Goal: Contribute content: Contribute content

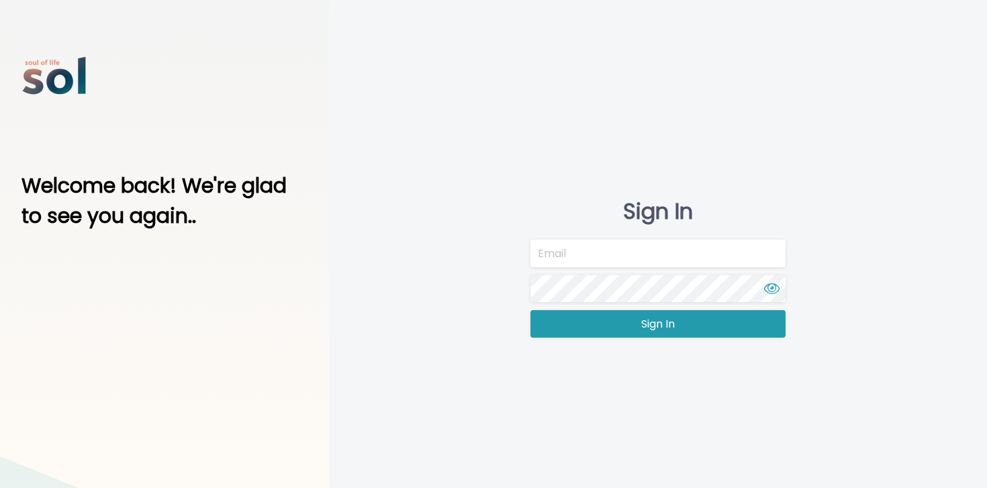
type input "team@soltv.co"
click at [652, 330] on span "Sign In" at bounding box center [658, 324] width 34 height 16
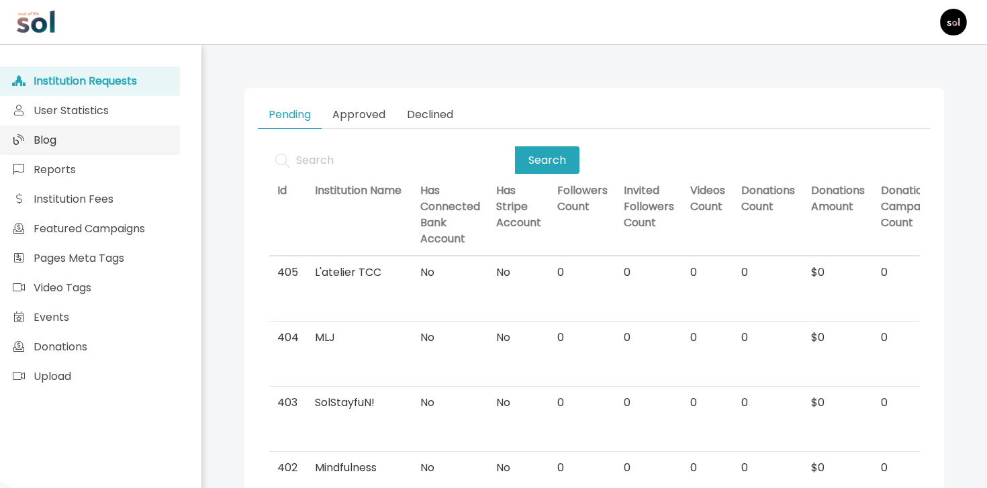
click at [91, 135] on link "Blog" at bounding box center [90, 141] width 180 height 30
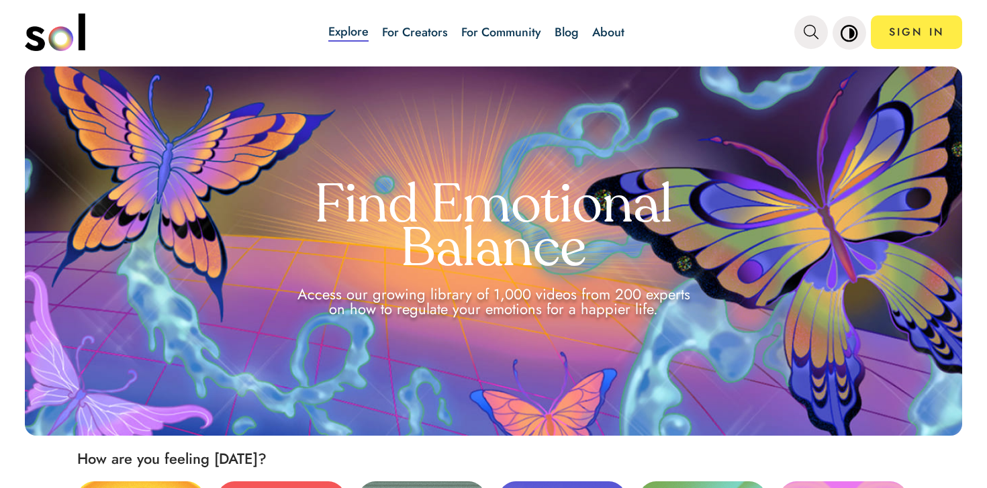
click at [788, 43] on div "Explore For Creators For Community Blog About SIGN IN" at bounding box center [560, 32] width 803 height 47
click at [805, 36] on icon "main navigation" at bounding box center [810, 32] width 15 height 15
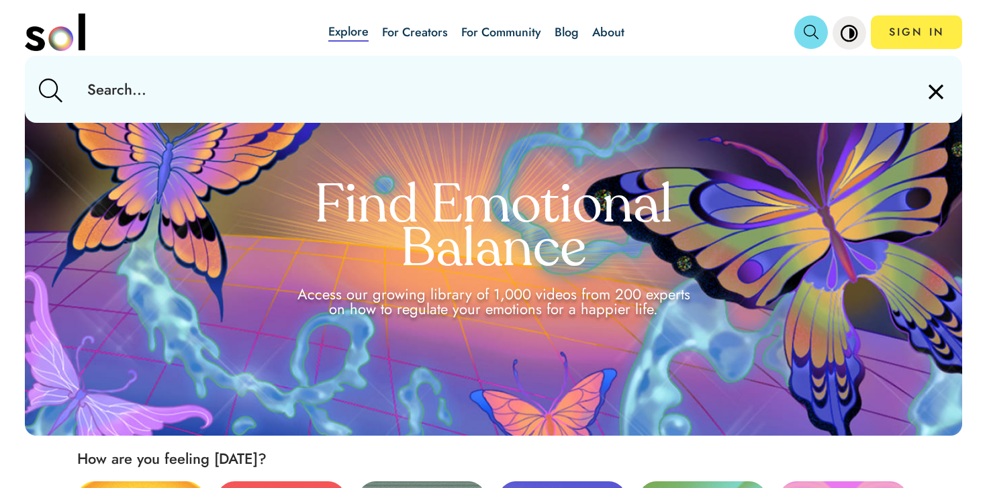
click at [755, 87] on input "text" at bounding box center [493, 89] width 833 height 67
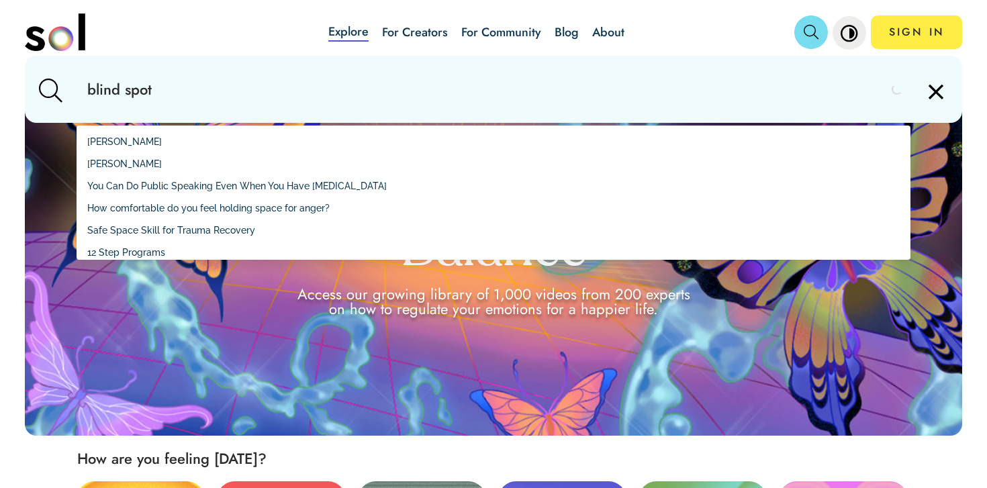
type input "blind spots"
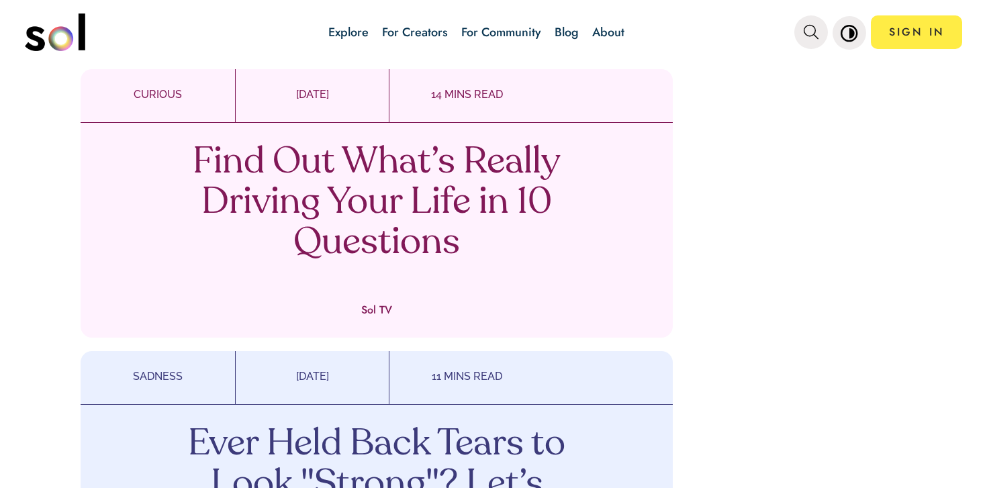
scroll to position [1415, 0]
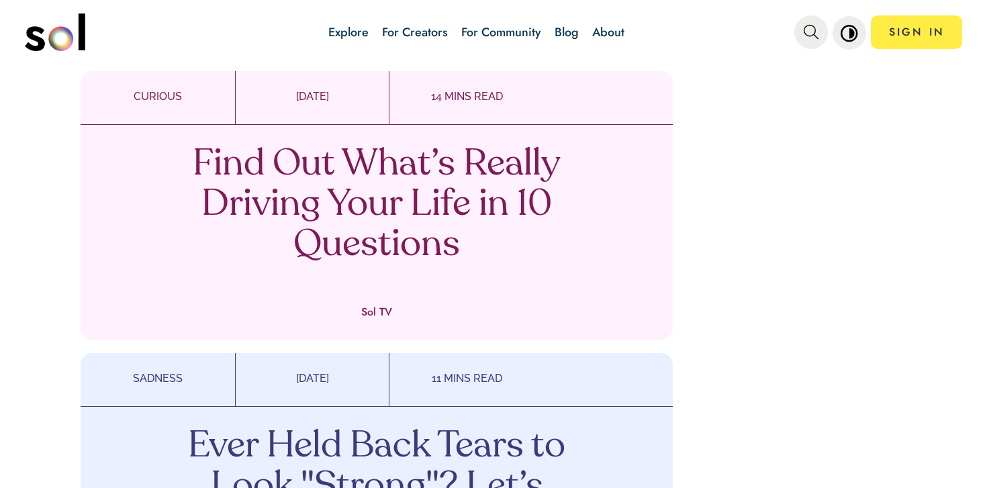
click at [435, 181] on p "Find Out What’s Really Driving Your Life in 10 Questions" at bounding box center [377, 205] width 396 height 121
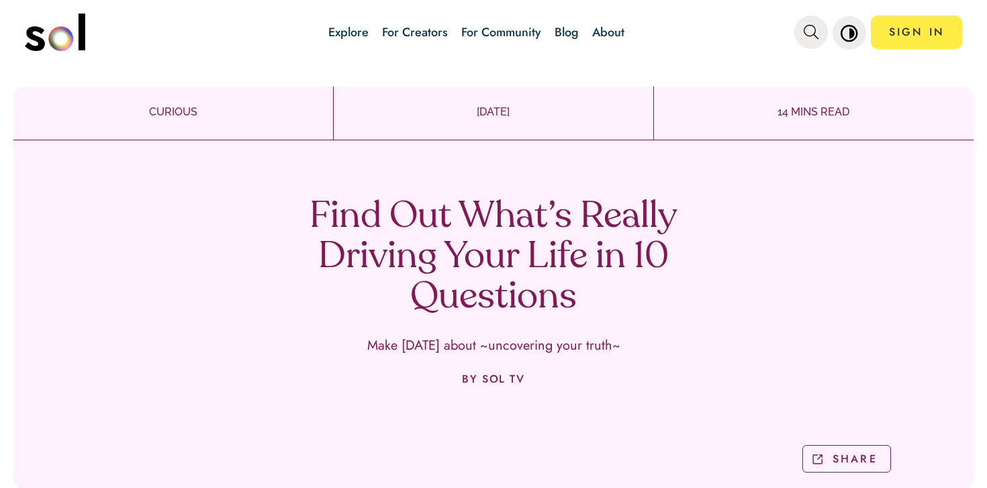
click at [433, 201] on h1 "Find Out What’s Really Driving Your Life in 10 Questions" at bounding box center [493, 257] width 396 height 121
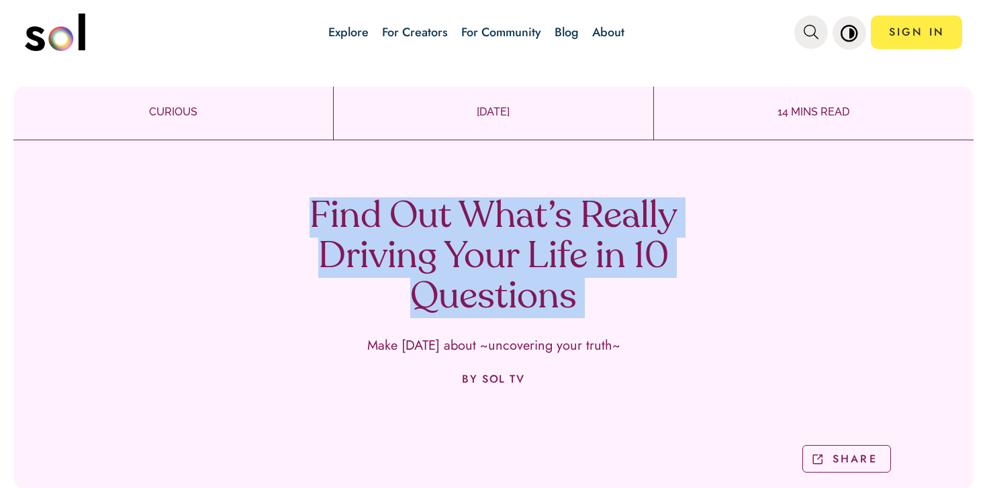
click at [433, 201] on h1 "Find Out What’s Really Driving Your Life in 10 Questions" at bounding box center [493, 257] width 396 height 121
copy h1 "Find Out What’s Really Driving Your Life in 10 Questions"
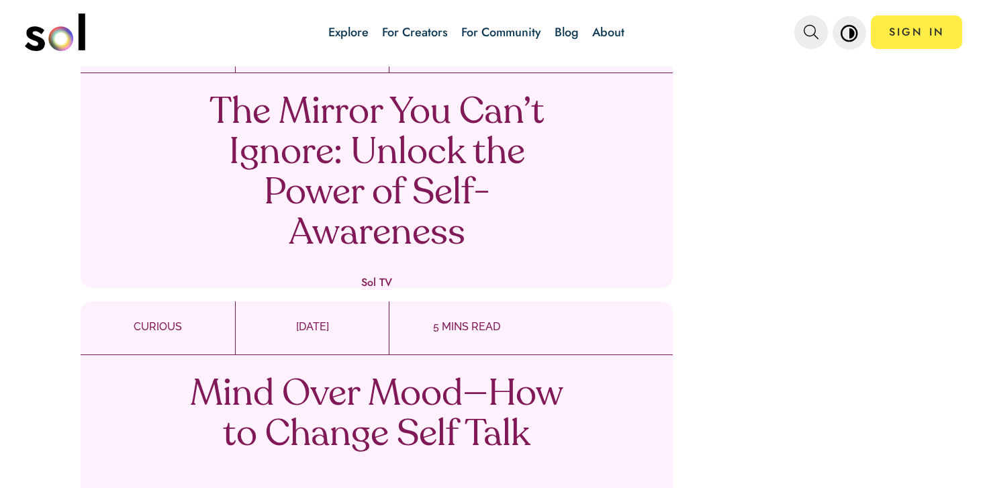
scroll to position [2153, 0]
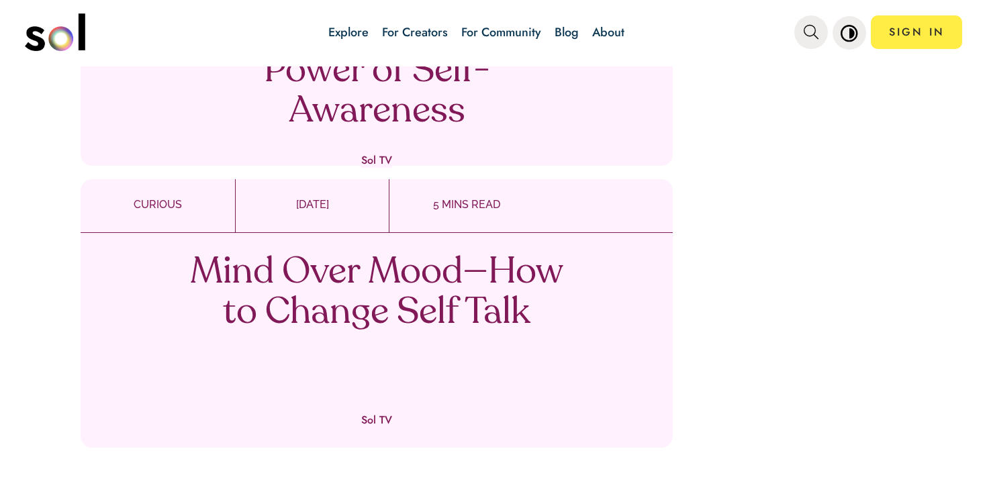
drag, startPoint x: 481, startPoint y: 295, endPoint x: 828, endPoint y: 1, distance: 455.3
click at [0, 0] on div "Explore For Creators For Community Blog About SIGN IN Explore For Creators For …" at bounding box center [493, 244] width 987 height 488
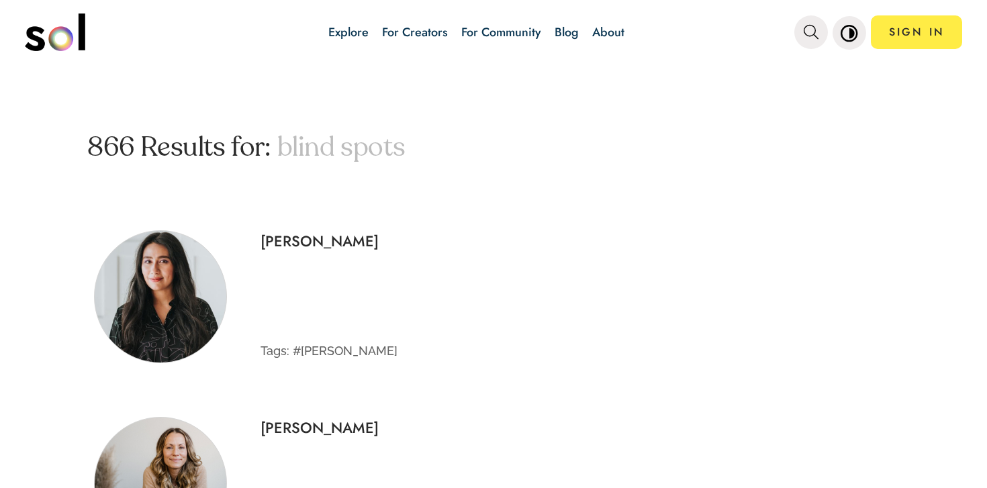
scroll to position [0, 0]
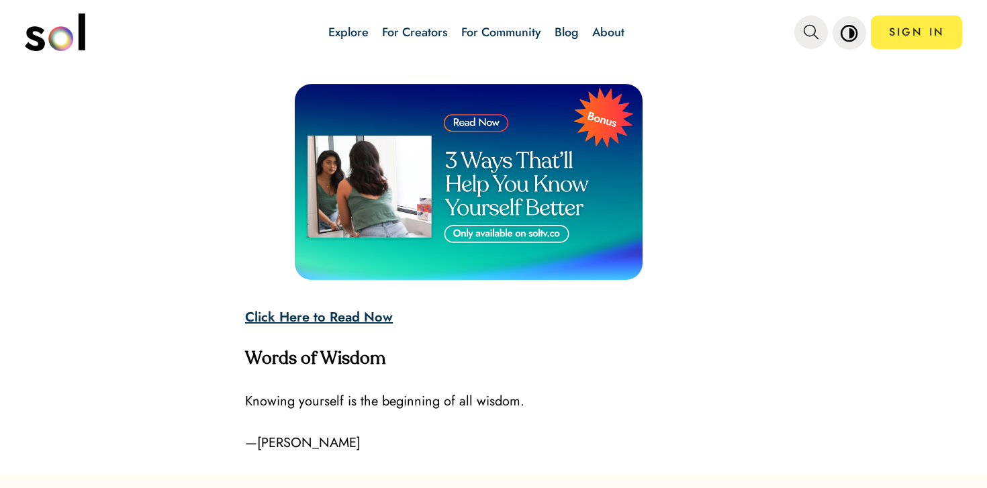
scroll to position [3973, 0]
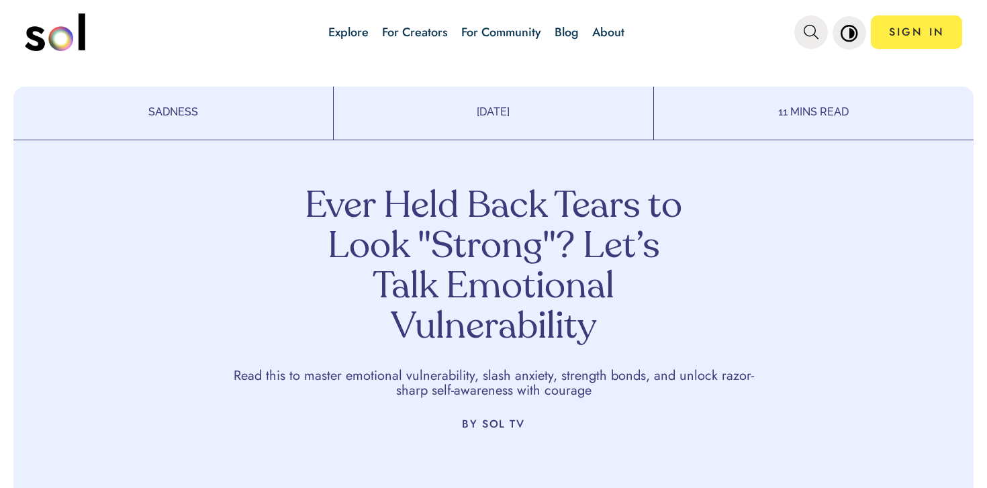
click at [538, 209] on h1 "Ever Held Back Tears to Look "Strong"? Let’s Talk Emotional Vulnerability" at bounding box center [493, 267] width 396 height 161
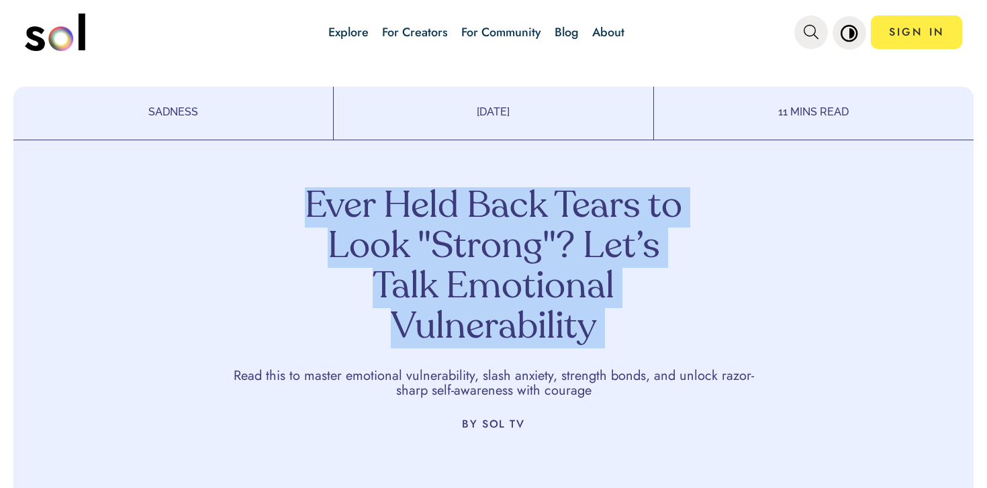
click at [538, 209] on h1 "Ever Held Back Tears to Look "Strong"? Let’s Talk Emotional Vulnerability" at bounding box center [493, 267] width 396 height 161
copy h1 "Ever Held Back Tears to Look "Strong"? Let’s Talk Emotional Vulnerability"
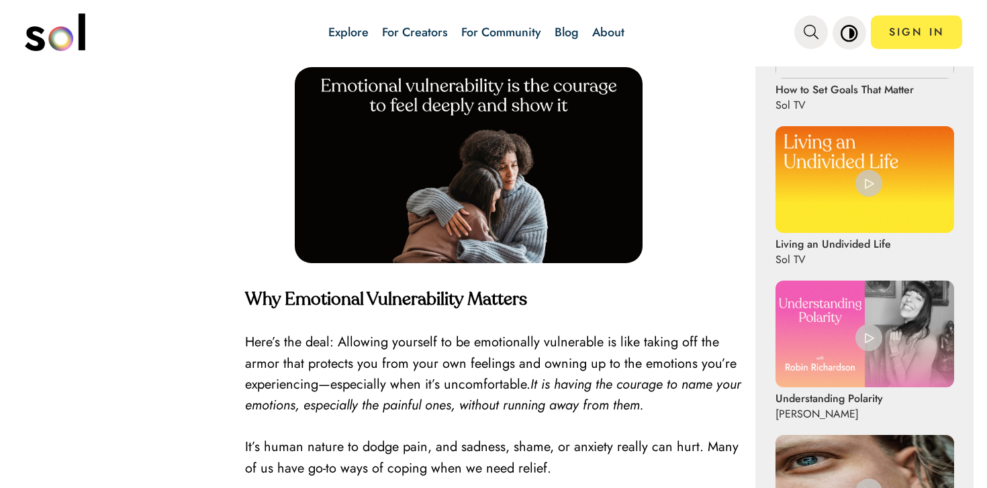
scroll to position [814, 0]
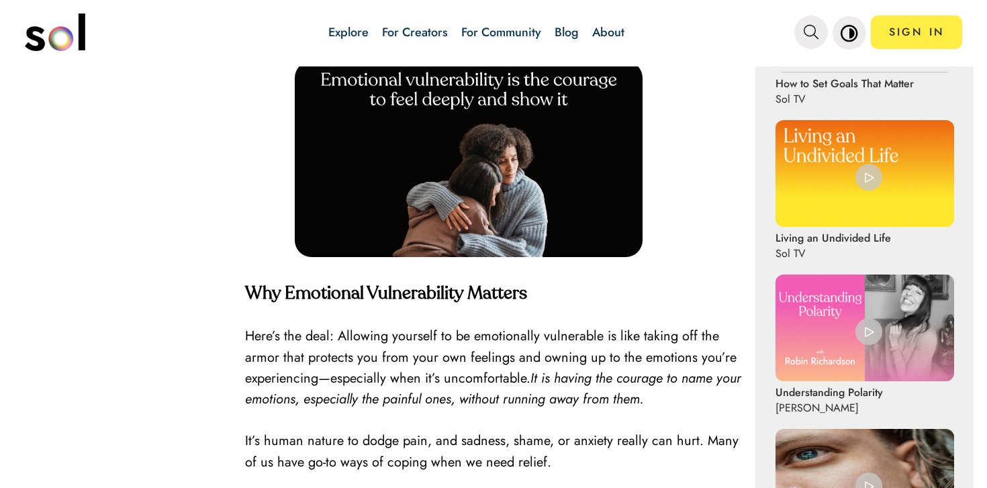
drag, startPoint x: 591, startPoint y: 153, endPoint x: 622, endPoint y: 179, distance: 40.5
click at [0, 0] on div "Explore For Creators For Community Blog About SIGN IN Explore For Creators For …" at bounding box center [493, 244] width 987 height 488
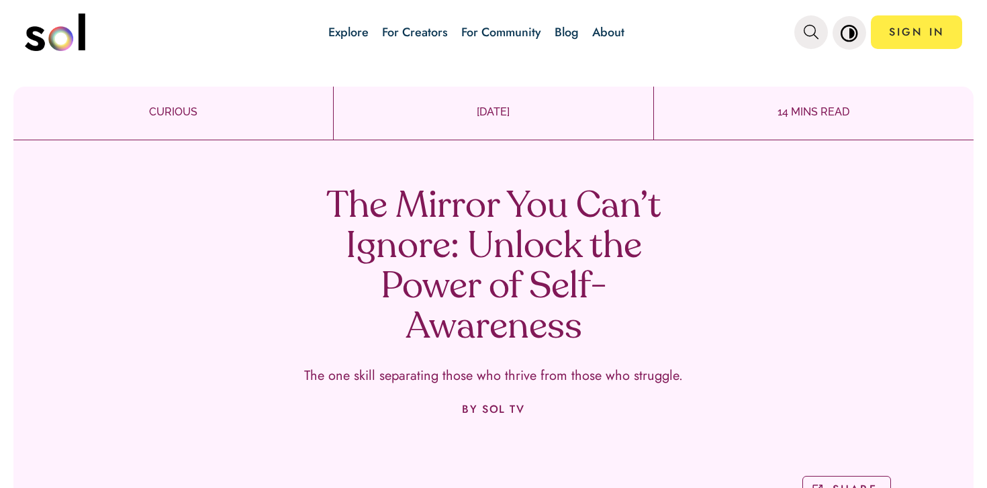
click at [504, 293] on h1 "The Mirror You Can’t Ignore: Unlock the Power of Self-Awareness" at bounding box center [493, 267] width 396 height 161
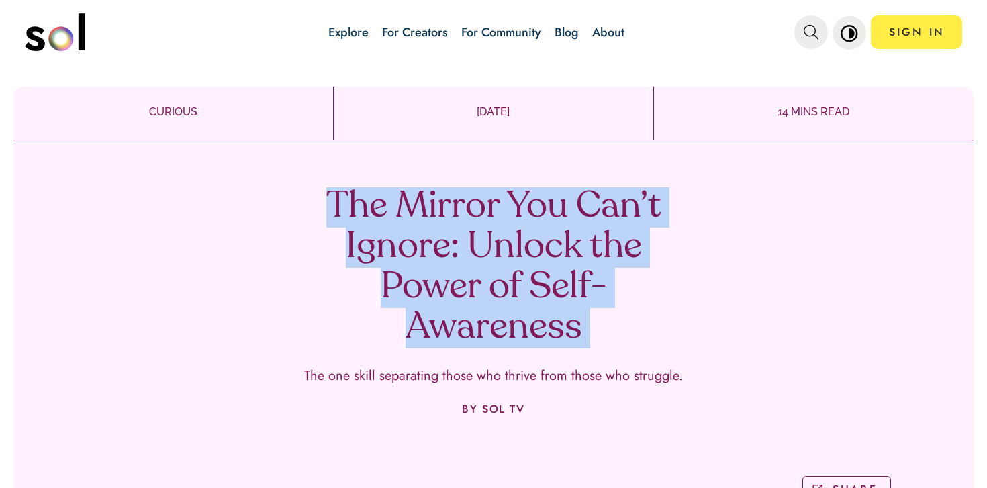
click at [504, 293] on h1 "The Mirror You Can’t Ignore: Unlock the Power of Self-Awareness" at bounding box center [493, 267] width 396 height 161
copy h1 "The Mirror You Can’t Ignore: Unlock the Power of Self-Awareness"
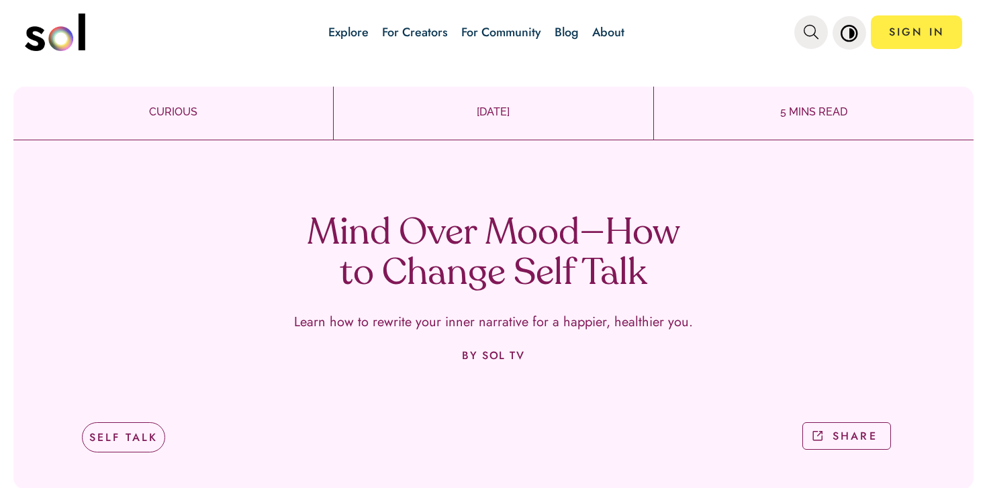
click at [520, 240] on h1 "Mind Over Mood—How to Change Self Talk" at bounding box center [493, 254] width 396 height 81
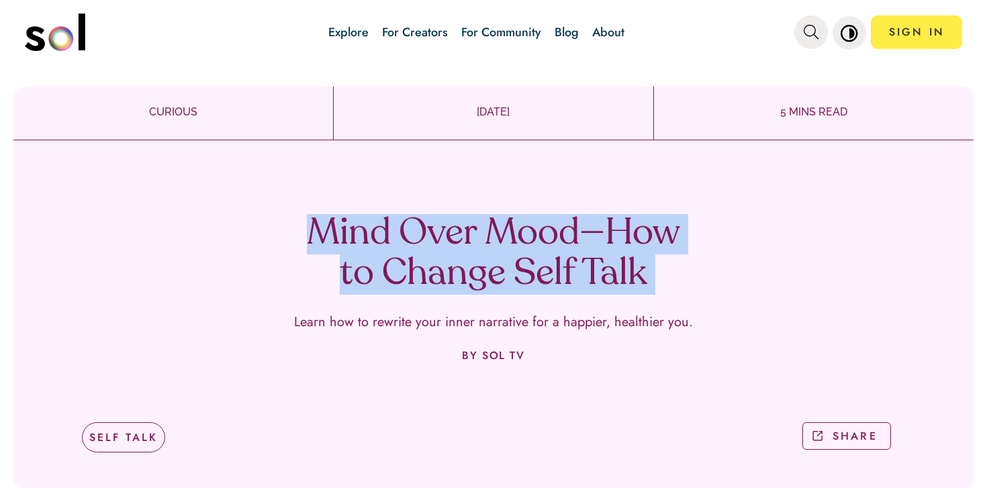
click at [520, 240] on h1 "Mind Over Mood—How to Change Self Talk" at bounding box center [493, 254] width 396 height 81
copy h1 "Mind Over Mood—How to Change Self Talk"
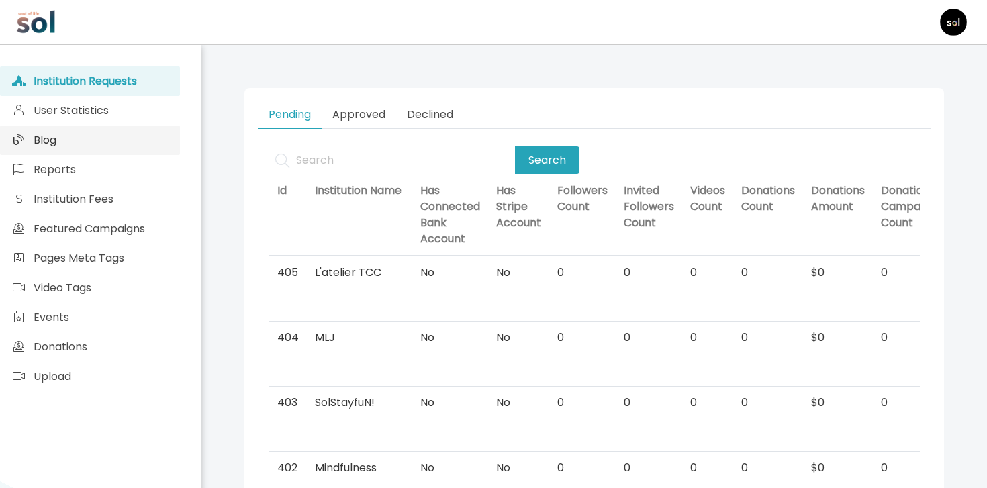
click at [152, 148] on link "Blog" at bounding box center [90, 141] width 180 height 30
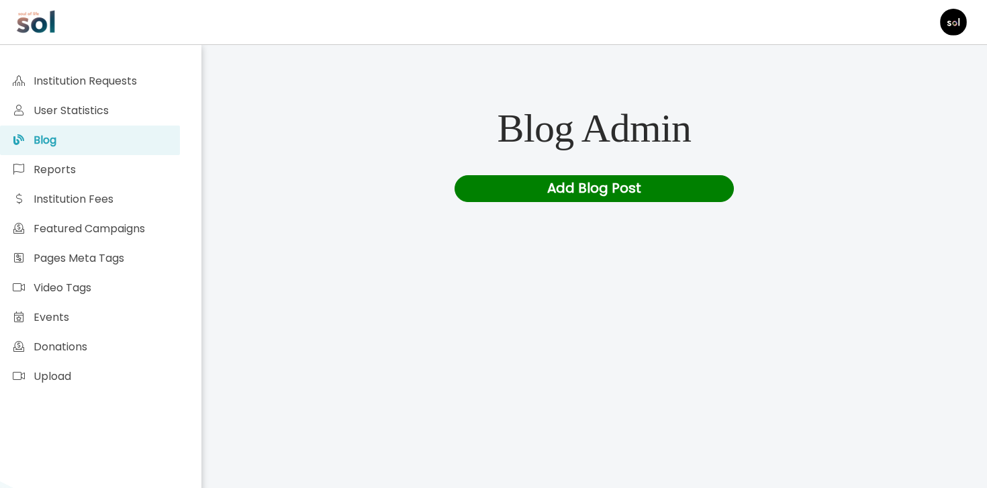
click at [563, 177] on div "Add Blog Post" at bounding box center [594, 188] width 280 height 27
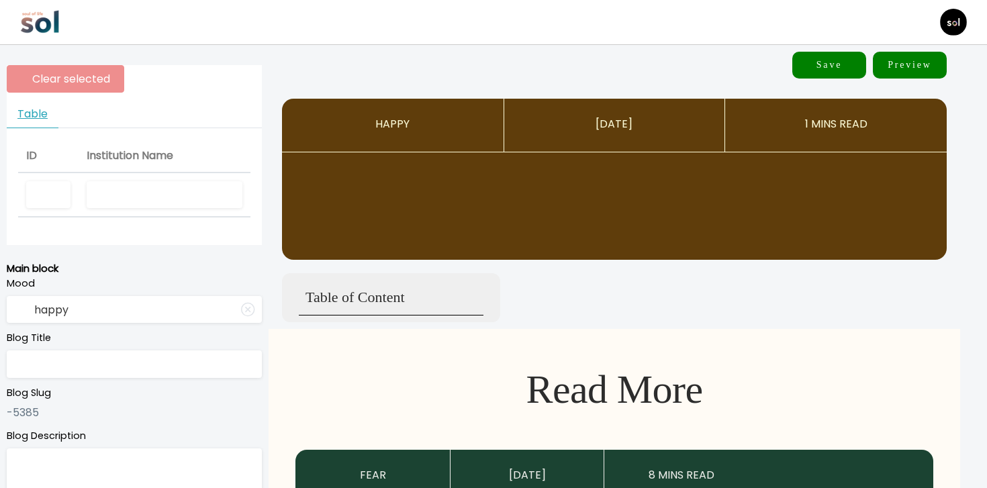
click at [91, 187] on input "text" at bounding box center [165, 195] width 156 height 28
type input "SOL TV"
click at [72, 368] on input "text" at bounding box center [134, 364] width 255 height 28
paste input "5 Steps to Find the Blind Spots Holding You Back"
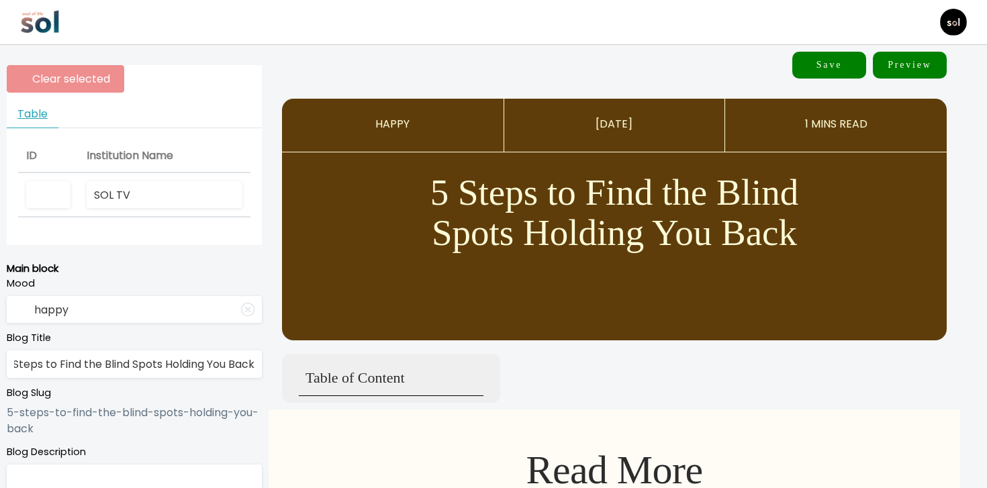
type input "5 Steps to Find the Blind Spots Holding You Back"
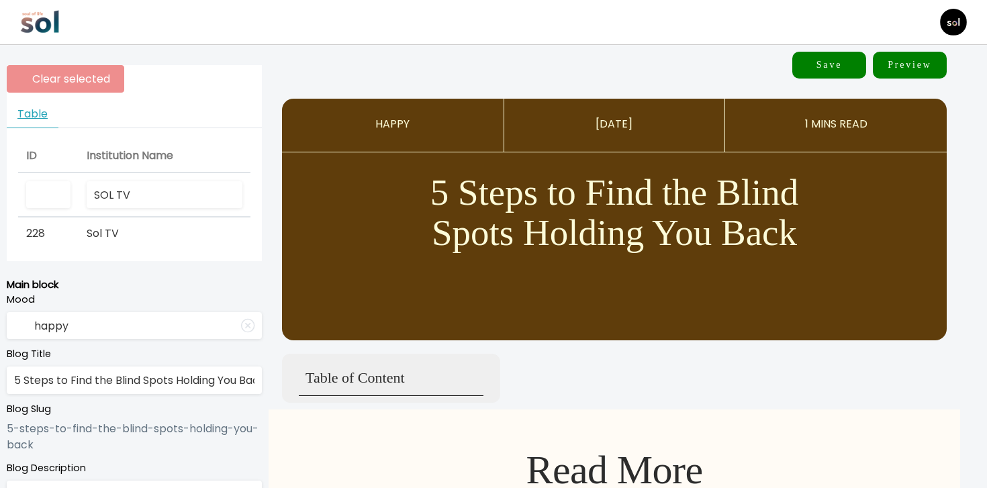
scroll to position [54, 0]
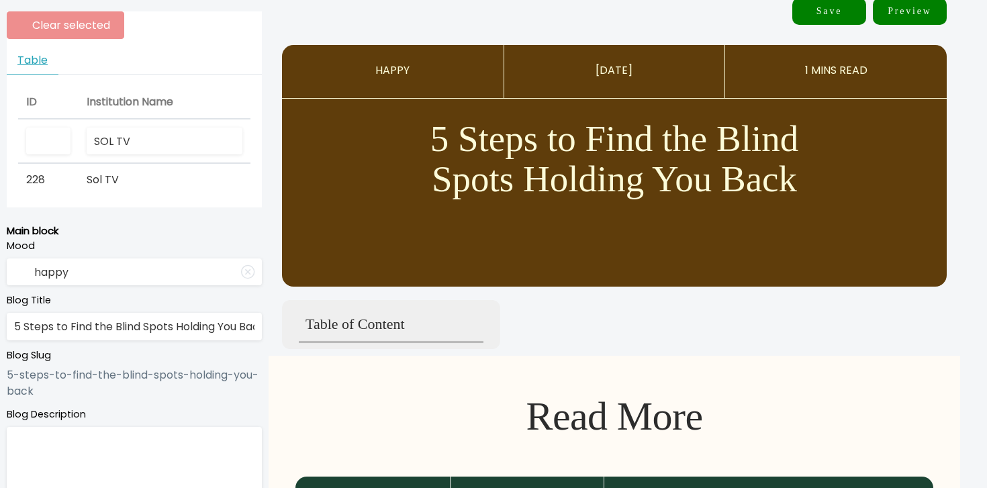
click at [126, 443] on textarea at bounding box center [134, 470] width 255 height 86
paste textarea "Spot the blind spots keeping you stuck—no therapist required."
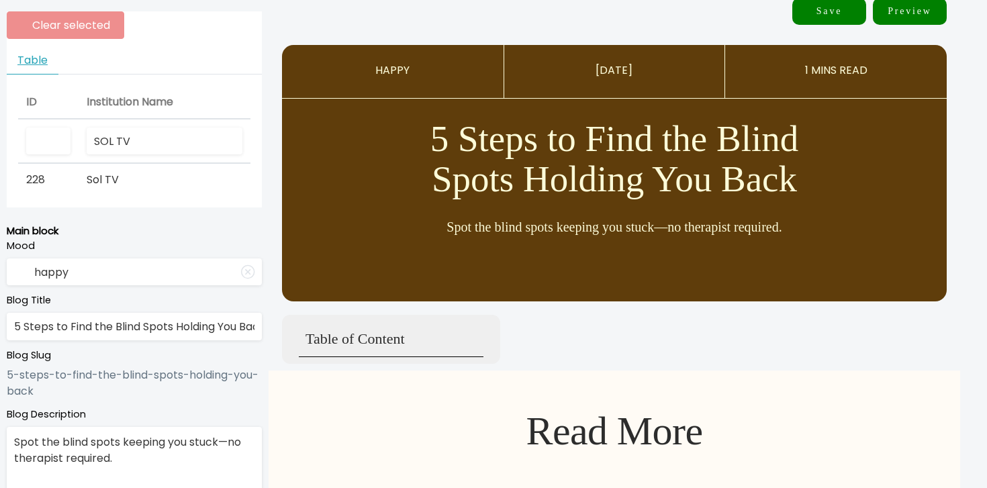
type textarea "Spot the blind spots keeping you stuck—no therapist required."
click at [141, 279] on input "happy" at bounding box center [134, 272] width 255 height 28
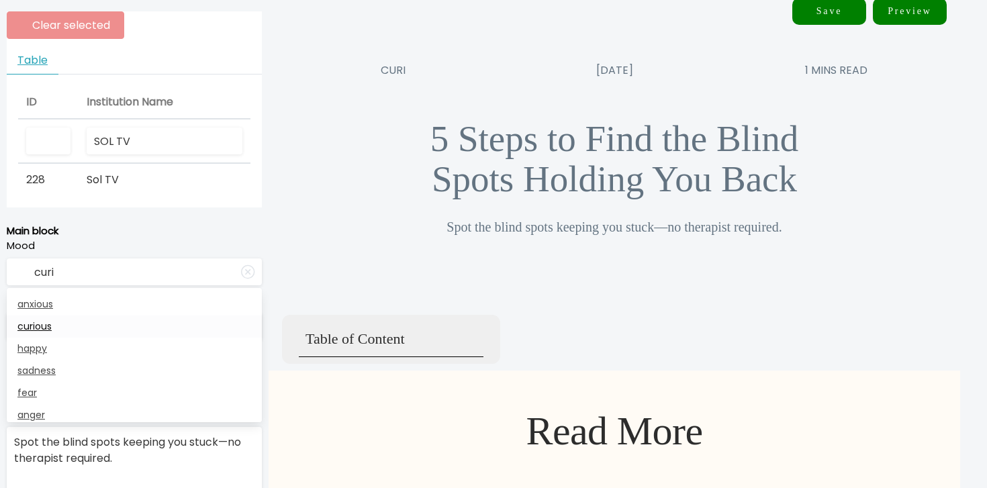
click at [115, 322] on link "curious" at bounding box center [134, 326] width 255 height 22
type input "curious"
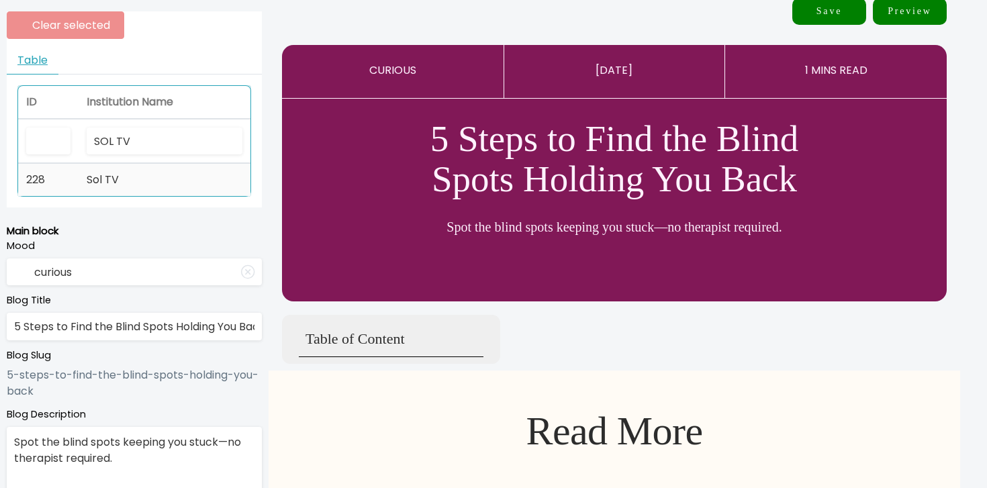
click at [163, 171] on td "Sol TV" at bounding box center [165, 180] width 172 height 32
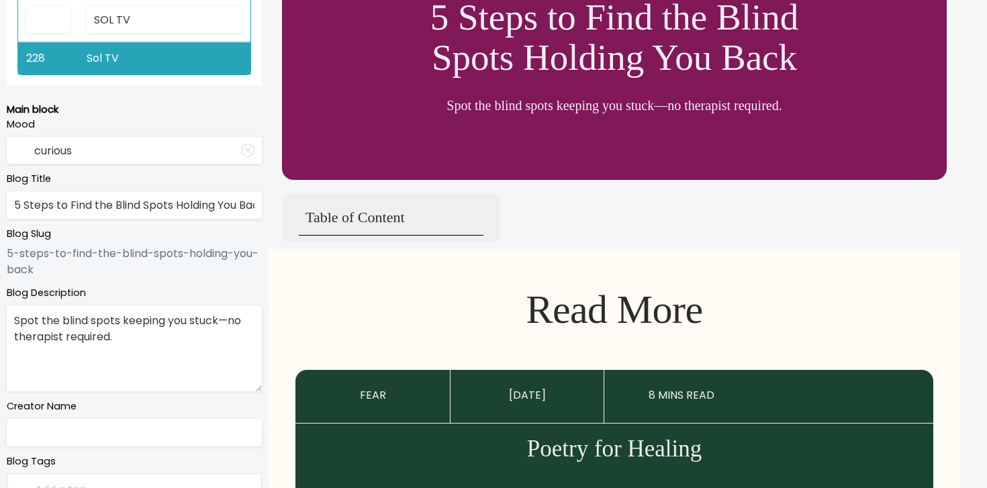
scroll to position [238, 0]
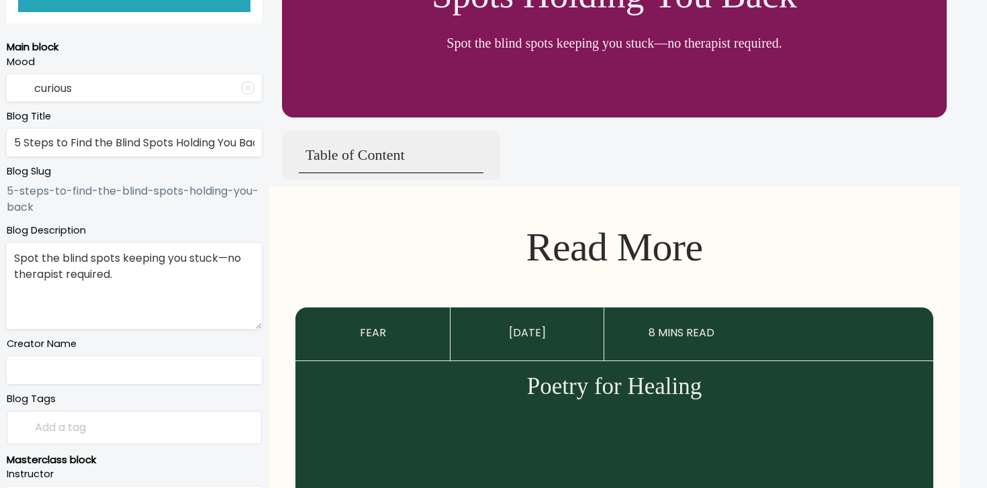
click at [132, 377] on input "text" at bounding box center [134, 370] width 255 height 28
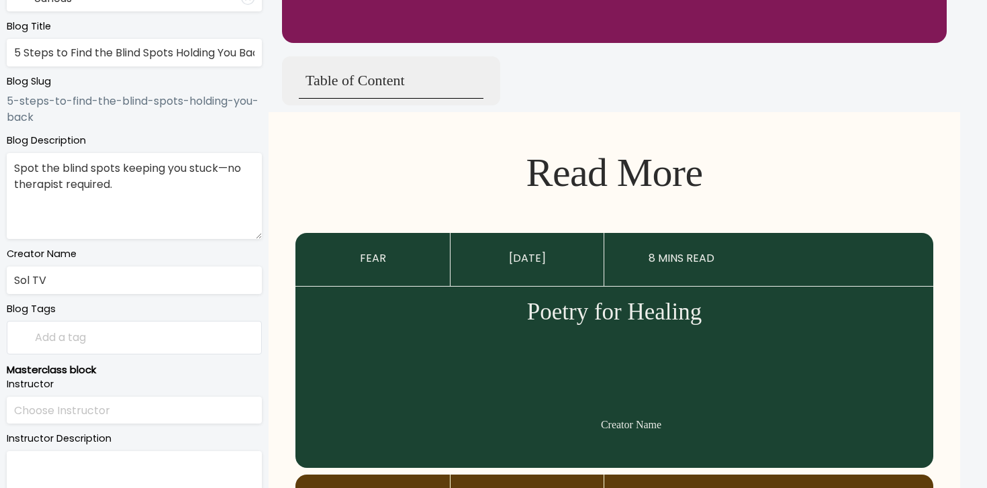
scroll to position [525, 0]
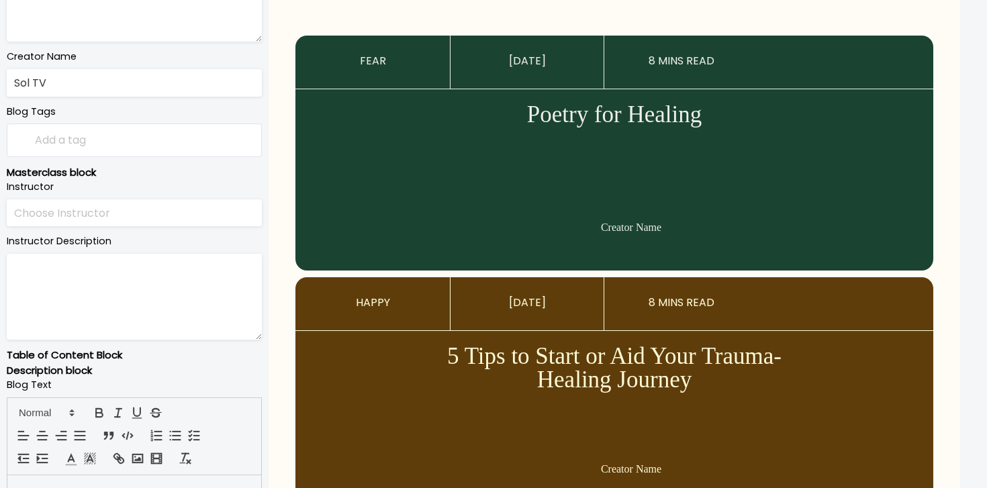
type input "Sol TV"
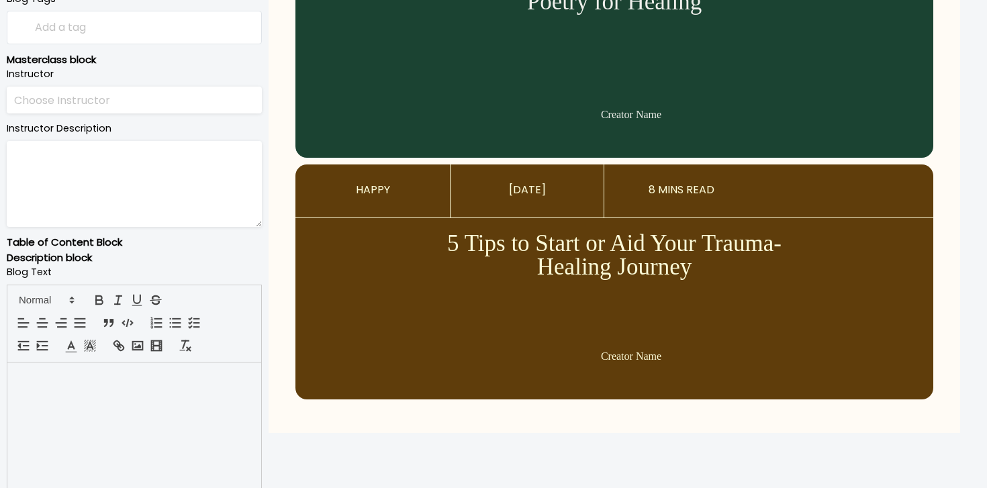
scroll to position [681, 0]
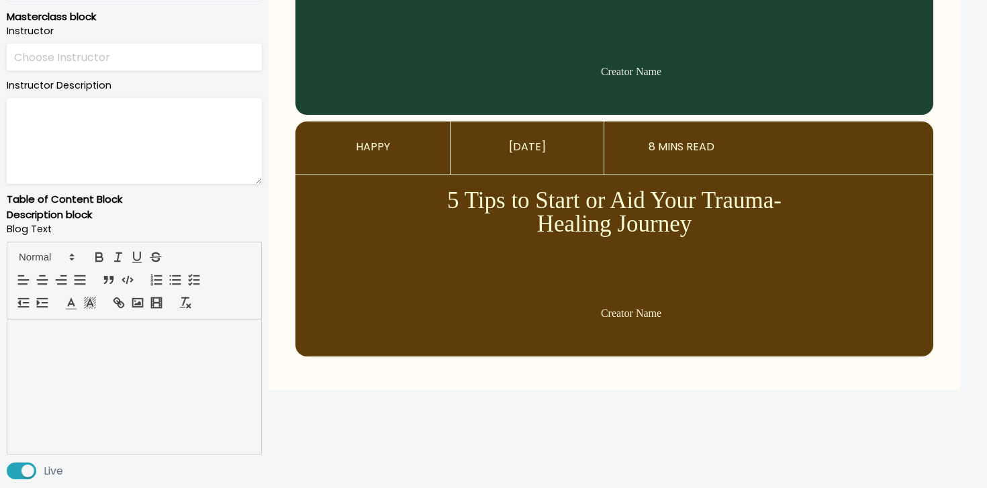
click at [173, 333] on p at bounding box center [134, 335] width 234 height 15
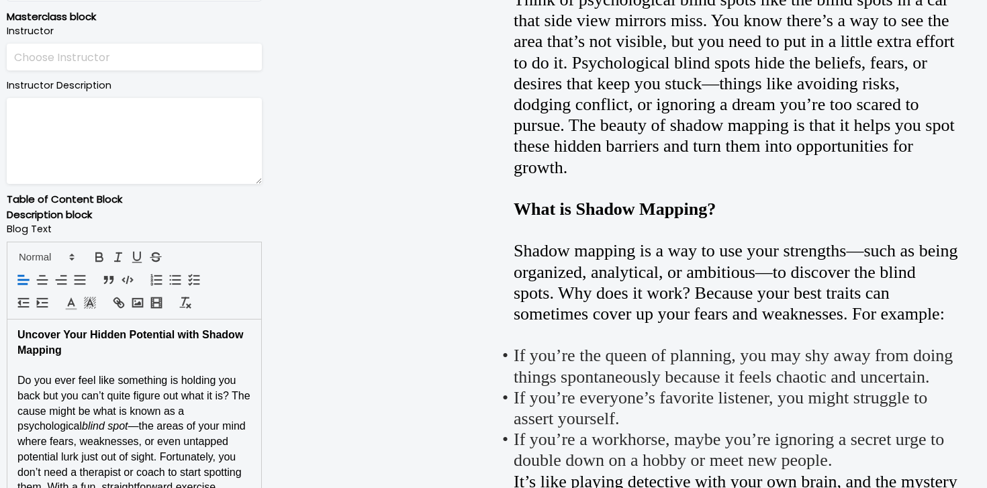
scroll to position [685, 0]
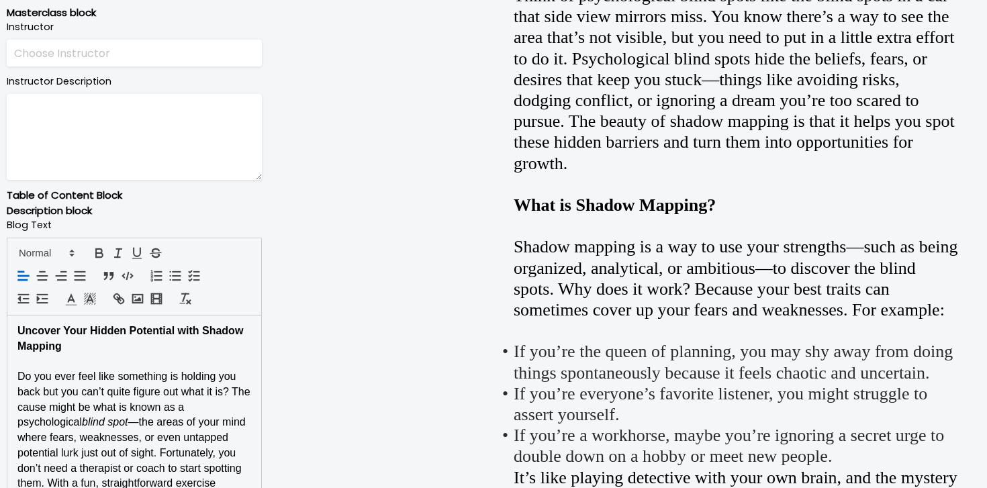
click at [173, 333] on strong "Uncover Your Hidden Potential with Shadow Mapping" at bounding box center [131, 338] width 229 height 27
click at [65, 254] on span at bounding box center [46, 253] width 66 height 16
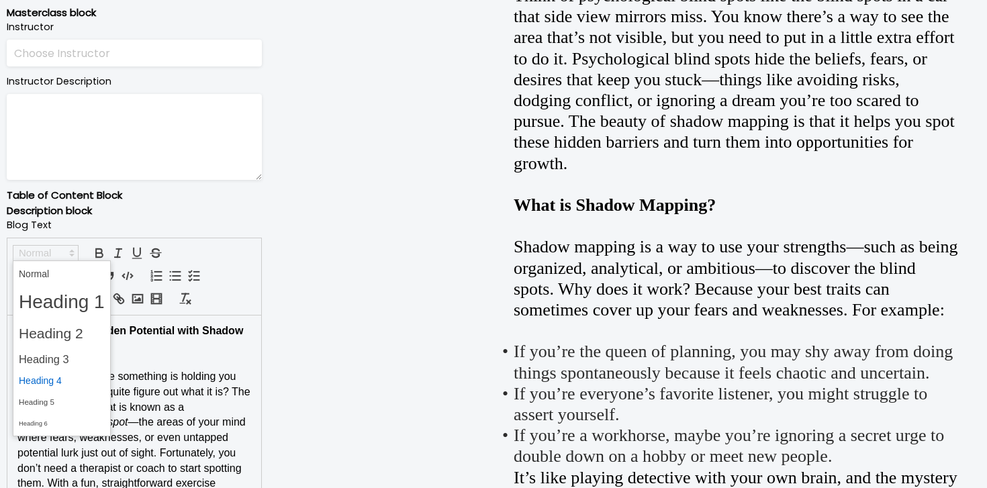
click at [59, 378] on span at bounding box center [62, 381] width 86 height 21
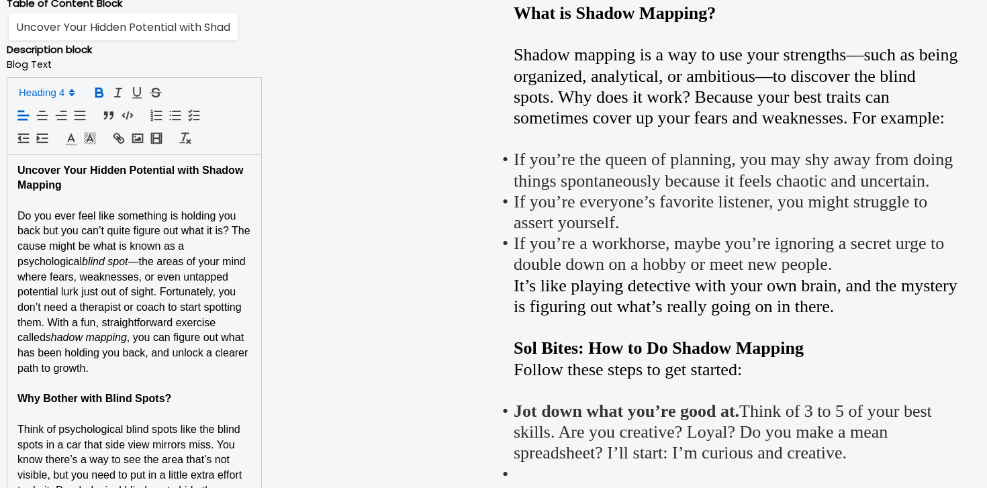
scroll to position [899, 0]
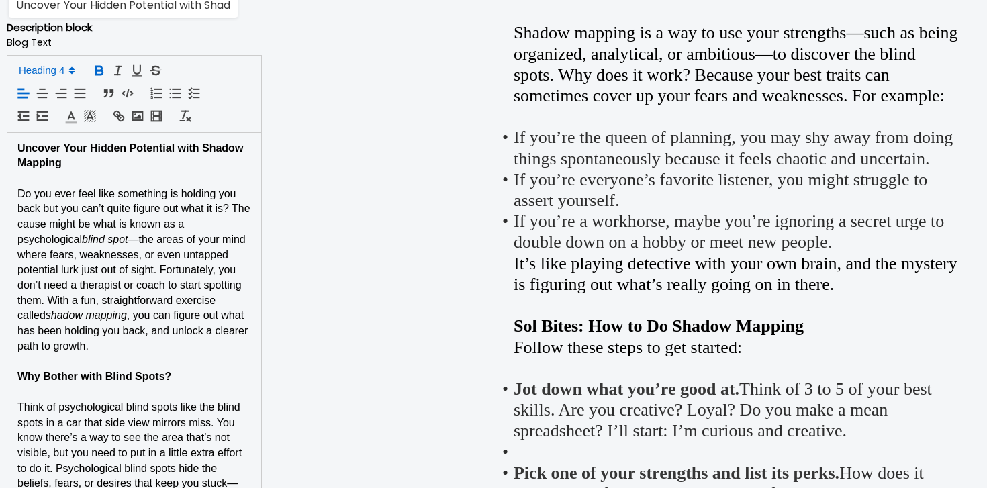
click at [105, 384] on p "Why Bother with Blind Spots?" at bounding box center [134, 376] width 234 height 15
click at [47, 65] on span at bounding box center [46, 70] width 66 height 16
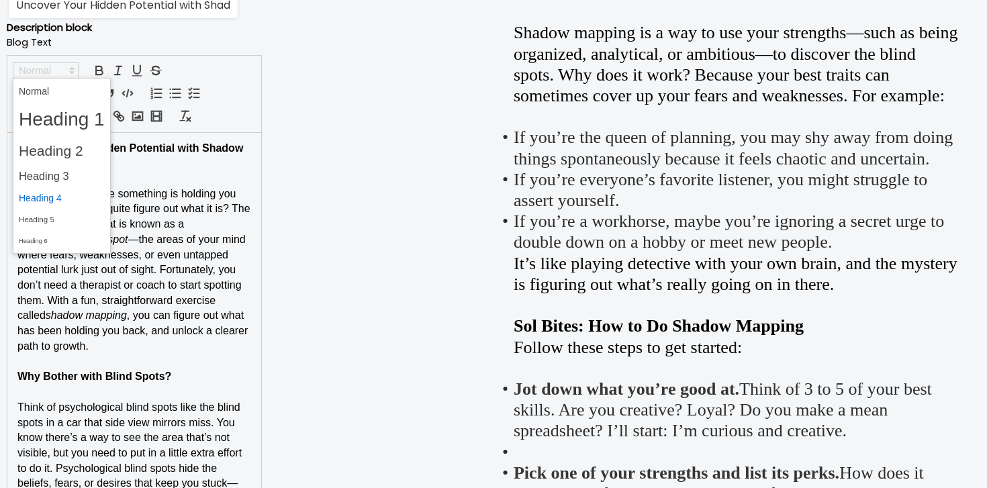
click at [52, 199] on span at bounding box center [62, 198] width 86 height 21
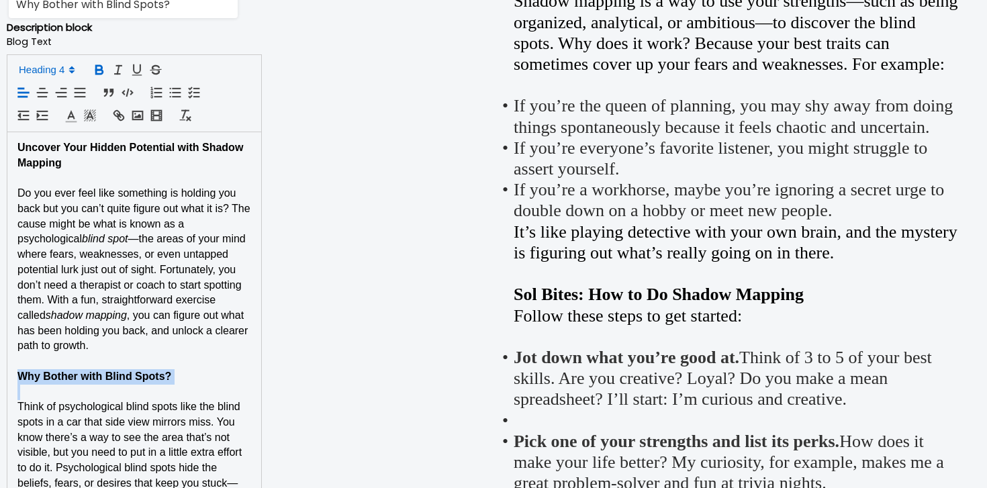
click at [126, 377] on strong "Why Bother with Blind Spots?" at bounding box center [94, 376] width 154 height 11
copy strong "Why Bother with Blind Spots?"
click at [86, 381] on strong "Why Bother with Blind Spots?" at bounding box center [94, 376] width 154 height 11
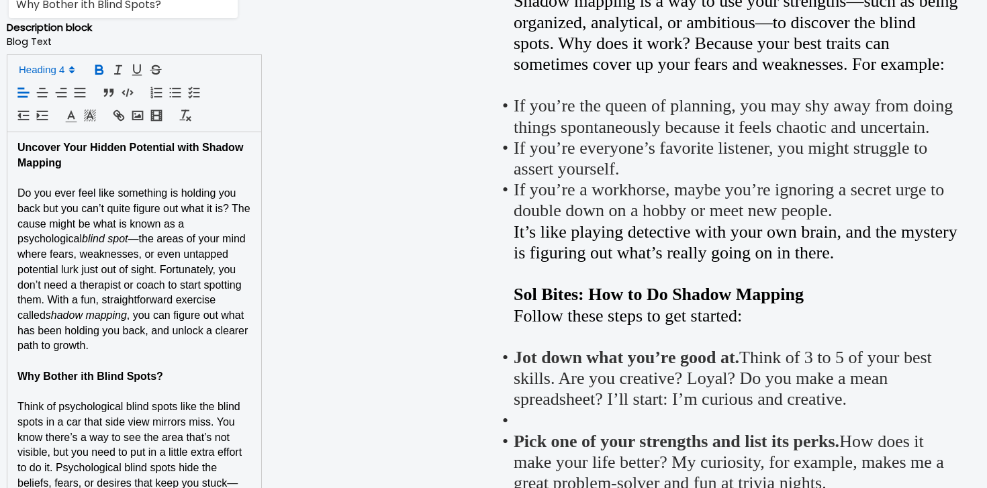
type input "Why Bother With Blind Spots?"
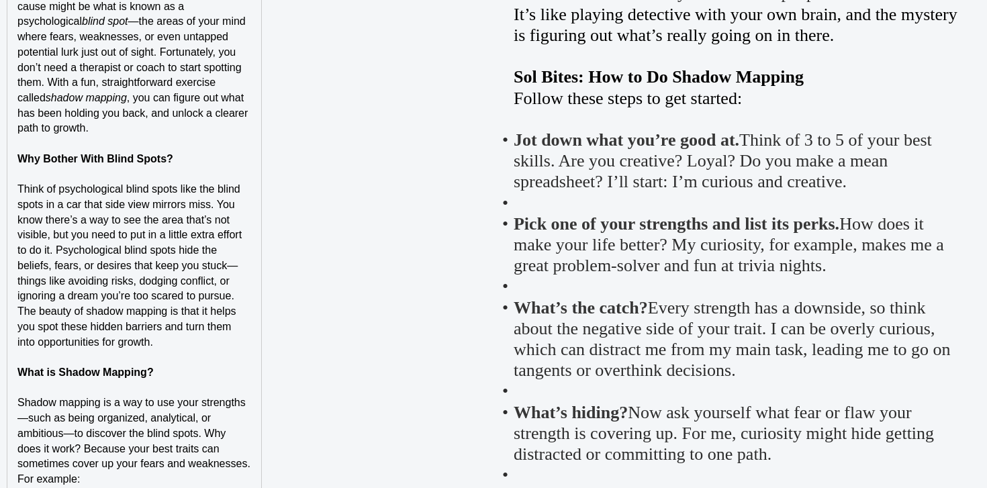
scroll to position [1294, 0]
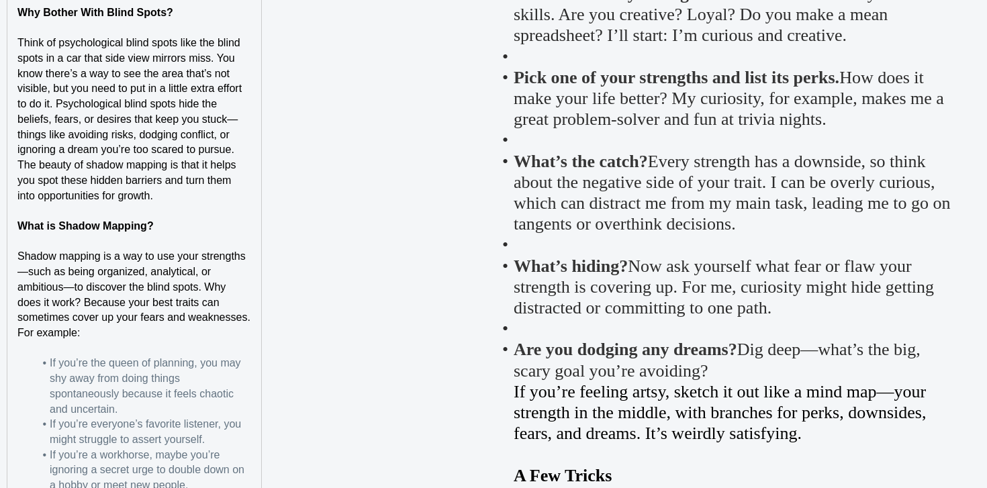
click at [111, 224] on strong "What is Shadow Mapping?" at bounding box center [85, 225] width 136 height 11
copy strong "What is Shadow Mapping?"
click at [52, 228] on strong "What is Shadow Mapping?" at bounding box center [85, 225] width 136 height 11
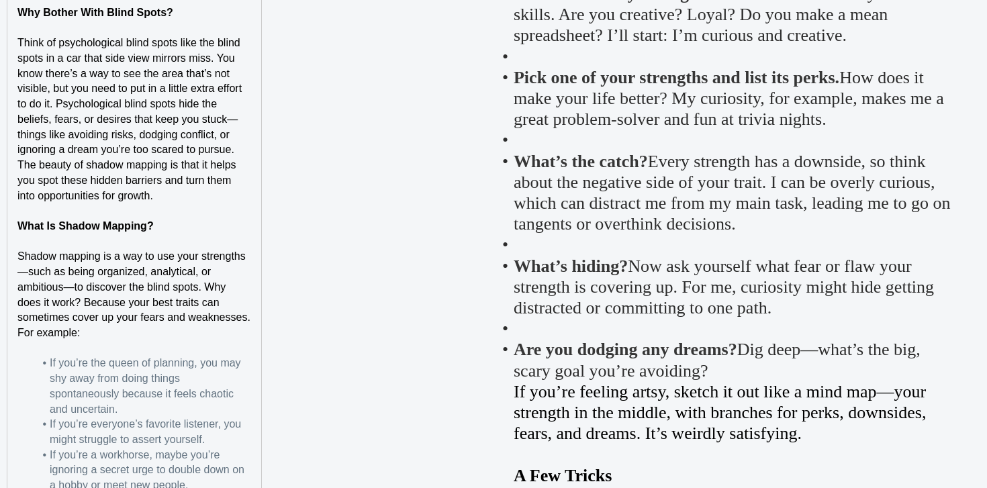
click at [52, 228] on strong "What Is Shadow Mapping?" at bounding box center [85, 225] width 136 height 11
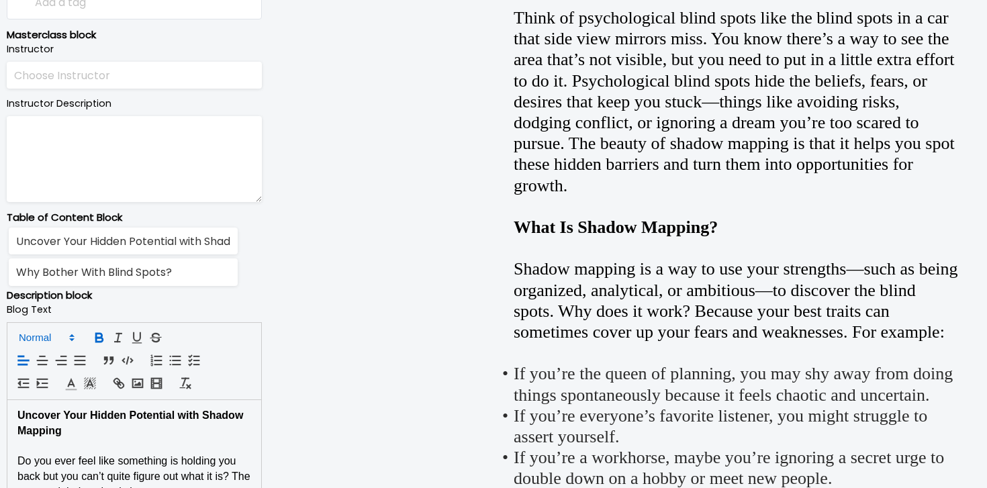
scroll to position [764, 0]
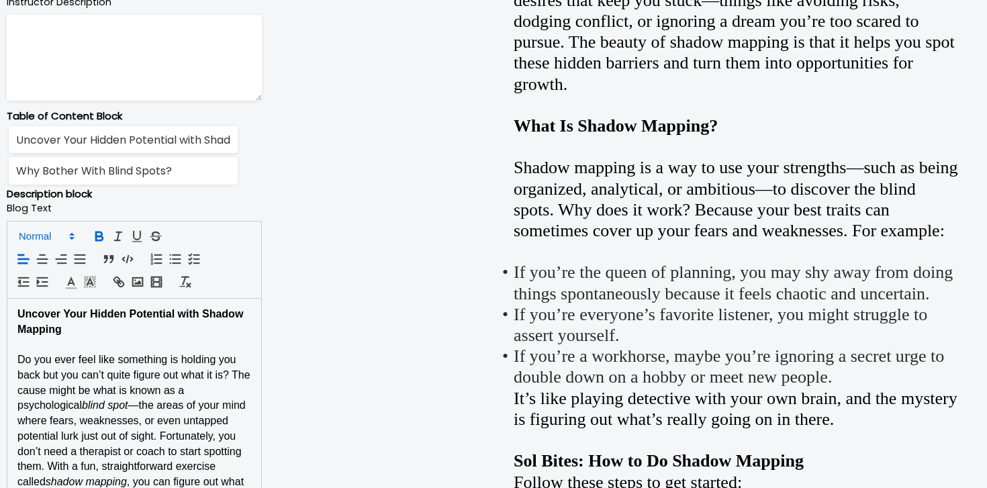
click at [44, 236] on span at bounding box center [46, 236] width 66 height 16
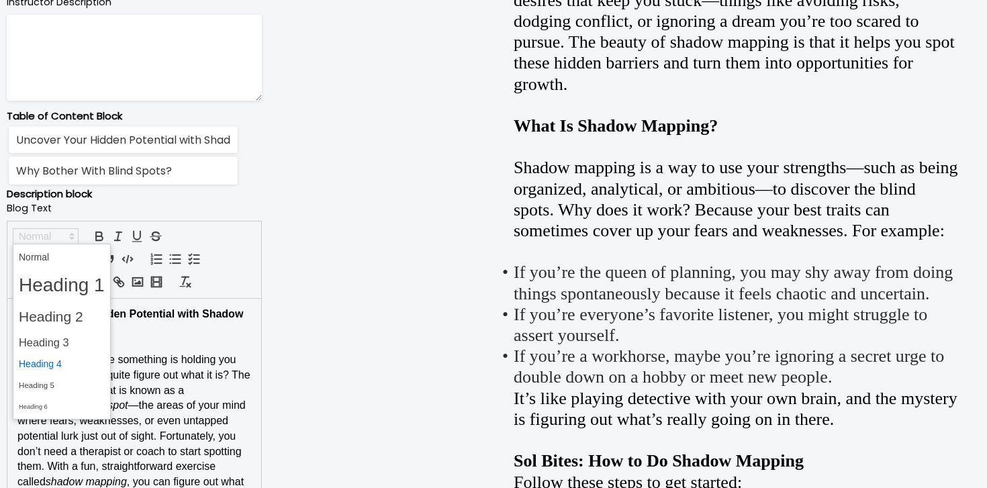
click at [55, 370] on span at bounding box center [62, 364] width 86 height 21
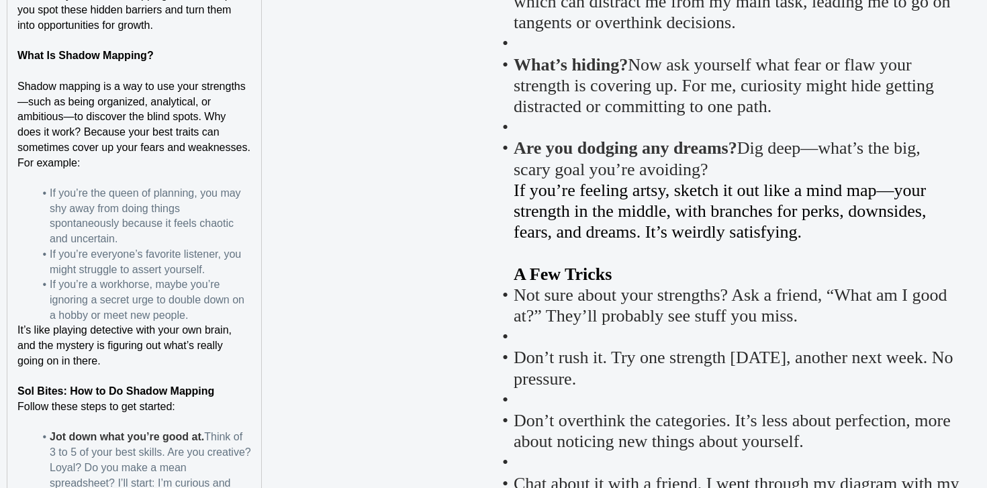
scroll to position [1501, 0]
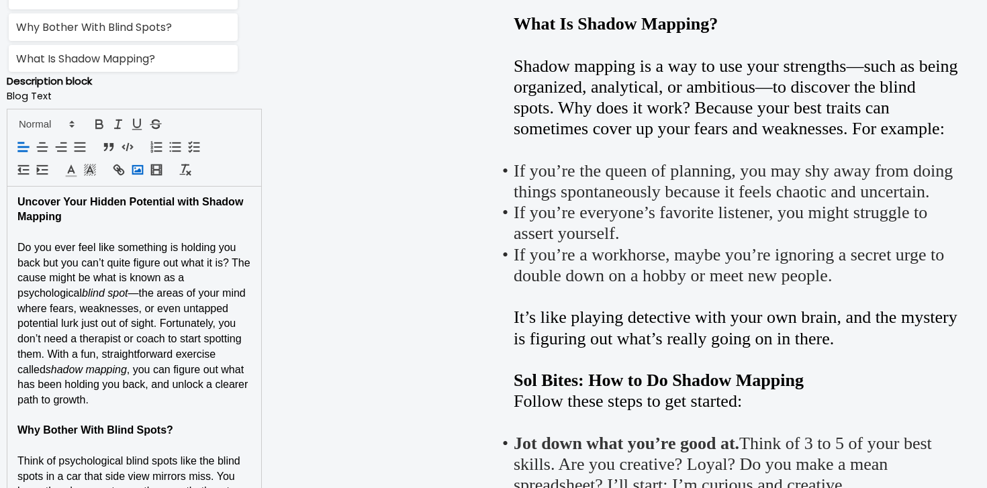
click at [144, 169] on icon "button" at bounding box center [137, 169] width 15 height 15
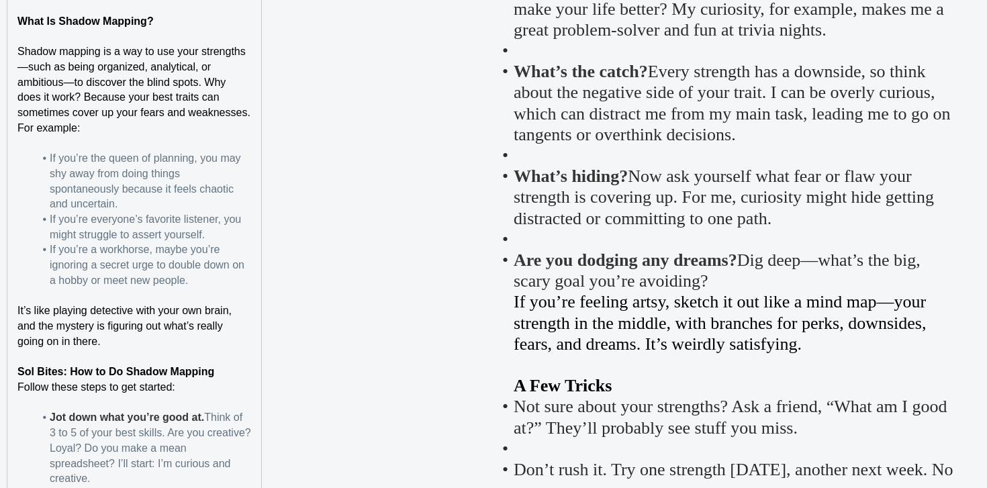
scroll to position [1794, 0]
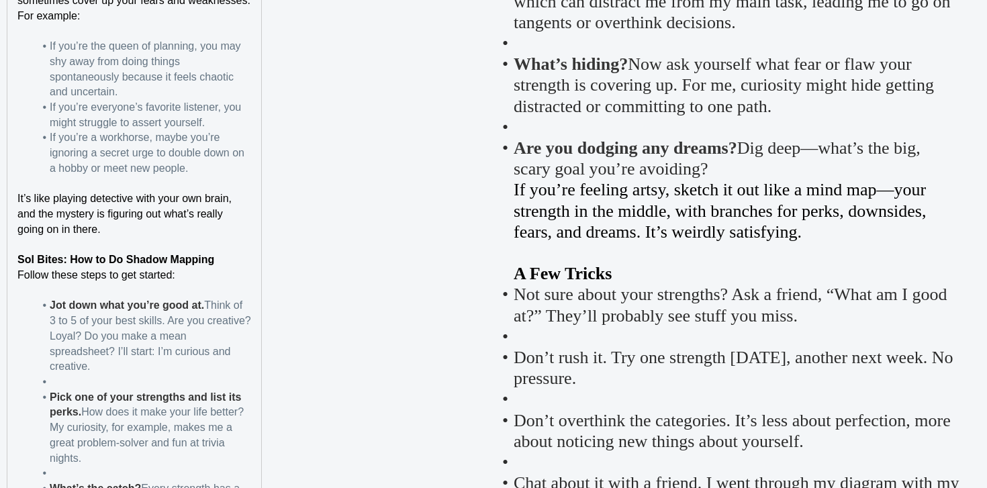
click at [148, 261] on strong "Sol Bites: How to Do Shadow Mapping" at bounding box center [115, 259] width 197 height 11
click at [229, 255] on p "Sol Bites: How to Do Shadow Mapping" at bounding box center [134, 259] width 234 height 15
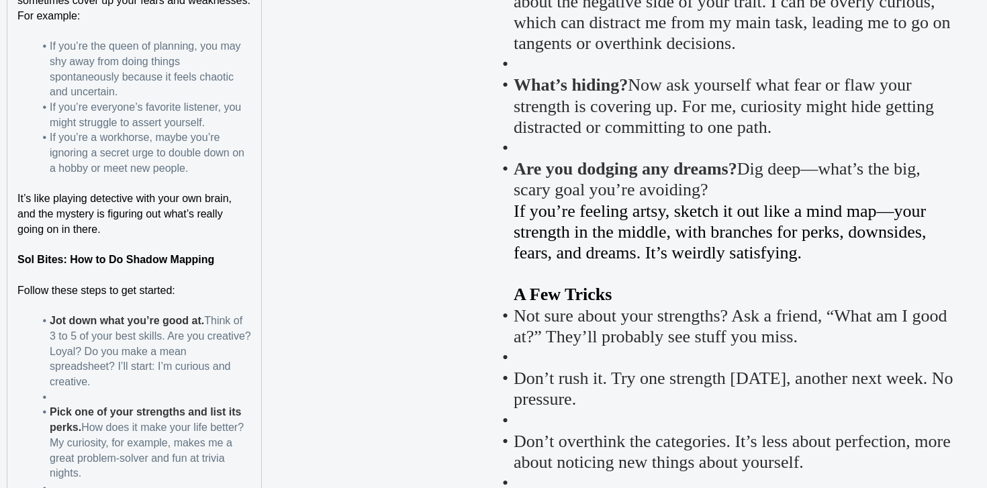
click at [196, 259] on strong "Sol Bites: How to Do Shadow Mapping" at bounding box center [115, 259] width 197 height 11
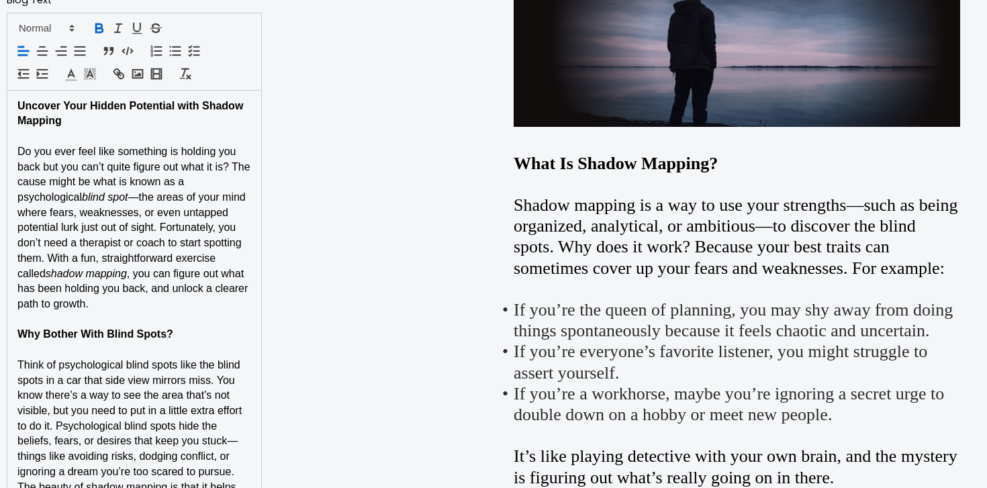
scroll to position [871, 0]
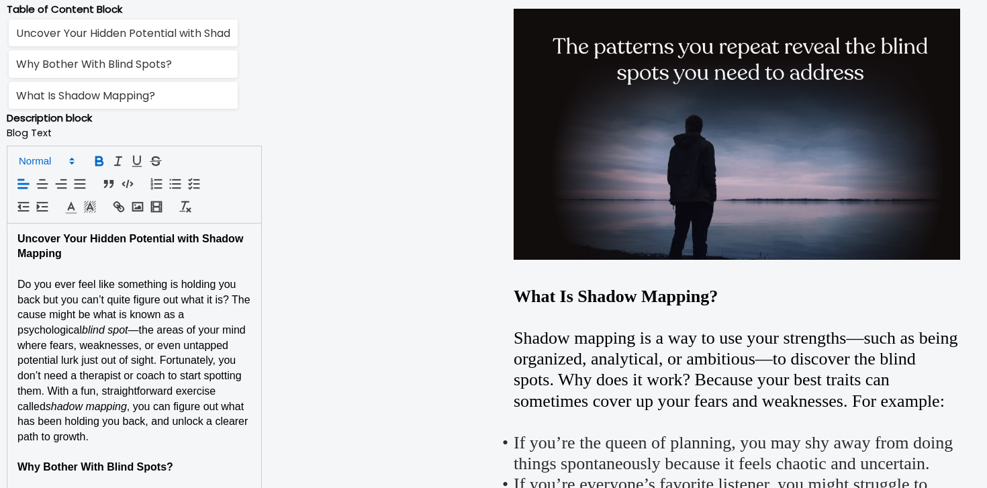
click at [70, 160] on icon at bounding box center [72, 161] width 12 height 12
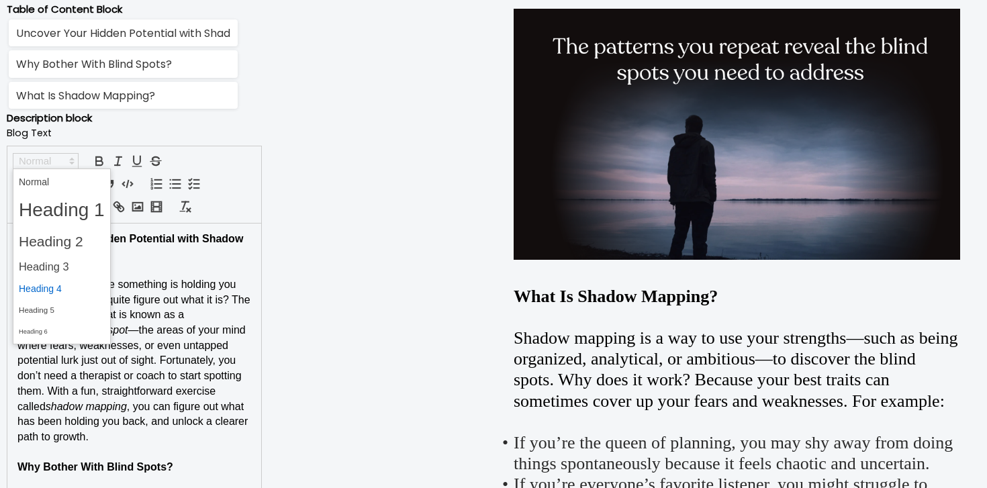
click at [70, 287] on span at bounding box center [62, 289] width 86 height 21
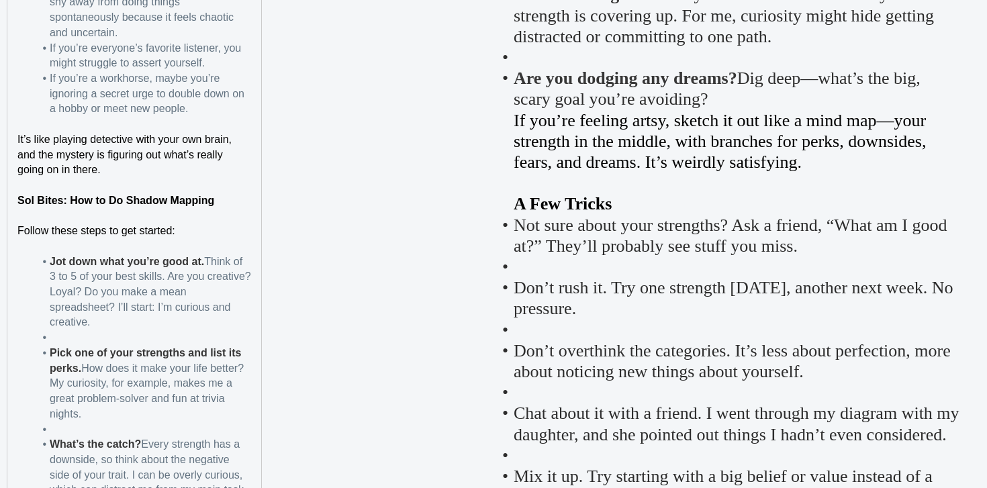
scroll to position [1911, 0]
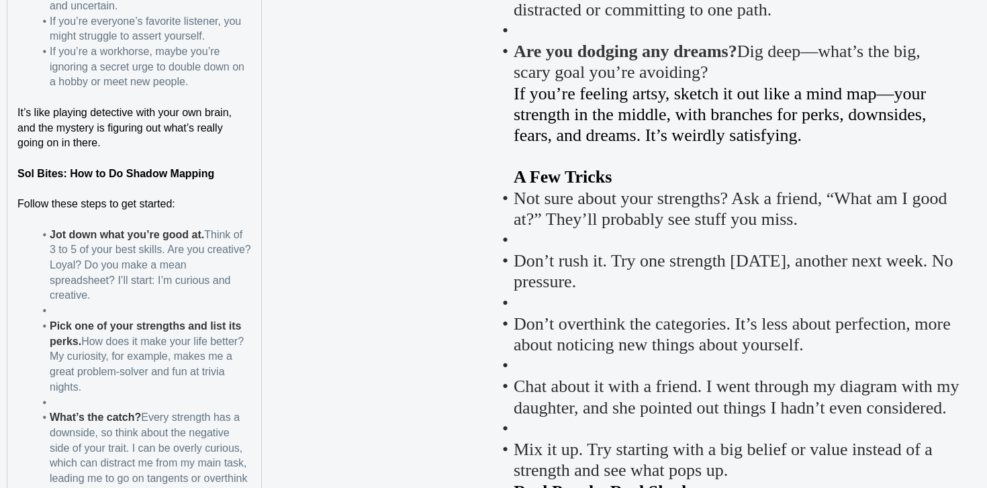
click at [89, 307] on li at bounding box center [142, 310] width 217 height 15
click at [79, 406] on li at bounding box center [142, 402] width 217 height 15
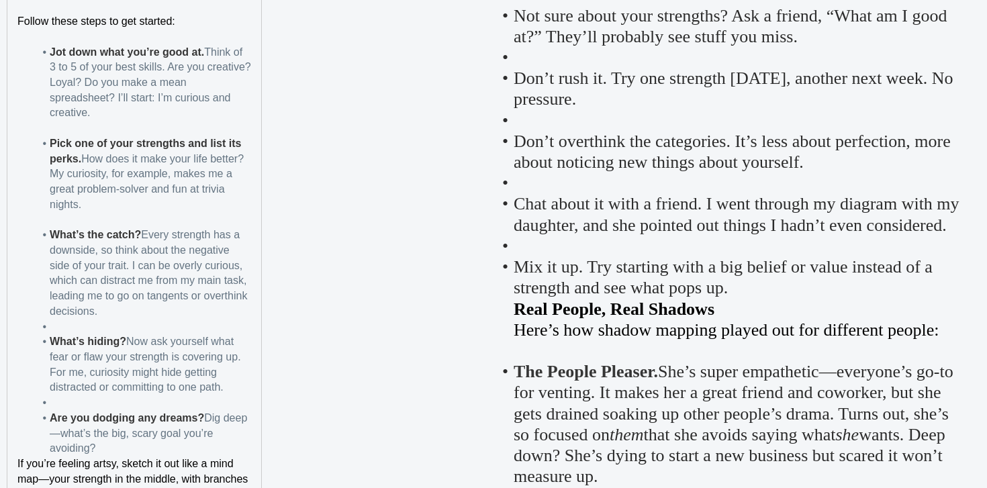
scroll to position [2098, 0]
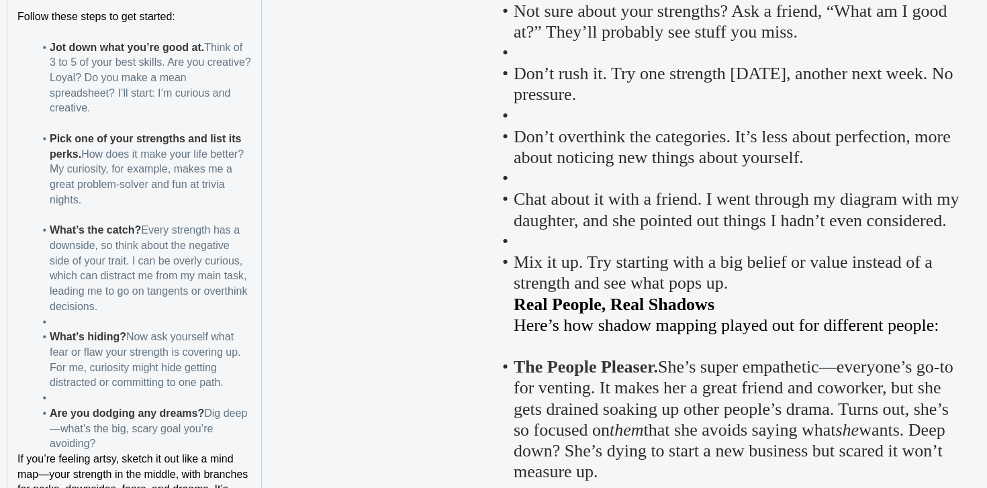
click at [101, 326] on li at bounding box center [142, 322] width 217 height 15
click at [96, 399] on li at bounding box center [142, 398] width 217 height 15
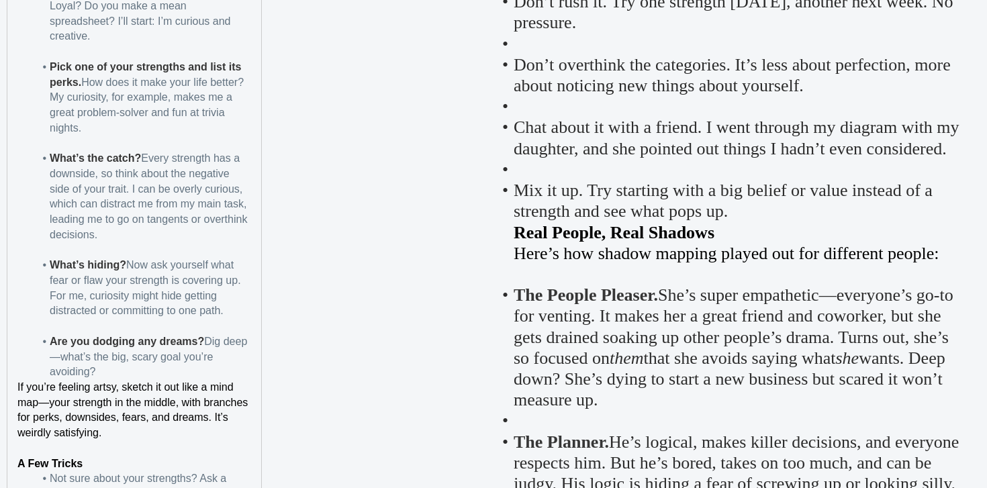
scroll to position [2244, 0]
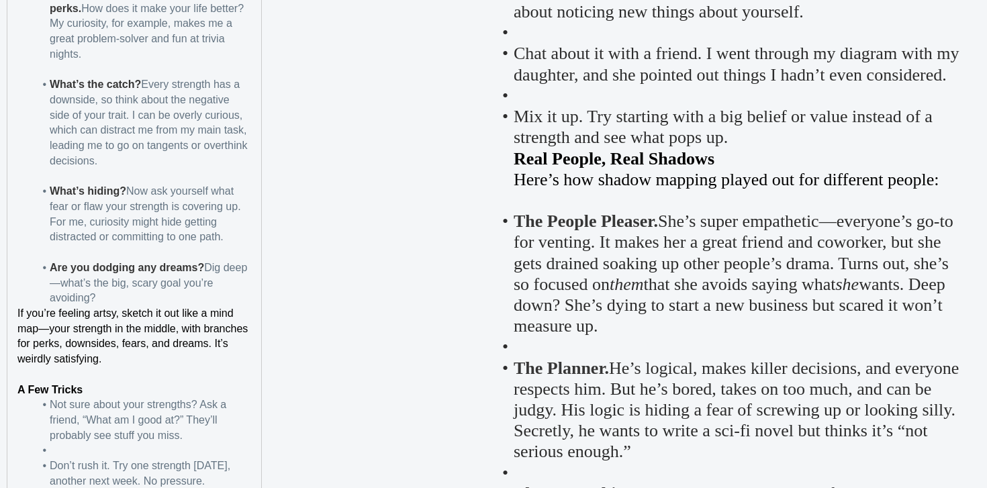
click at [9, 304] on div "Uncover Your Hidden Potential with Shadow Mapping Do you ever feel like somethi…" at bounding box center [134, 177] width 254 height 2592
click at [9, 309] on div "Uncover Your Hidden Potential with Shadow Mapping Do you ever feel like somethi…" at bounding box center [134, 177] width 254 height 2592
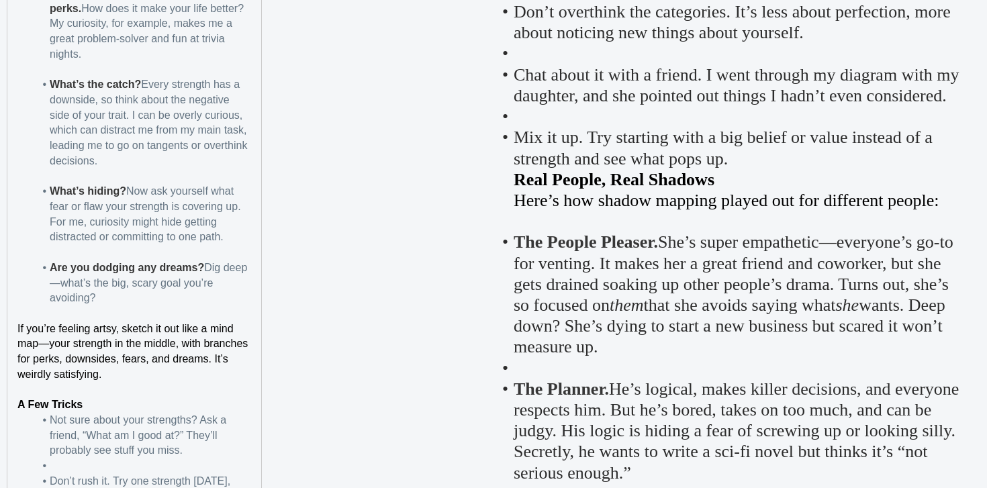
scroll to position [2374, 0]
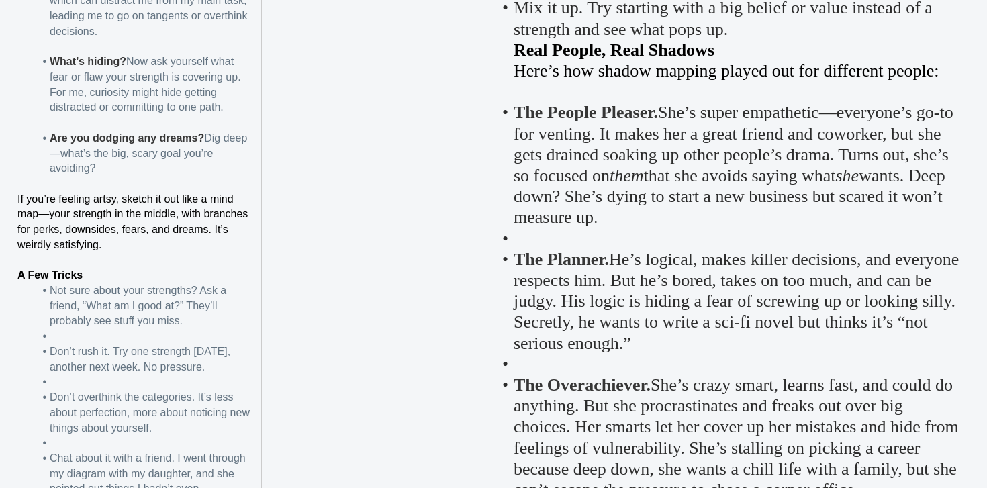
click at [95, 279] on p "A Few Tricks" at bounding box center [134, 275] width 234 height 15
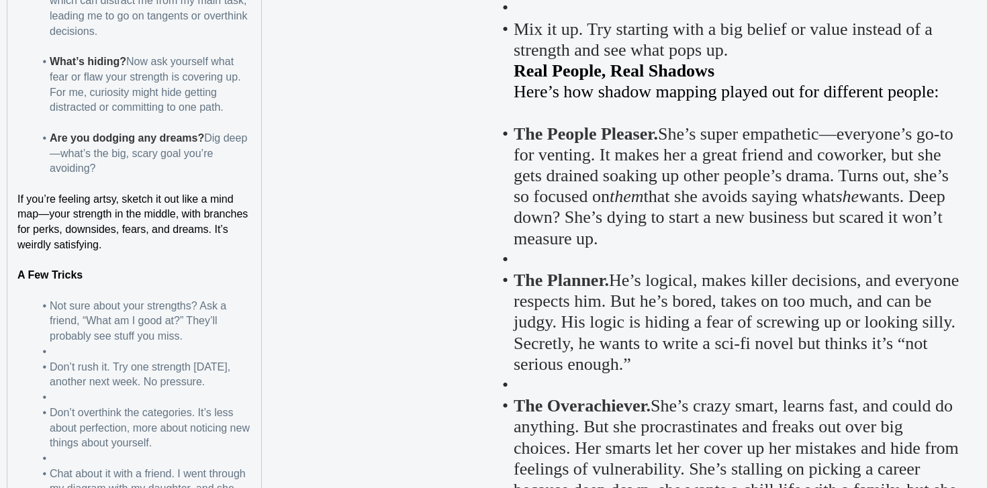
click at [103, 344] on li at bounding box center [142, 351] width 217 height 15
click at [85, 402] on li at bounding box center [142, 397] width 217 height 15
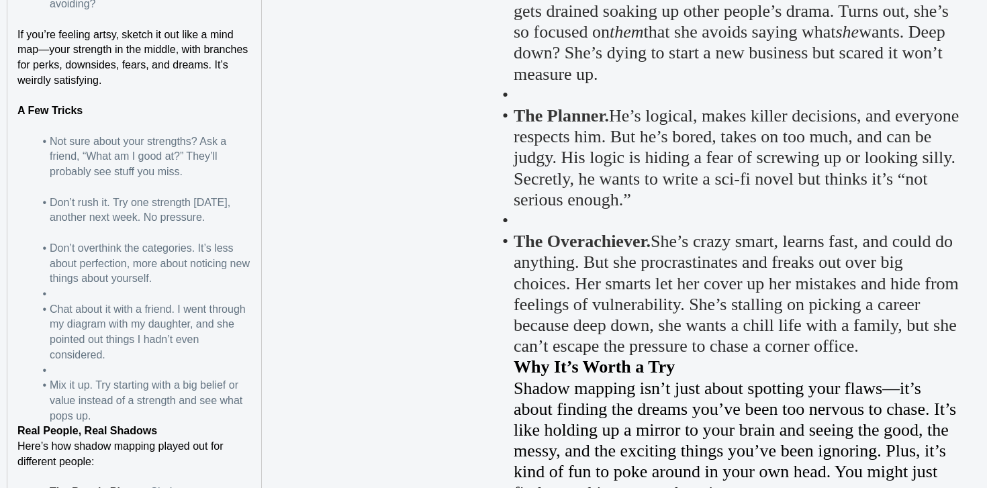
click at [93, 295] on li at bounding box center [142, 294] width 217 height 15
click at [91, 371] on li at bounding box center [142, 370] width 217 height 15
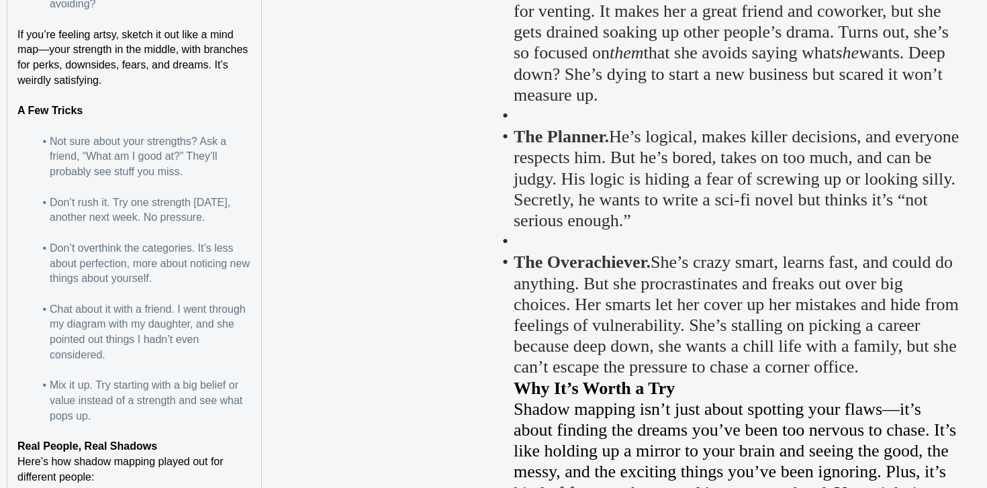
click at [68, 113] on strong "A Few Tricks" at bounding box center [49, 110] width 65 height 11
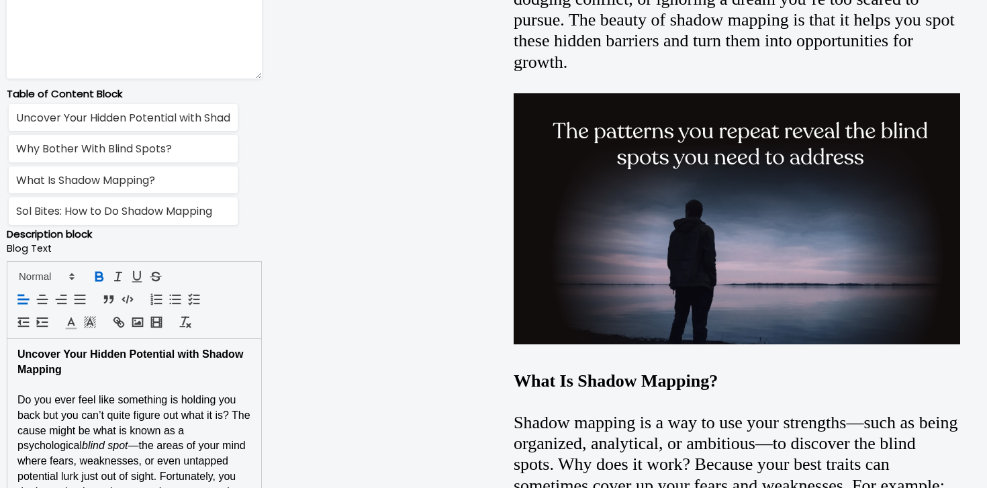
scroll to position [791, 0]
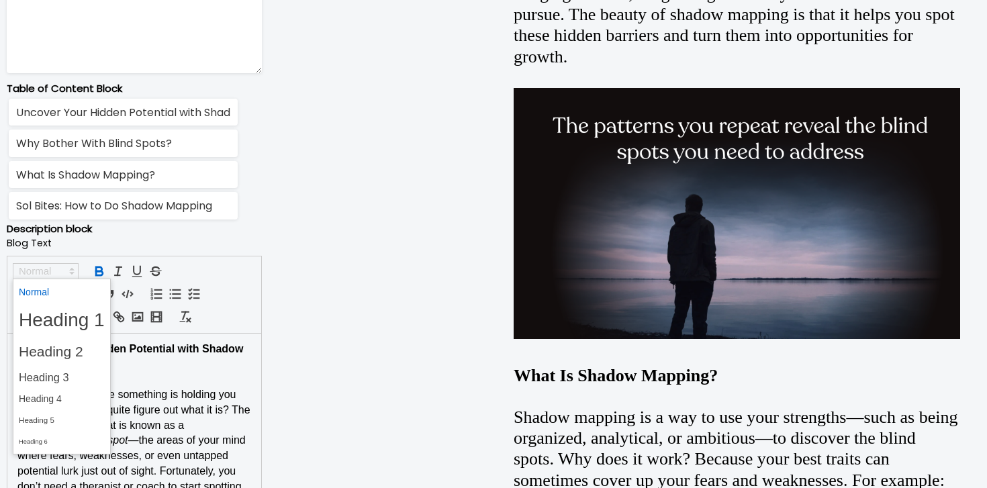
click at [48, 276] on span at bounding box center [46, 271] width 66 height 16
click at [52, 395] on span at bounding box center [62, 399] width 86 height 21
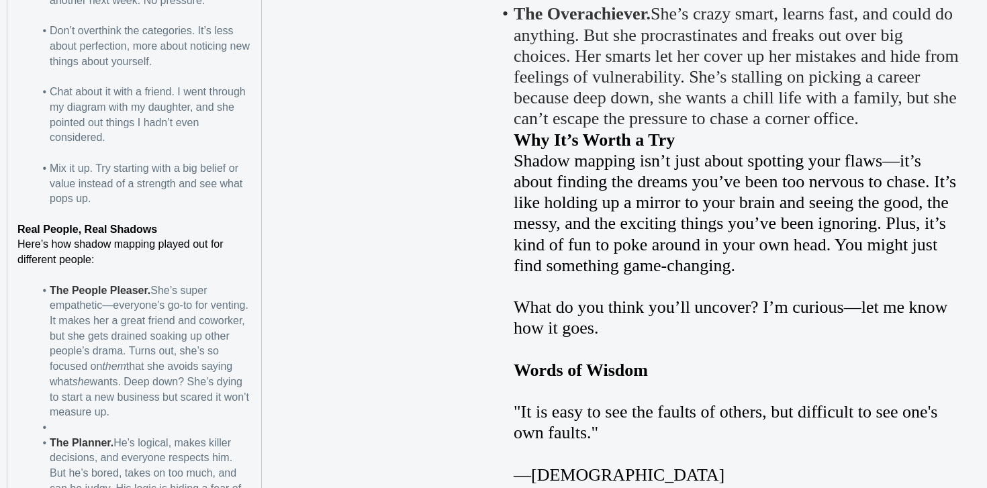
scroll to position [2783, 0]
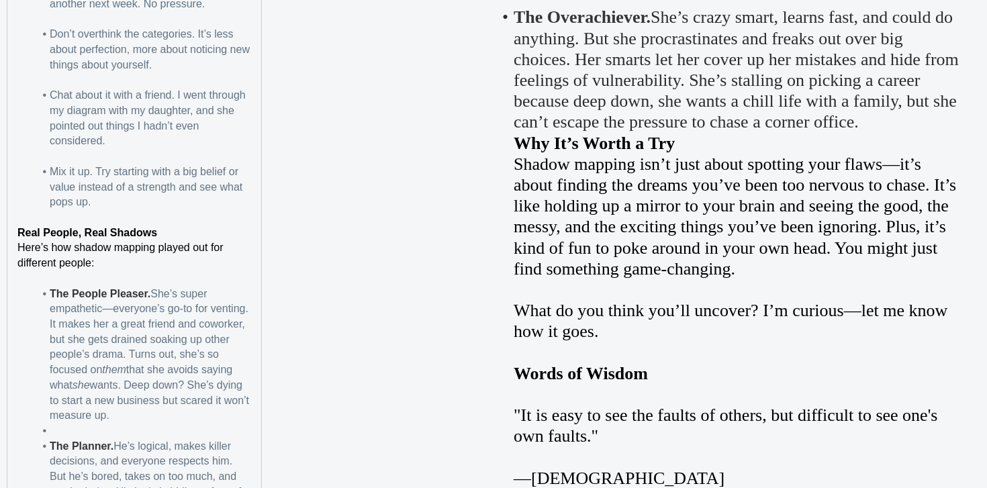
click at [195, 230] on p "Real People, Real Shadows" at bounding box center [134, 233] width 234 height 15
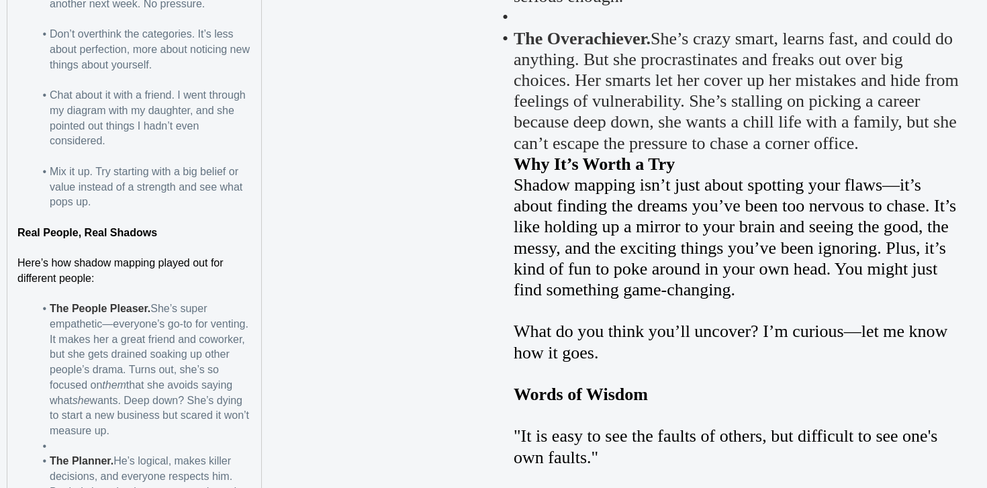
click at [125, 234] on strong "Real People, Real Shadows" at bounding box center [87, 232] width 140 height 11
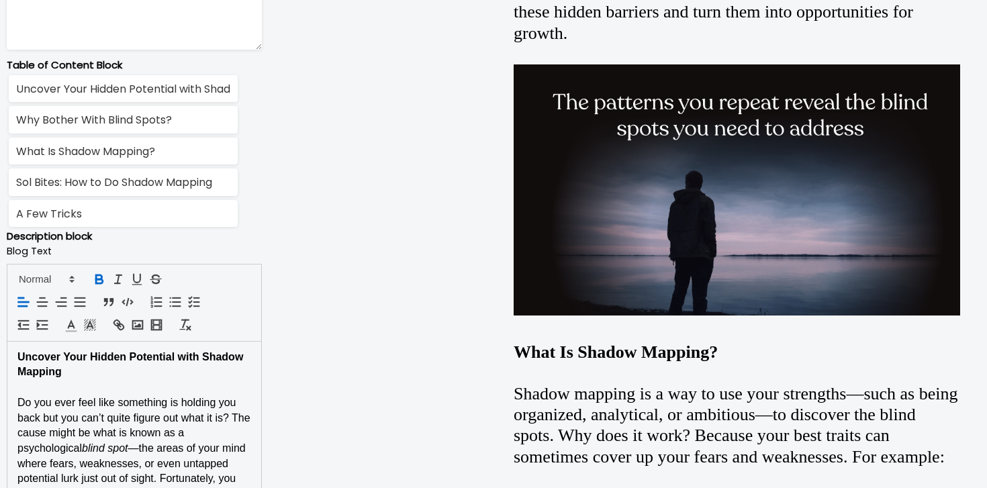
scroll to position [816, 0]
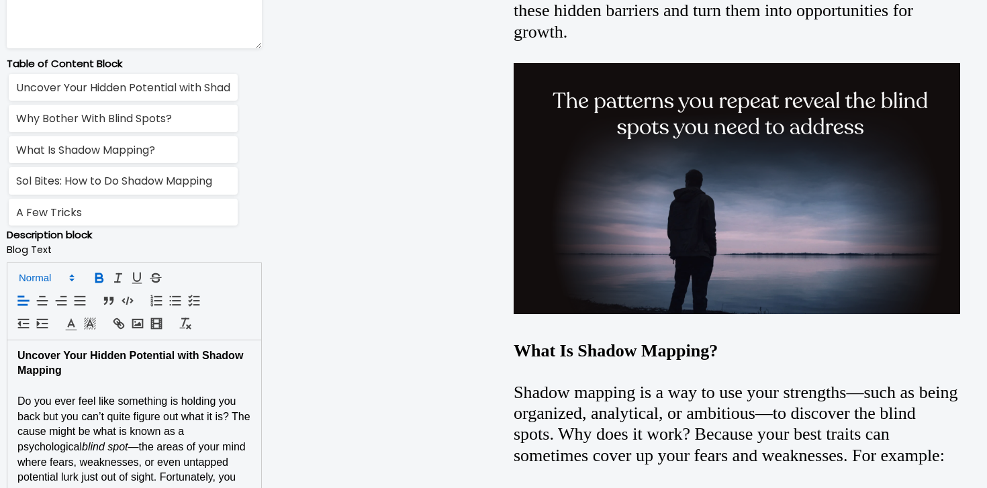
click at [38, 277] on span at bounding box center [46, 278] width 66 height 16
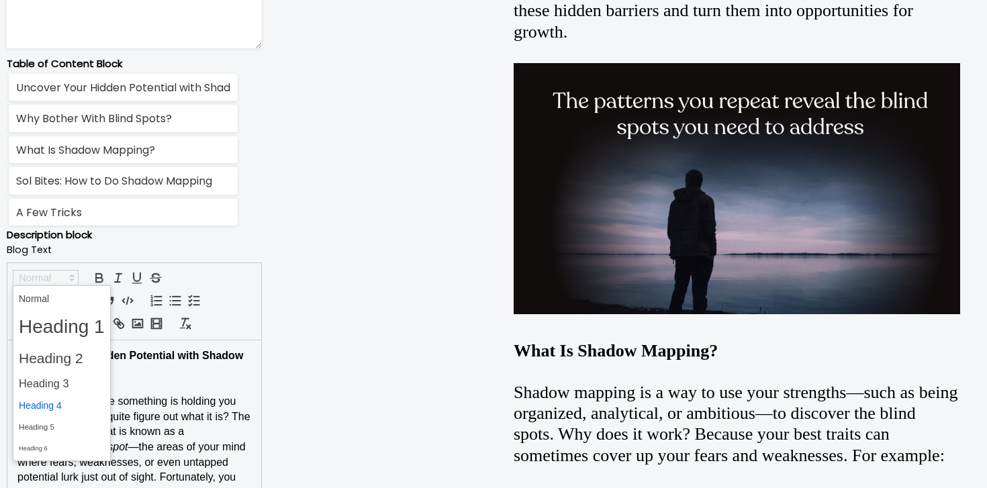
click at [46, 407] on span at bounding box center [62, 405] width 86 height 21
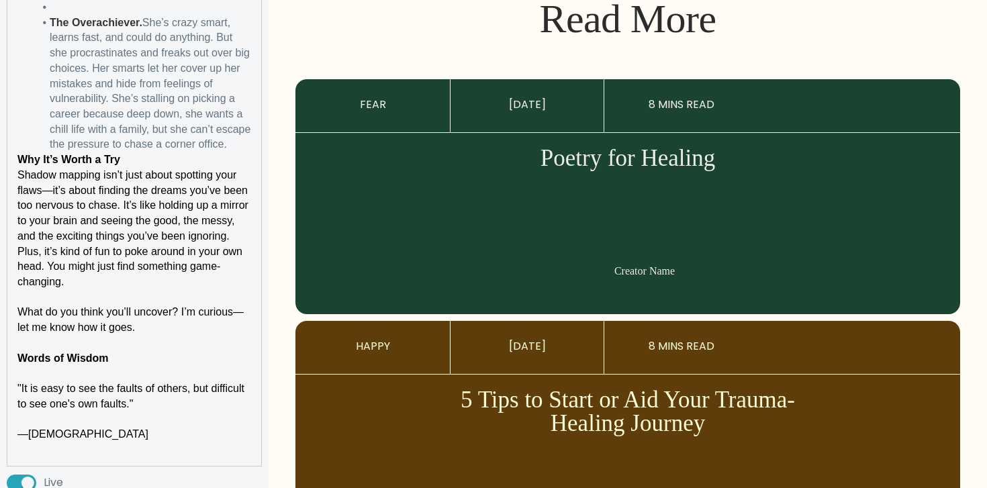
scroll to position [3376, 0]
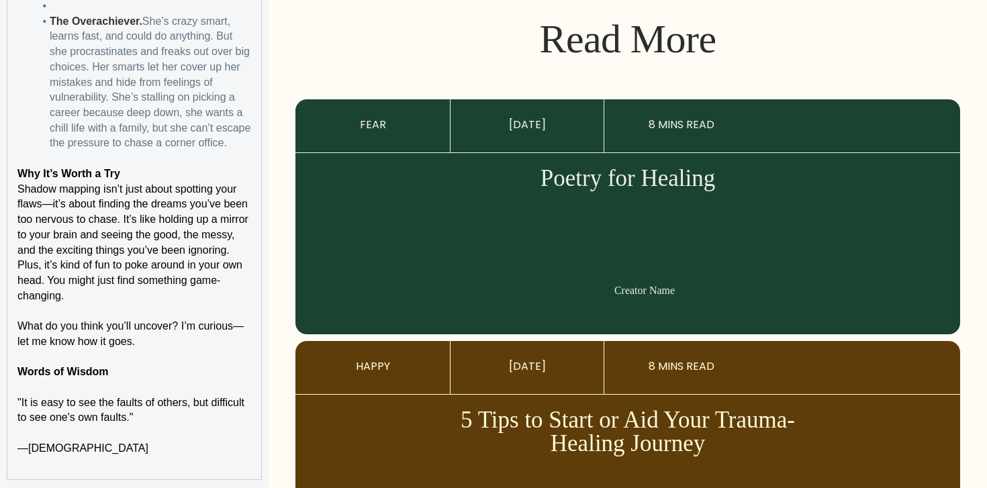
click at [22, 162] on p at bounding box center [134, 158] width 234 height 15
click at [178, 170] on p "Why It’s Worth a Try" at bounding box center [134, 173] width 234 height 15
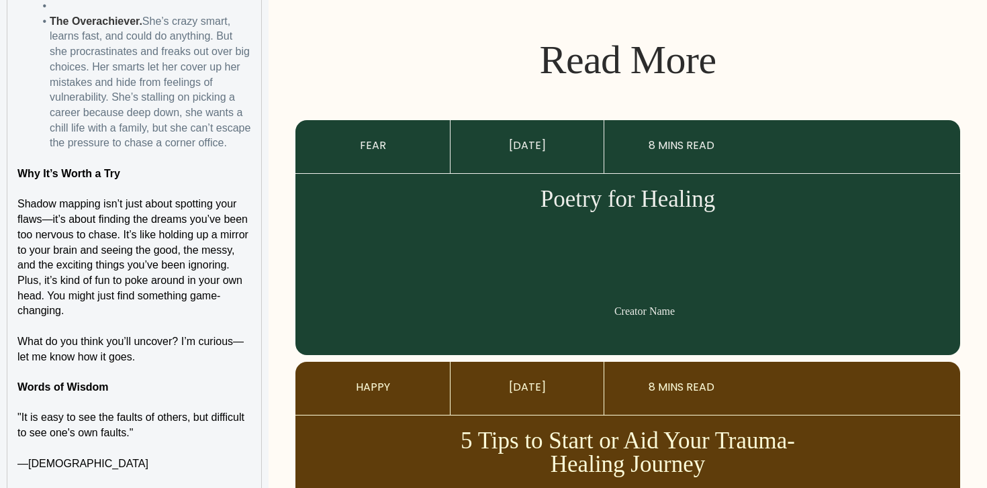
click at [114, 177] on strong "Why It’s Worth a Try" at bounding box center [68, 173] width 103 height 11
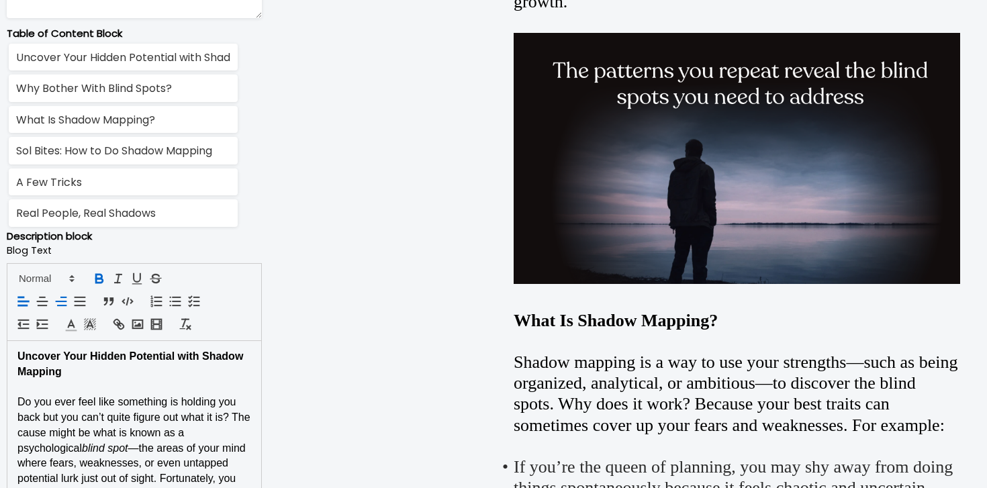
scroll to position [843, 0]
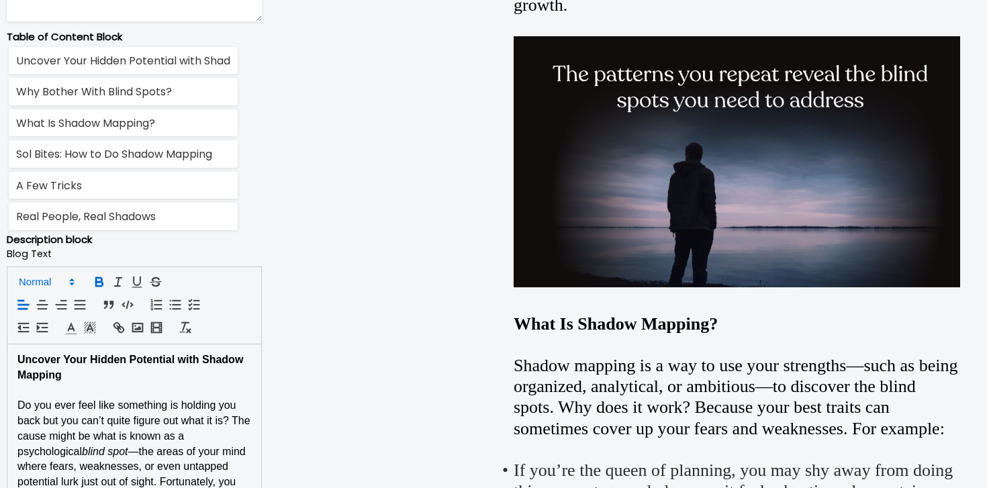
click at [62, 286] on span at bounding box center [46, 282] width 66 height 16
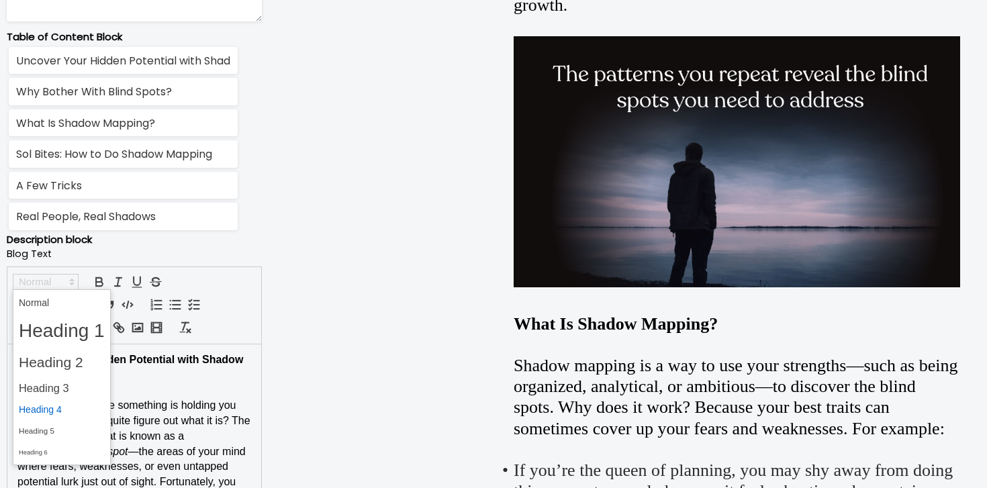
click at [59, 414] on span at bounding box center [62, 409] width 86 height 21
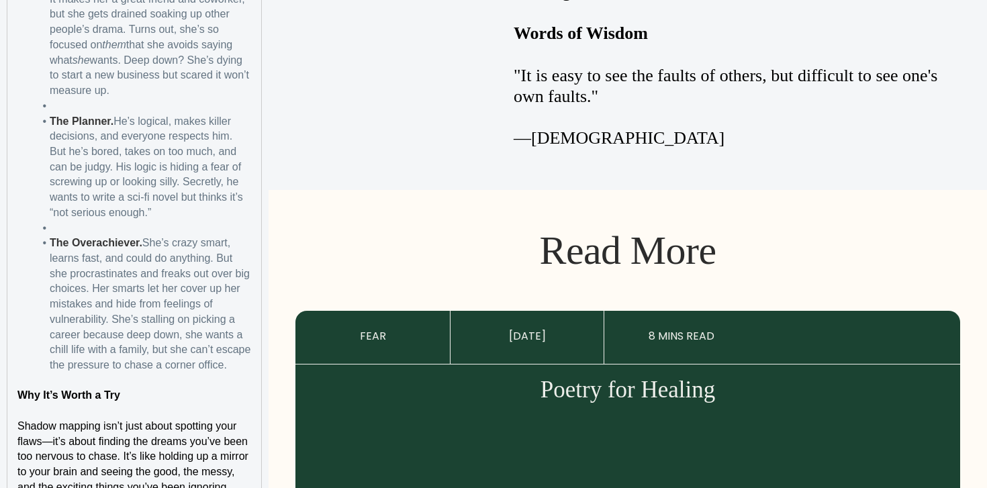
scroll to position [3113, 0]
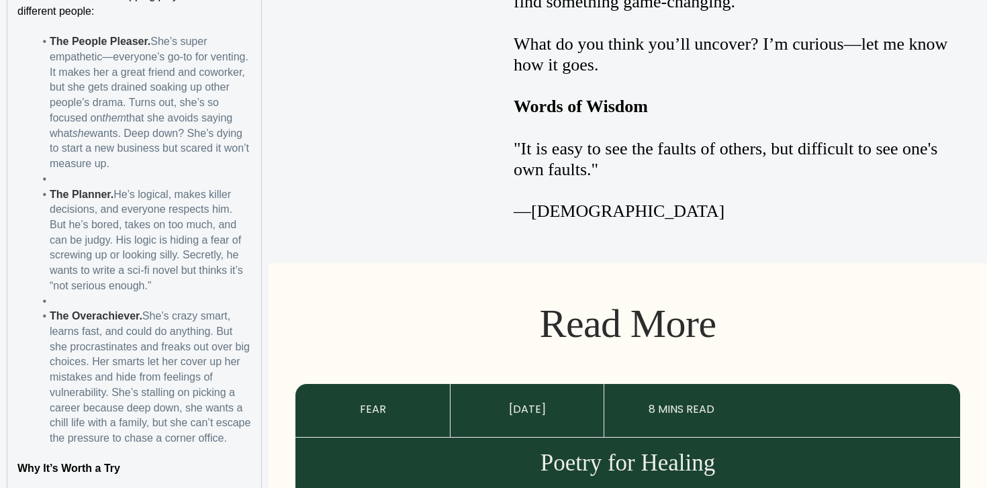
click at [99, 187] on li "The Planner. He’s logical, makes killer decisions, and everyone respects him. B…" at bounding box center [142, 240] width 217 height 107
click at [89, 173] on li at bounding box center [142, 179] width 217 height 15
click at [80, 305] on li at bounding box center [142, 301] width 217 height 15
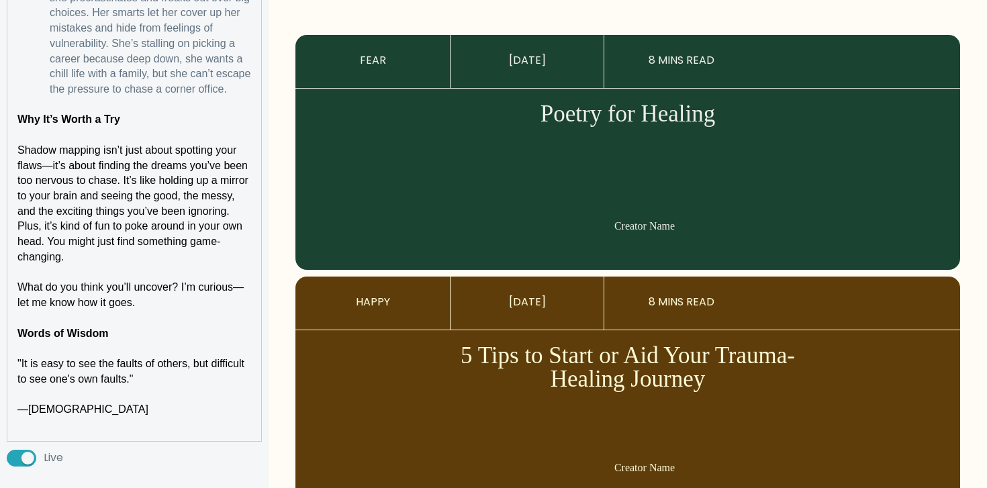
scroll to position [3552, 0]
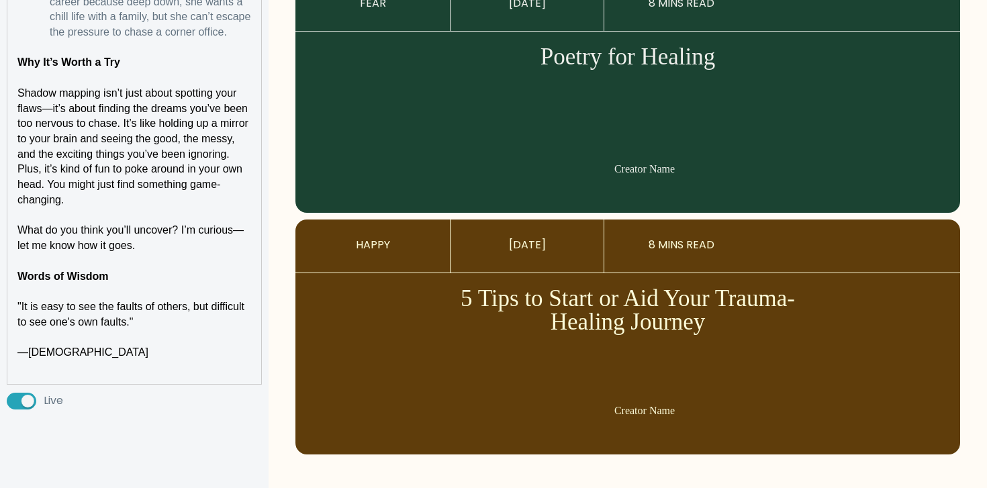
click at [89, 271] on strong "Words of Wisdom" at bounding box center [62, 276] width 91 height 11
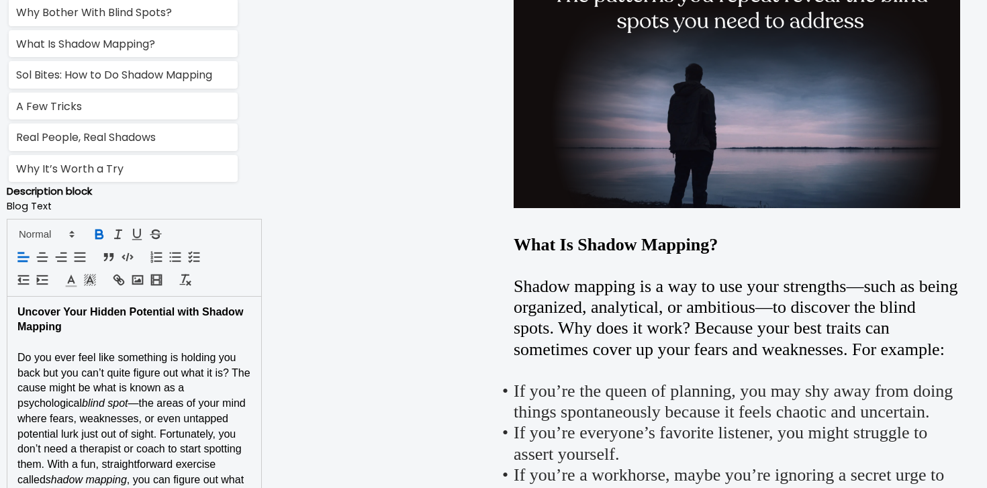
scroll to position [928, 0]
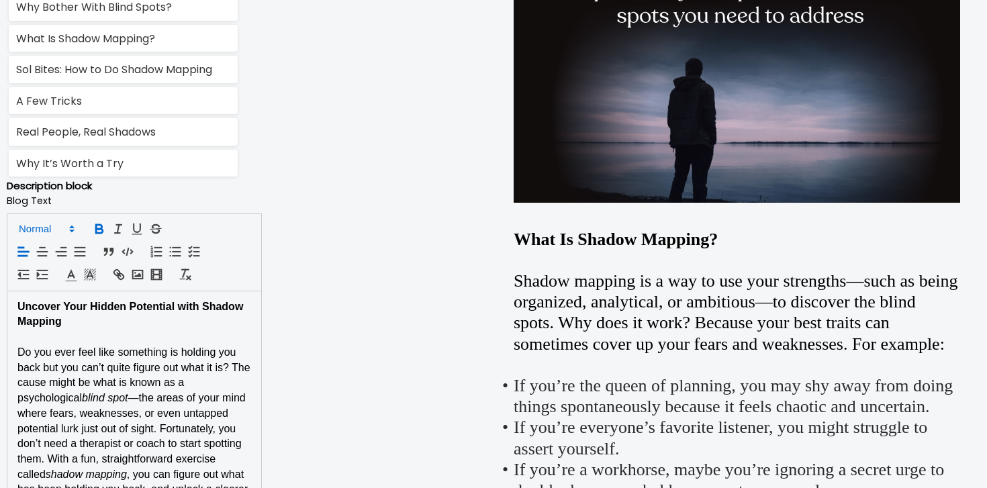
click at [66, 223] on icon at bounding box center [72, 229] width 12 height 12
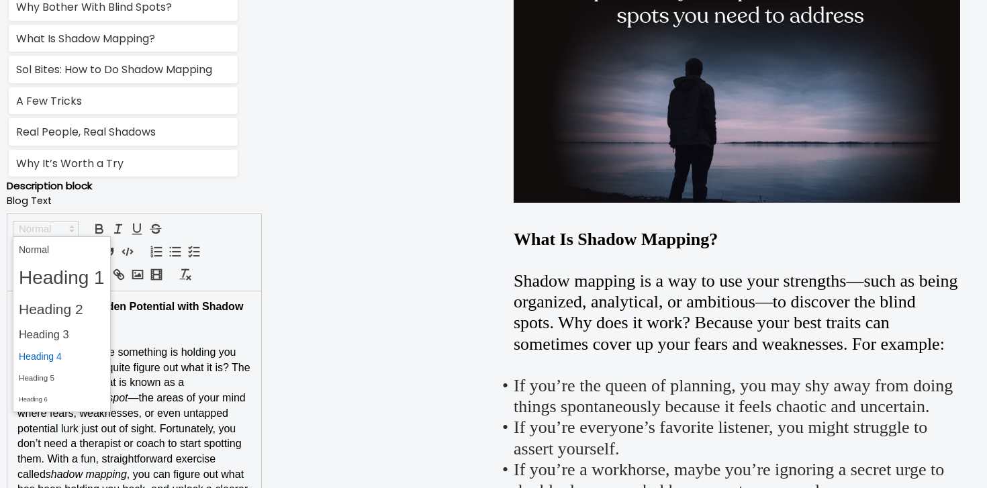
click at [66, 350] on span at bounding box center [62, 356] width 86 height 21
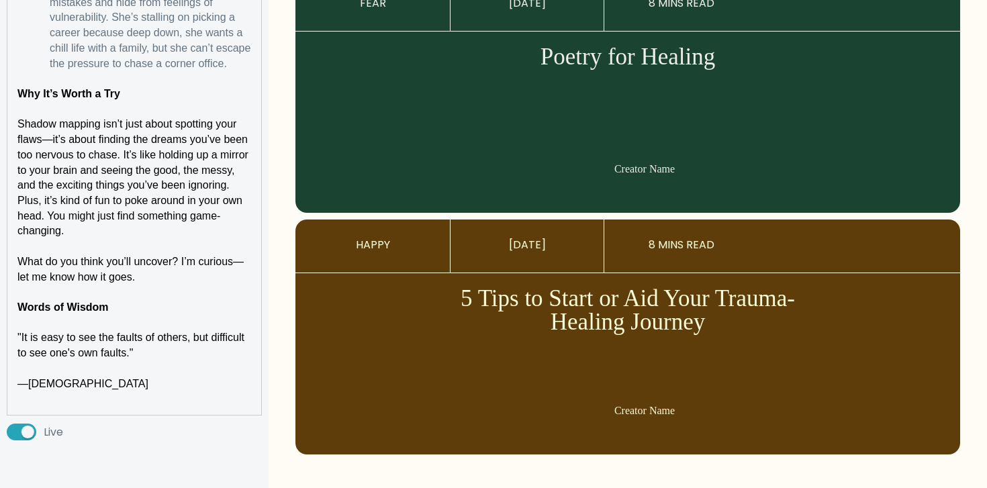
scroll to position [3644, 0]
click at [76, 391] on p at bounding box center [134, 398] width 234 height 15
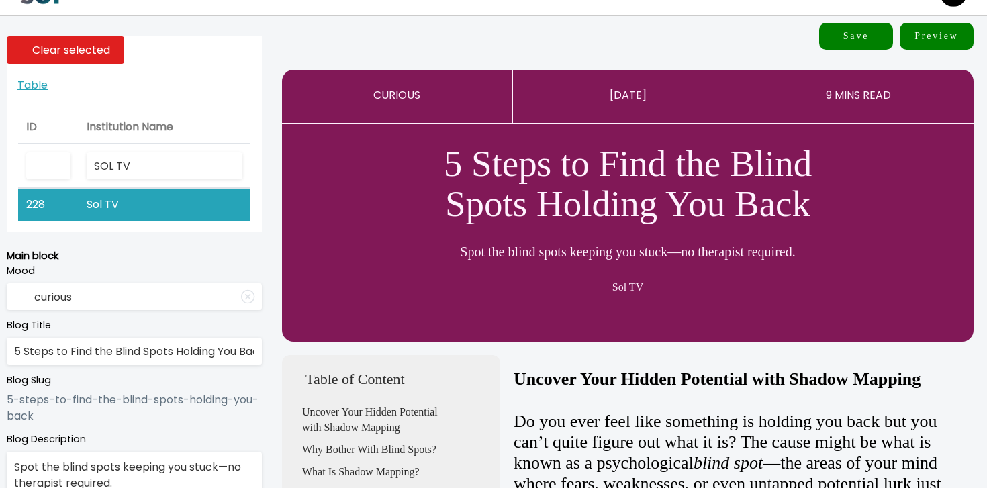
scroll to position [0, 0]
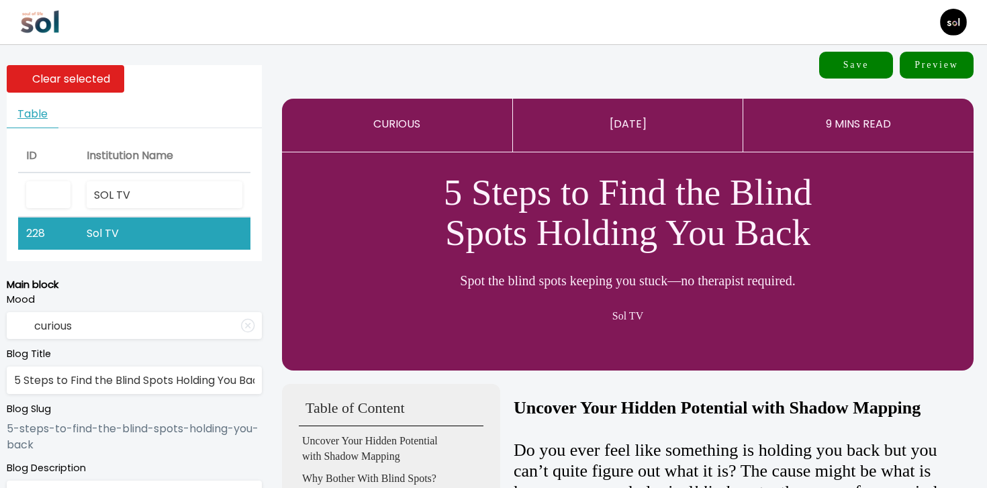
click at [852, 60] on button "Save" at bounding box center [856, 65] width 74 height 27
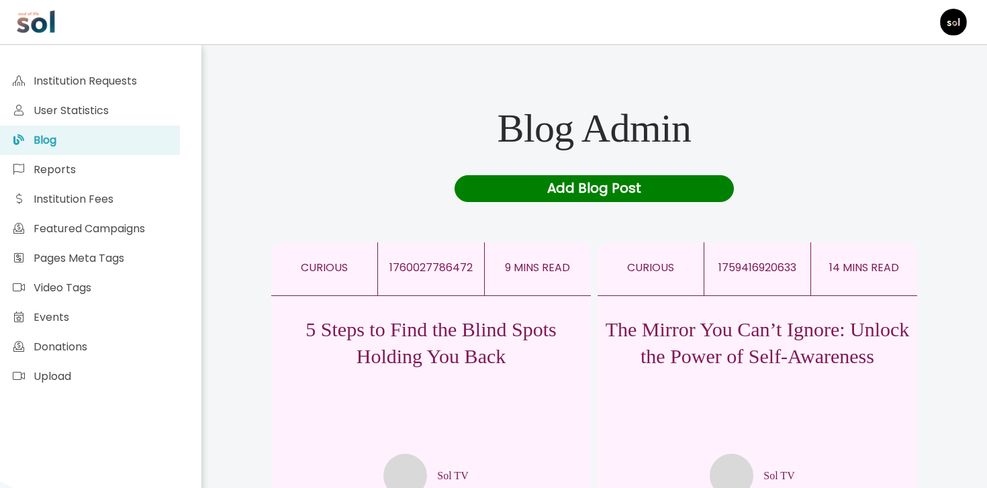
click at [522, 303] on div "5 Steps to Find the Blind Spots Holding You Back Sol TV" at bounding box center [431, 396] width 320 height 201
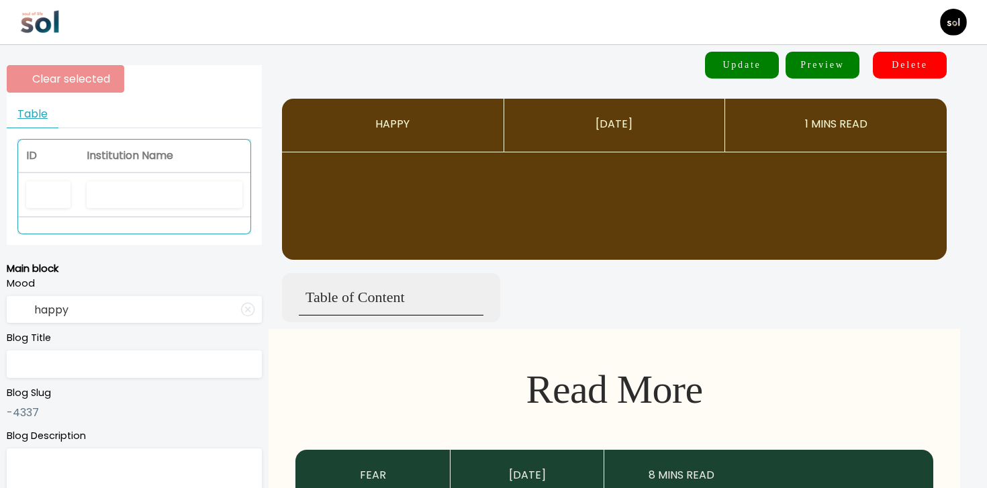
click at [213, 189] on div at bounding box center [165, 195] width 156 height 28
click at [191, 190] on input "text" at bounding box center [165, 195] width 156 height 28
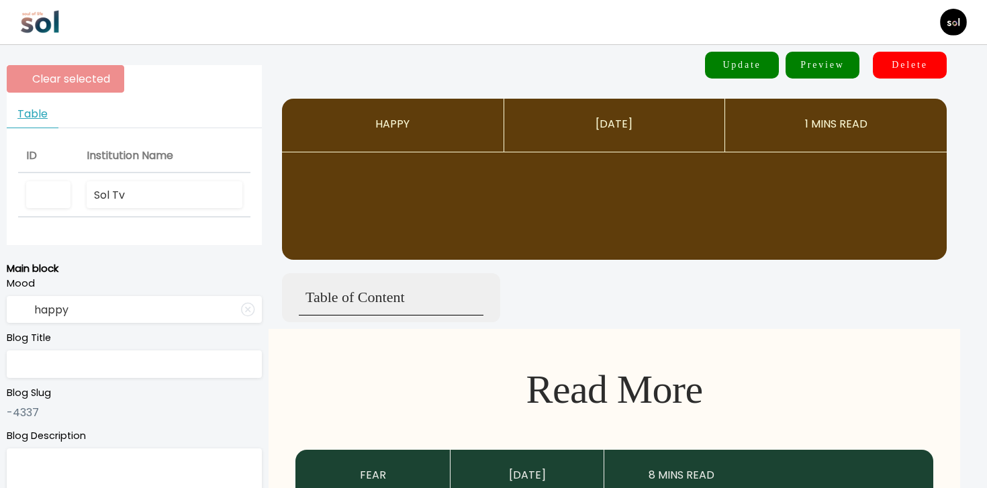
type input "Sol Tv"
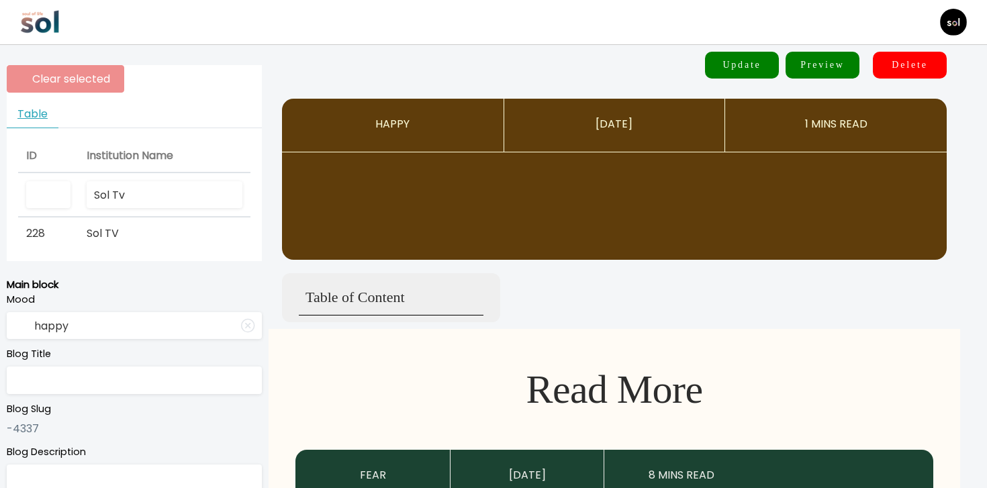
type input "curious"
type input "5 Steps to Find the Blind Spots Holding You Back"
type textarea "Spot the blind spots keeping you stuck—no therapist required."
type input "Sol TV"
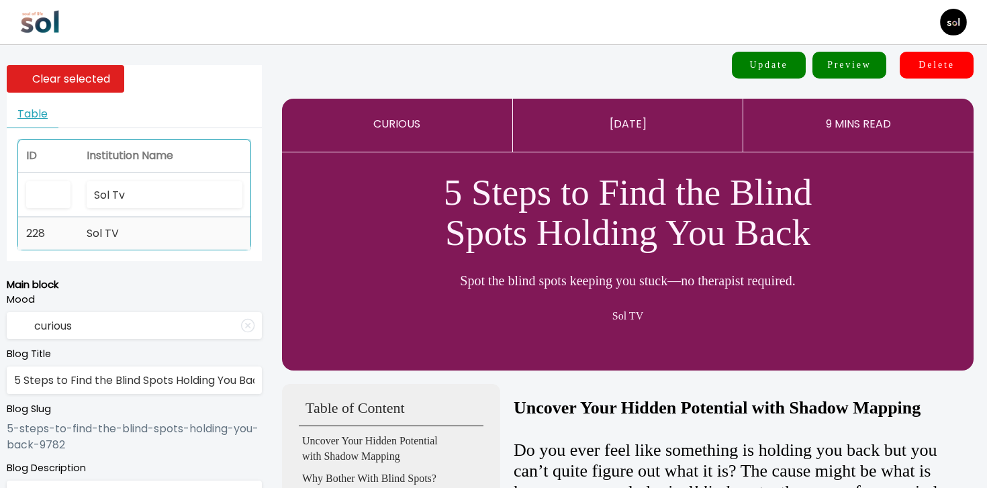
click at [203, 242] on td "Sol TV" at bounding box center [165, 233] width 172 height 32
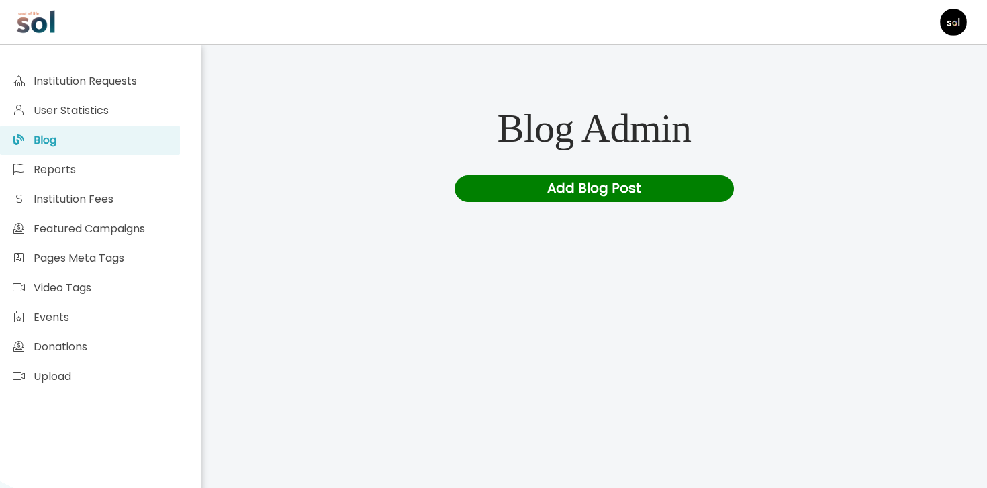
click at [509, 197] on div "Add Blog Post" at bounding box center [594, 188] width 280 height 27
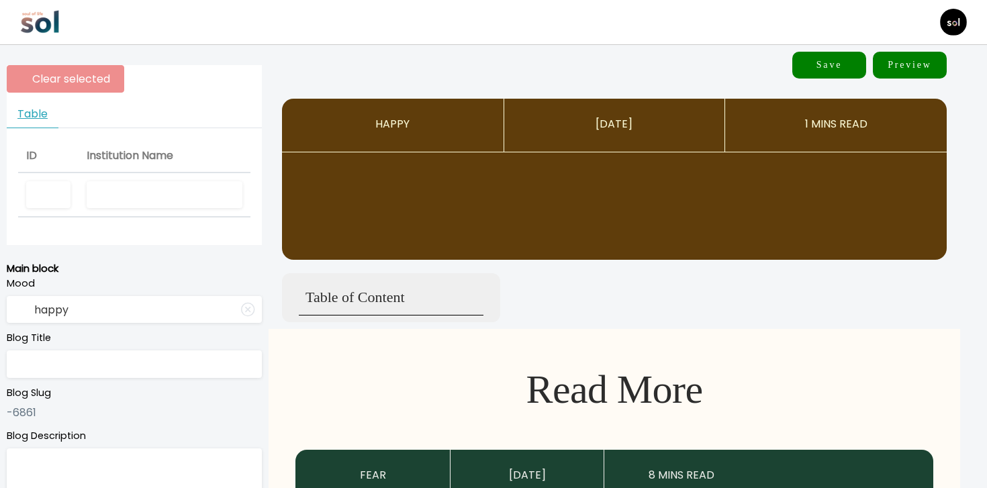
click at [137, 197] on input "text" at bounding box center [165, 195] width 156 height 28
click at [89, 364] on input "text" at bounding box center [134, 364] width 255 height 28
paste input "The Blind Spots Sabotaging Your Life—And Why You Can't See Them"
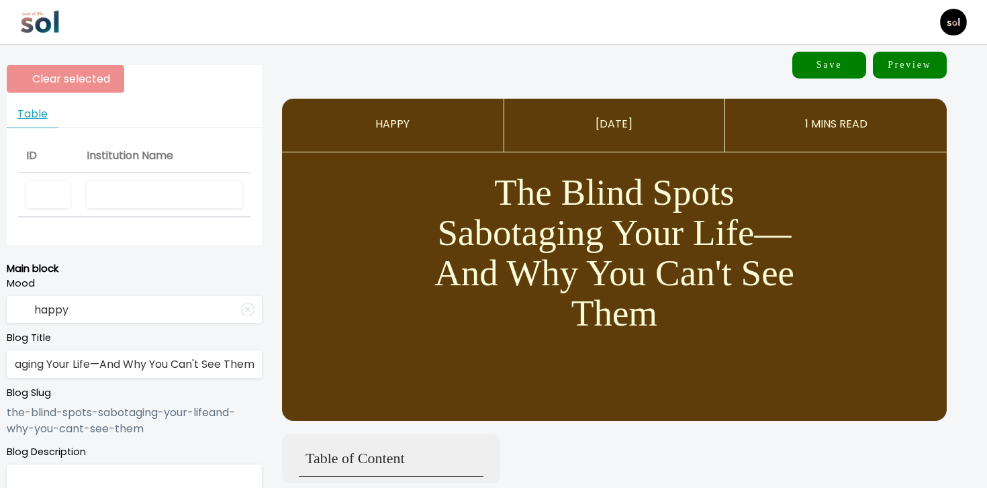
type input "The Blind Spots Sabotaging Your Life—And Why You Can't See Them"
click at [158, 203] on input "text" at bounding box center [165, 195] width 156 height 28
type input "Sol Tv"
click at [165, 307] on input "happy" at bounding box center [134, 310] width 255 height 28
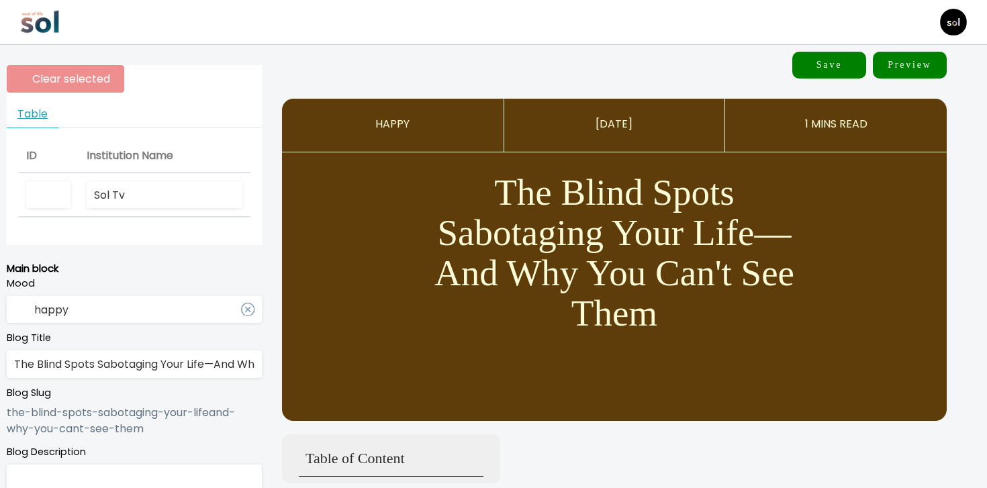
click at [165, 307] on input "happy" at bounding box center [134, 310] width 255 height 28
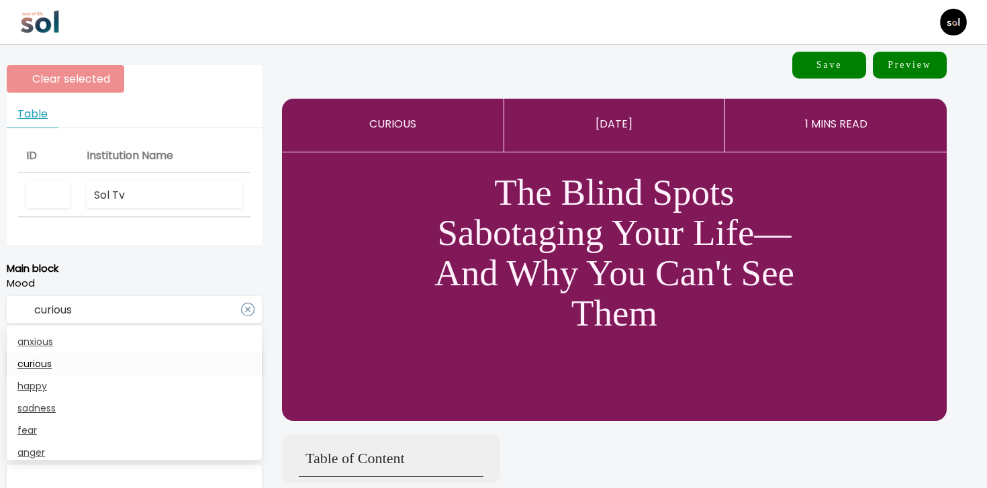
type input "curious"
click at [135, 363] on link "curious" at bounding box center [134, 364] width 255 height 22
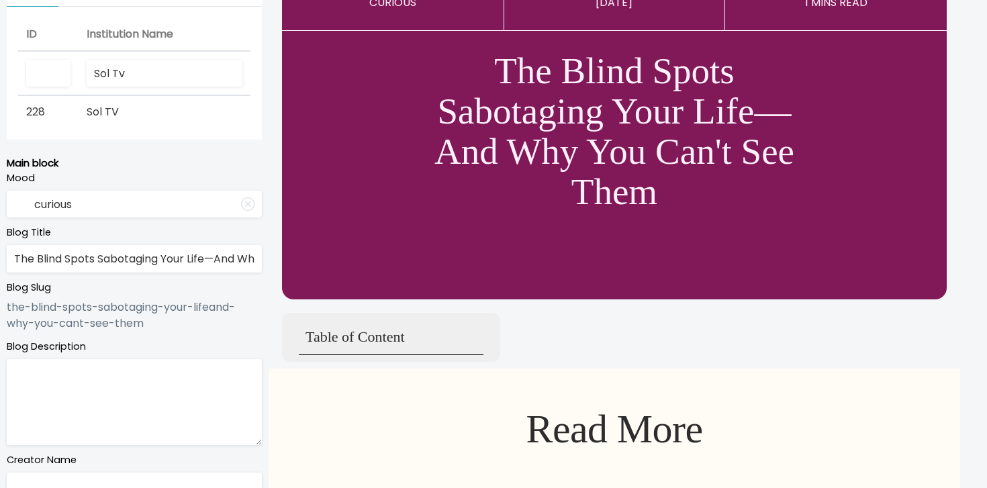
click at [128, 401] on textarea at bounding box center [134, 402] width 255 height 86
paste textarea "Your biggest problems stem from habits and reactions you don’t even notice."
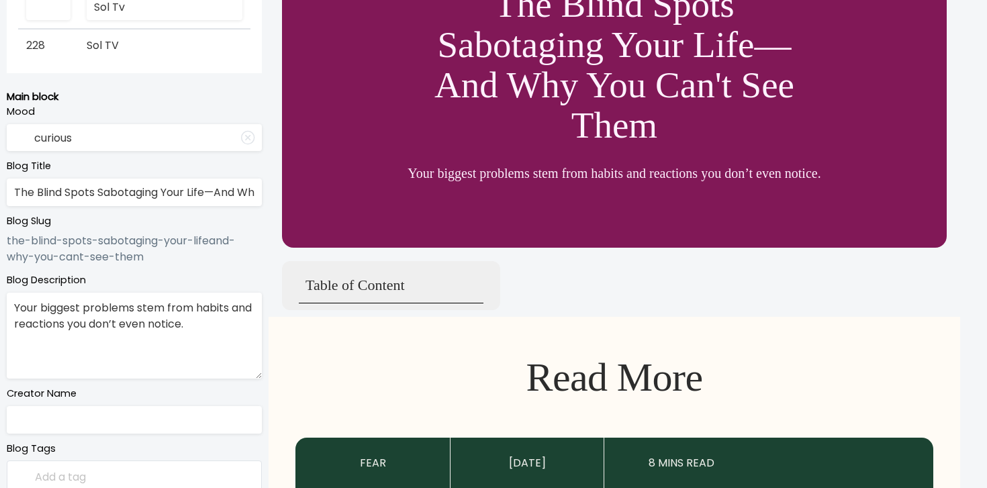
scroll to position [247, 0]
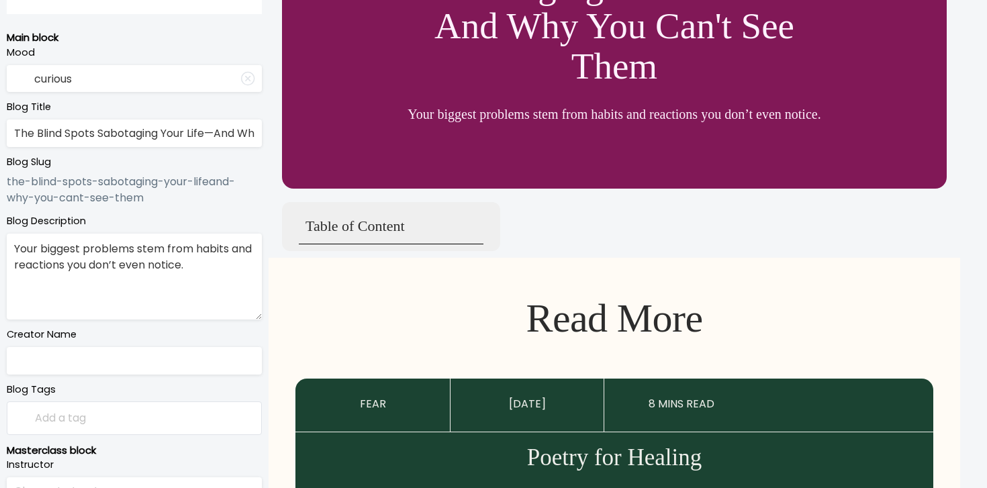
type textarea "Your biggest problems stem from habits and reactions you don’t even notice."
click at [132, 364] on input "text" at bounding box center [134, 361] width 255 height 28
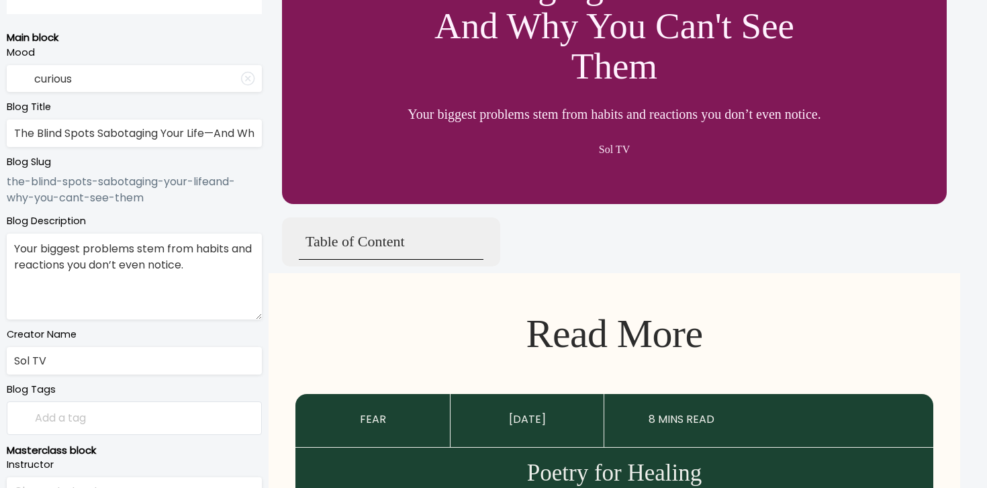
type input "Sol TV"
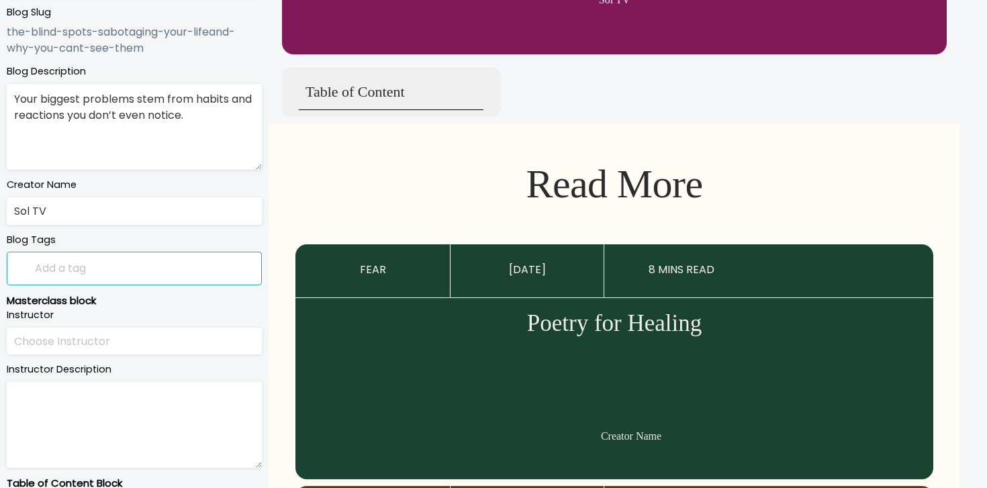
scroll to position [591, 0]
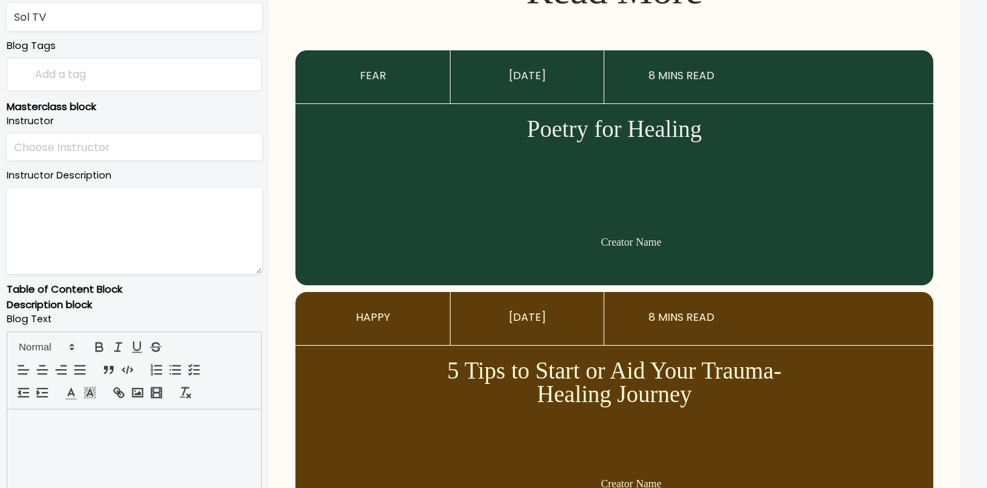
click at [173, 450] on div at bounding box center [134, 476] width 254 height 134
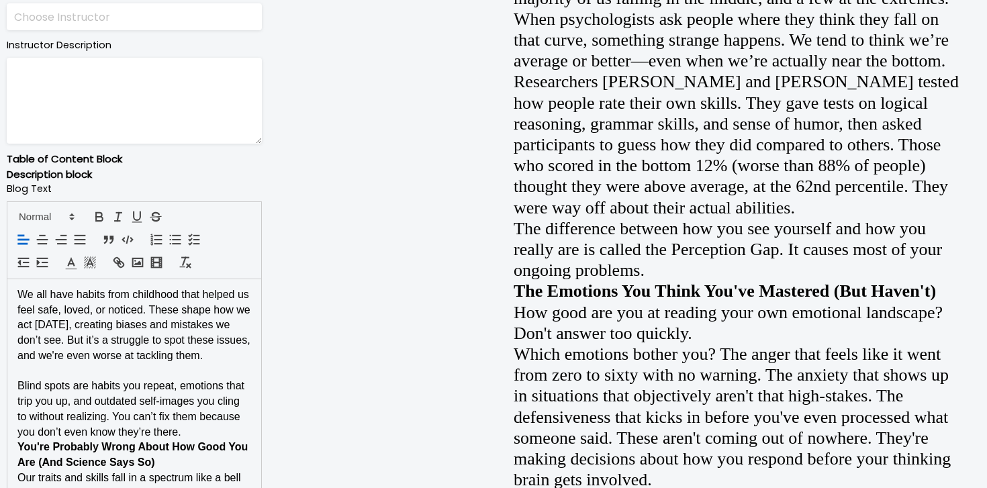
scroll to position [991, 0]
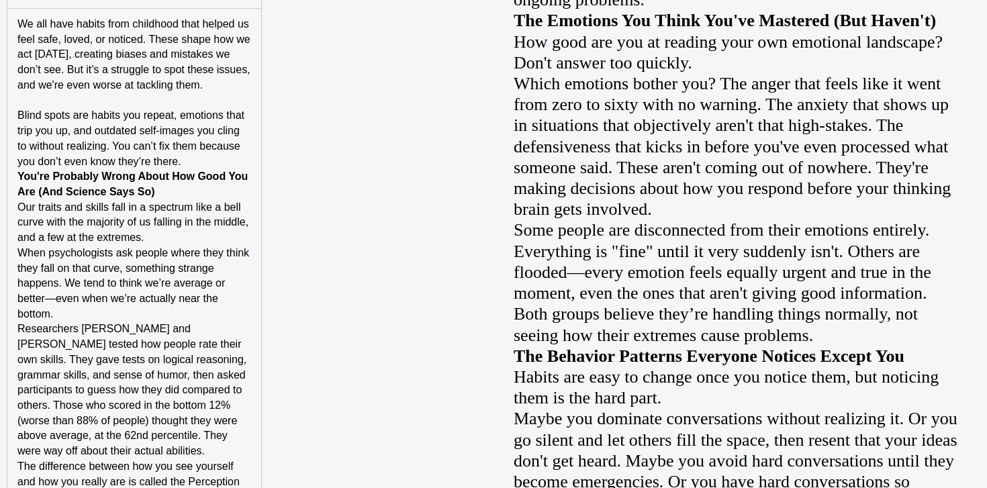
click at [203, 155] on p "Blind spots are habits you repeat, emotions that trip you up, and outdated self…" at bounding box center [134, 138] width 234 height 61
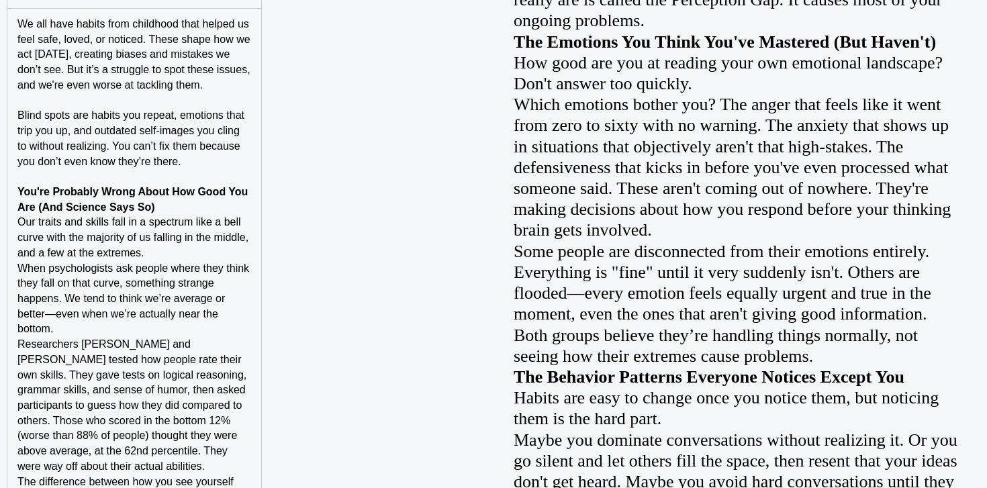
click at [189, 206] on p "You're Probably Wrong About How Good You Are (And Science Says So)" at bounding box center [134, 200] width 234 height 30
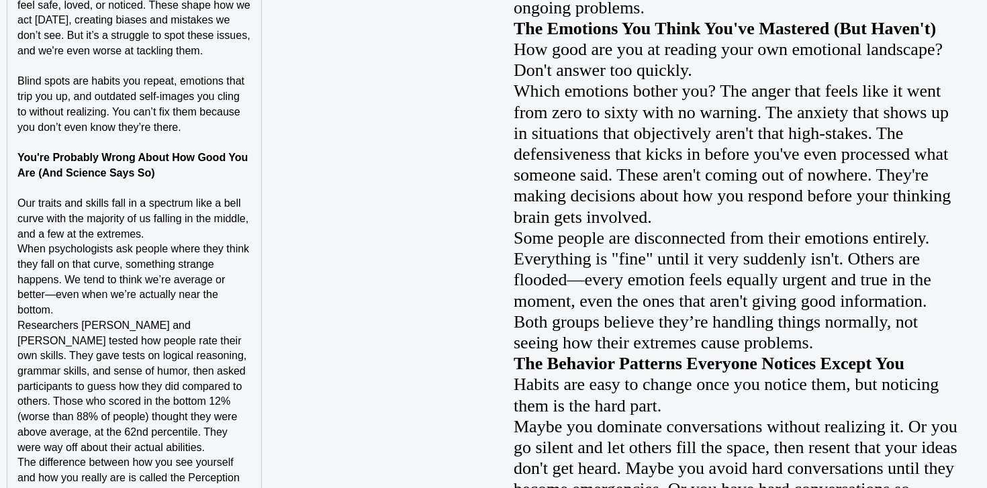
scroll to position [1048, 0]
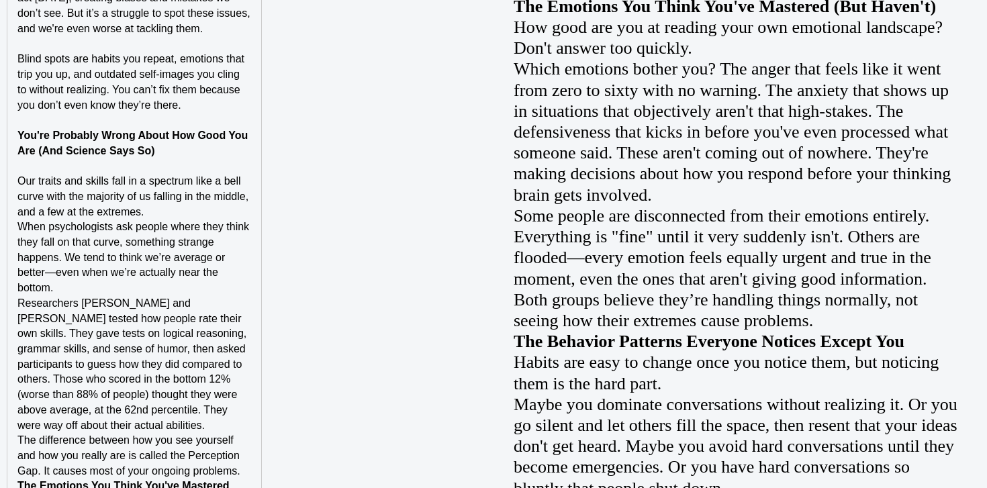
click at [148, 292] on p "When psychologists ask people where they think they fall on that curve, somethi…" at bounding box center [134, 257] width 234 height 77
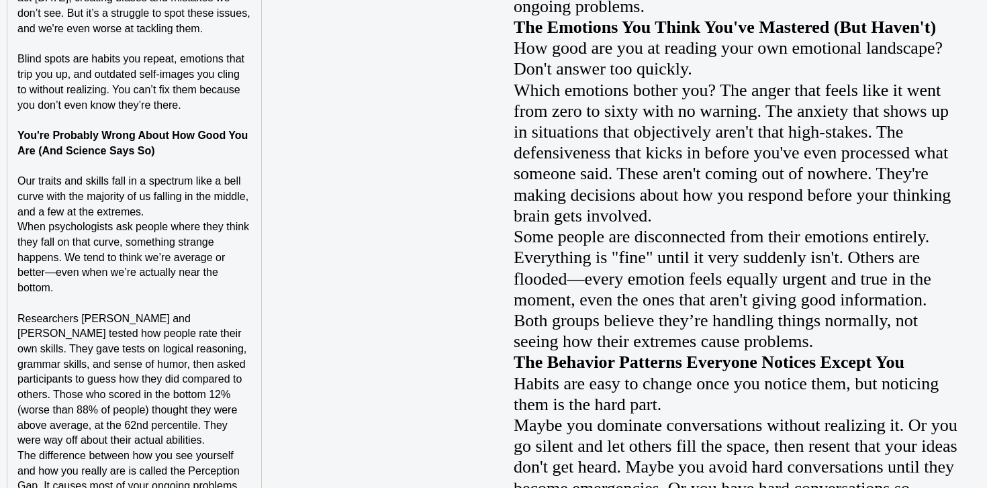
click at [197, 209] on p "Our traits and skills fall in a spectrum like a bell curve with the majority of…" at bounding box center [134, 197] width 234 height 46
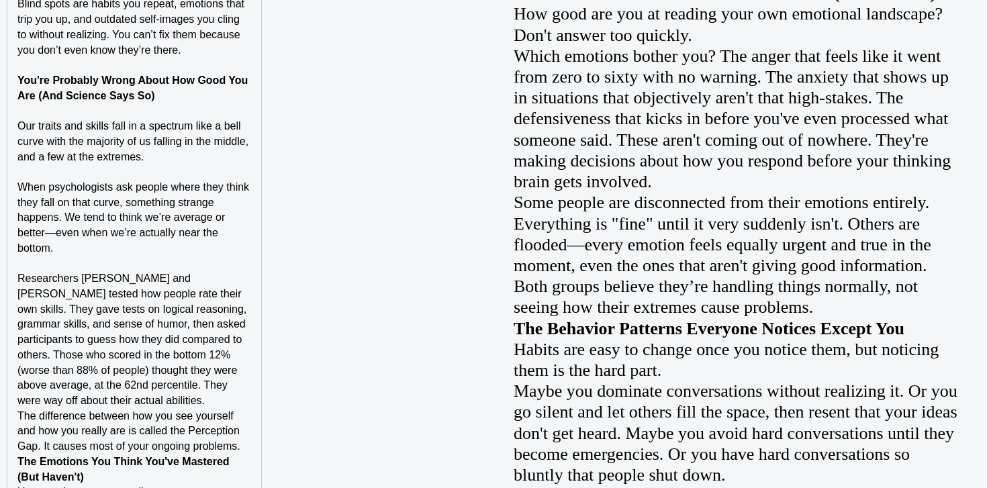
scroll to position [1218, 0]
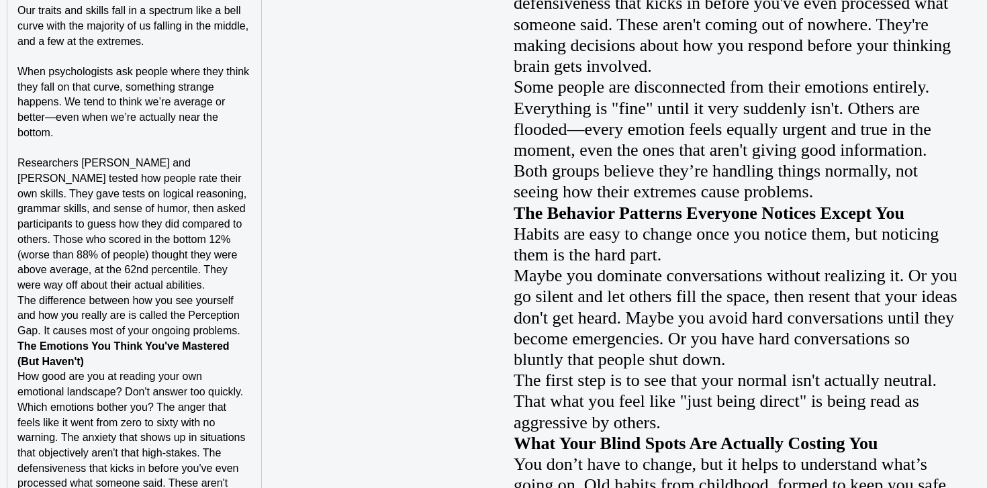
click at [180, 291] on p "Researchers David Dunning and Justin Kruger tested how people rate their own sk…" at bounding box center [134, 224] width 234 height 137
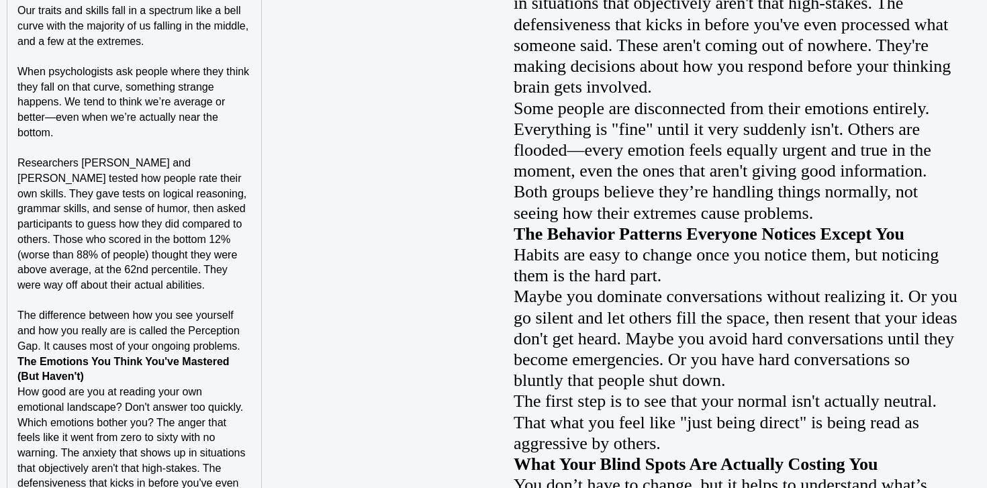
click at [259, 358] on div "We all have habits from childhood that helped us feel safe, loved, or noticed. …" at bounding box center [134, 446] width 254 height 1328
click at [256, 344] on div "We all have habits from childhood that helped us feel safe, loved, or noticed. …" at bounding box center [134, 446] width 254 height 1328
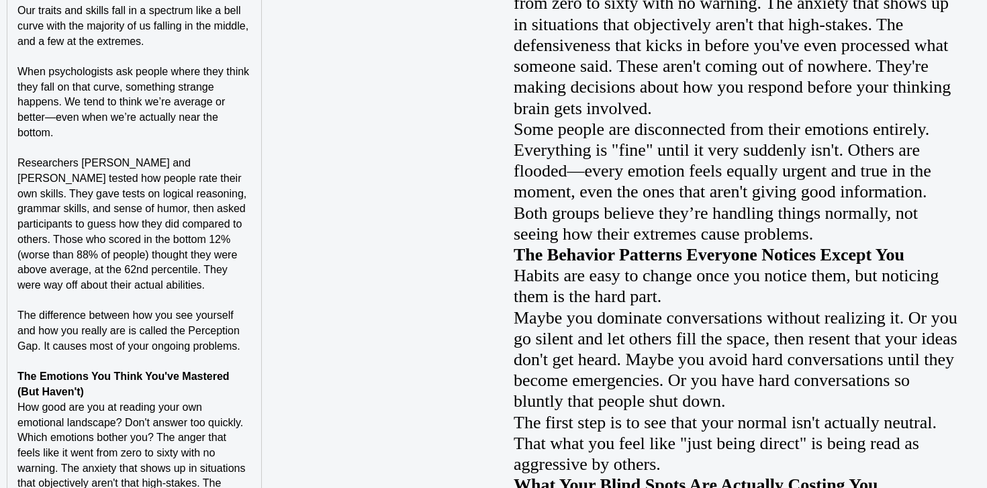
click at [197, 404] on span "How good are you at reading your own emotional landscape? Don't answer too quic…" at bounding box center [130, 414] width 226 height 27
click at [202, 393] on p "The Emotions You Think You've Mastered (But Haven't)" at bounding box center [134, 384] width 234 height 30
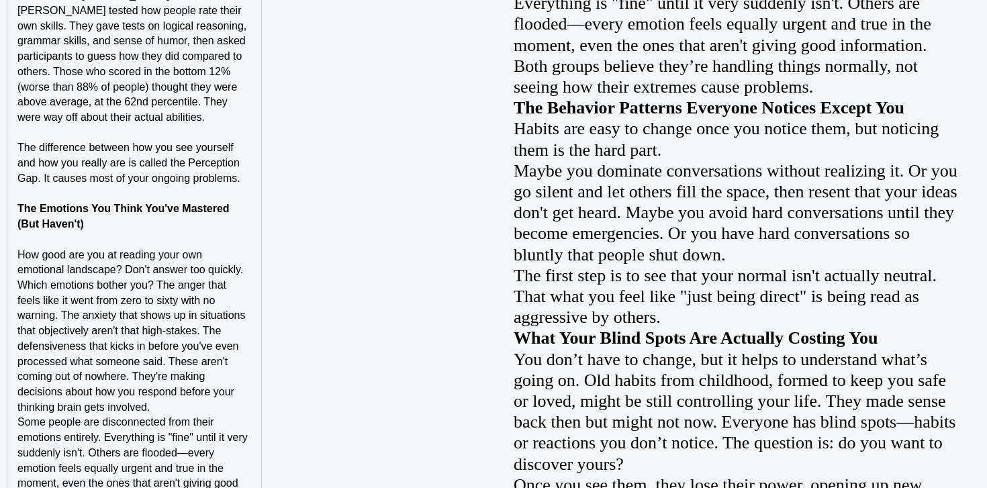
scroll to position [1401, 0]
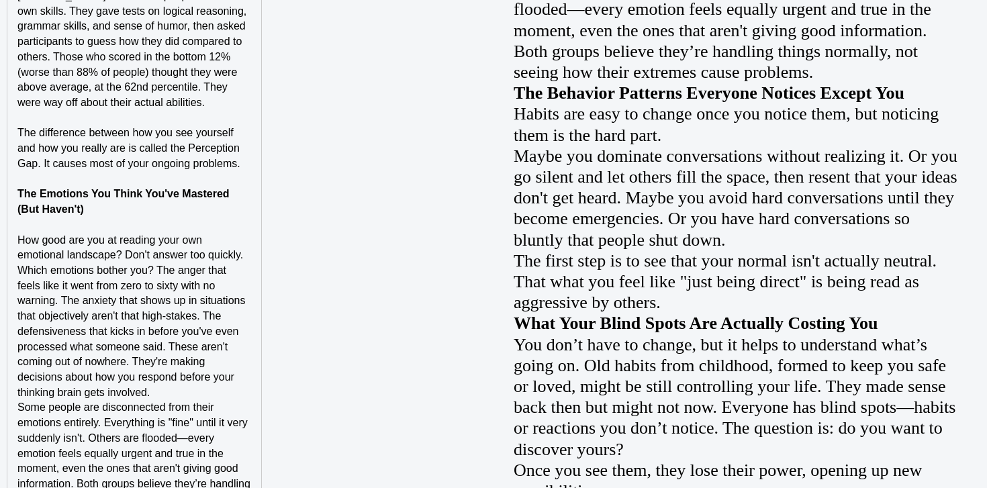
click at [222, 394] on p "Which emotions bother you? The anger that feels like it went from zero to sixty…" at bounding box center [134, 331] width 234 height 137
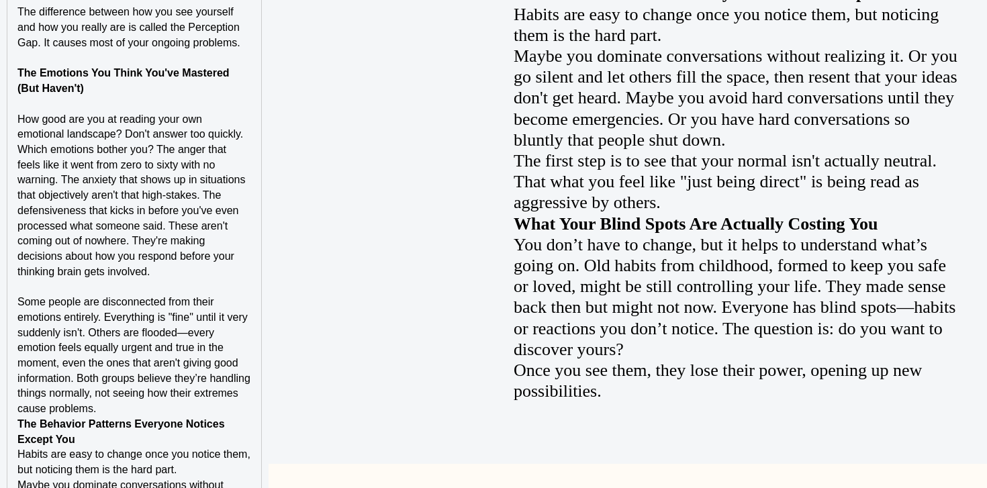
scroll to position [1559, 0]
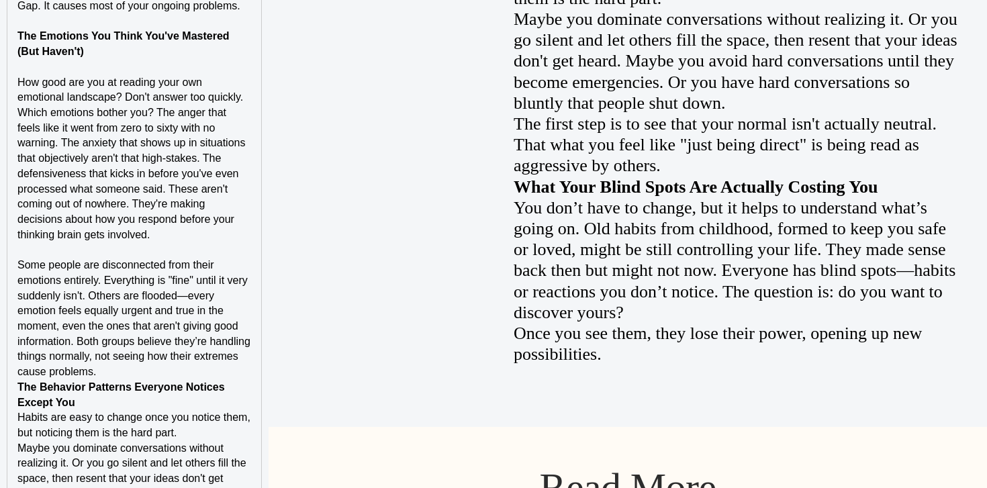
click at [222, 372] on p "Some people are disconnected from their emotions entirely. Everything is "fine"…" at bounding box center [134, 319] width 234 height 122
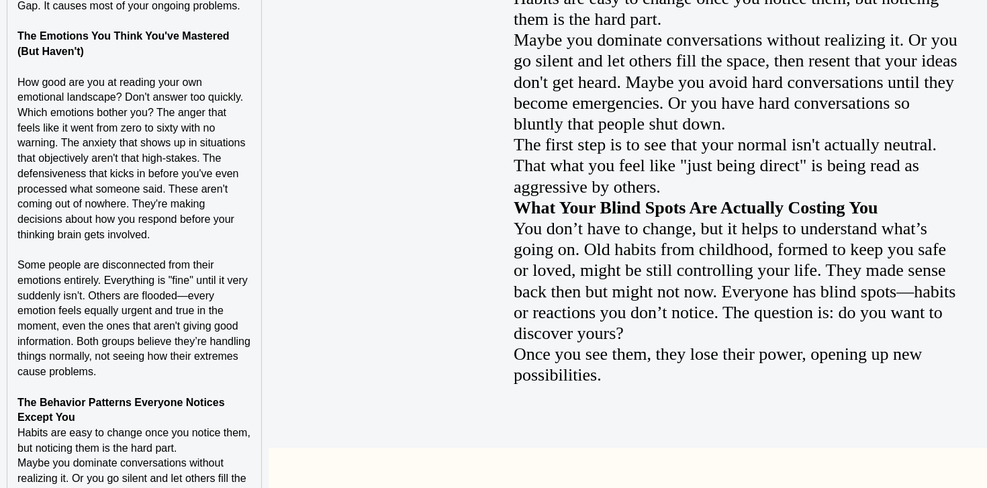
click at [215, 418] on p "The Behavior Patterns Everyone Notices Except You" at bounding box center [134, 410] width 234 height 30
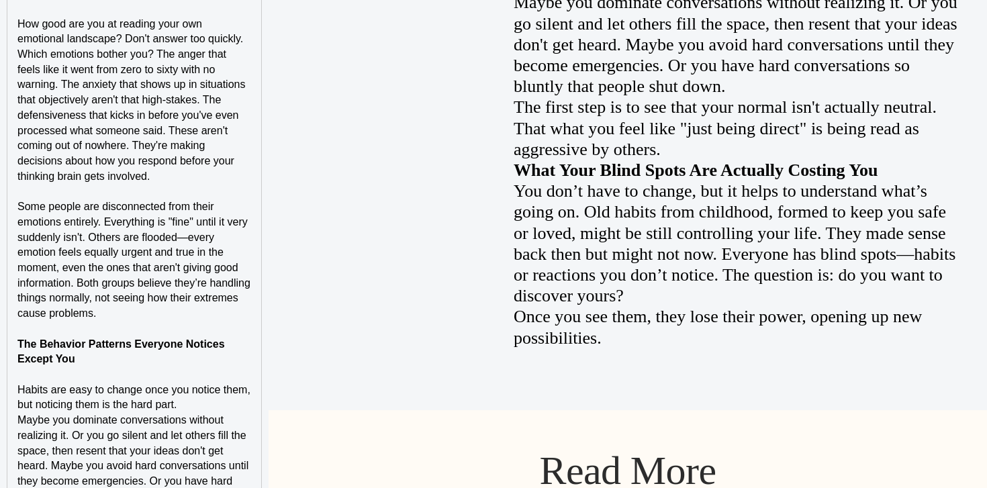
scroll to position [1695, 0]
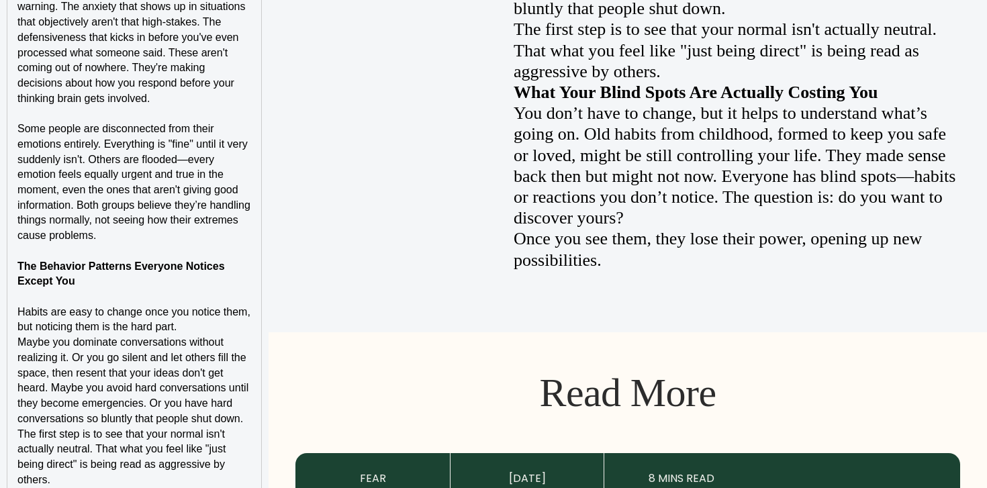
click at [232, 326] on p "Habits are easy to change once you notice them, but noticing them is the hard p…" at bounding box center [134, 320] width 234 height 30
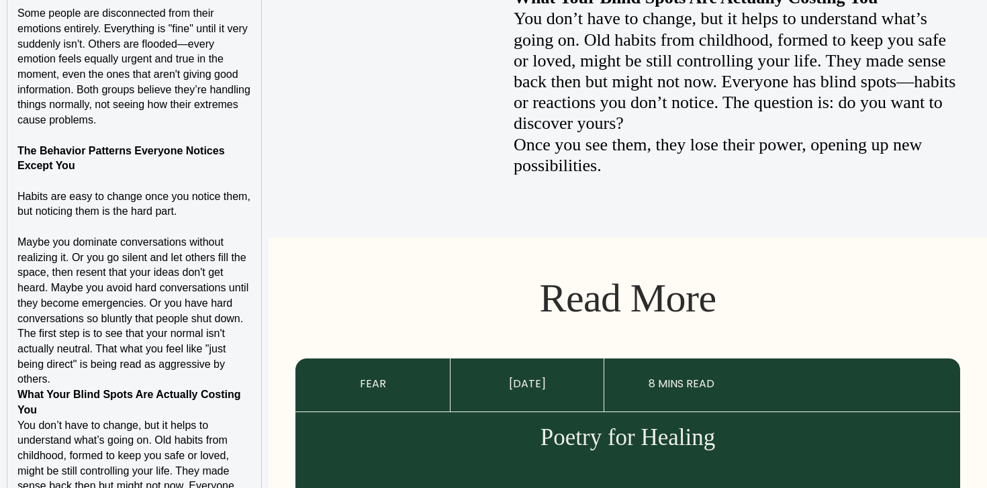
scroll to position [1839, 0]
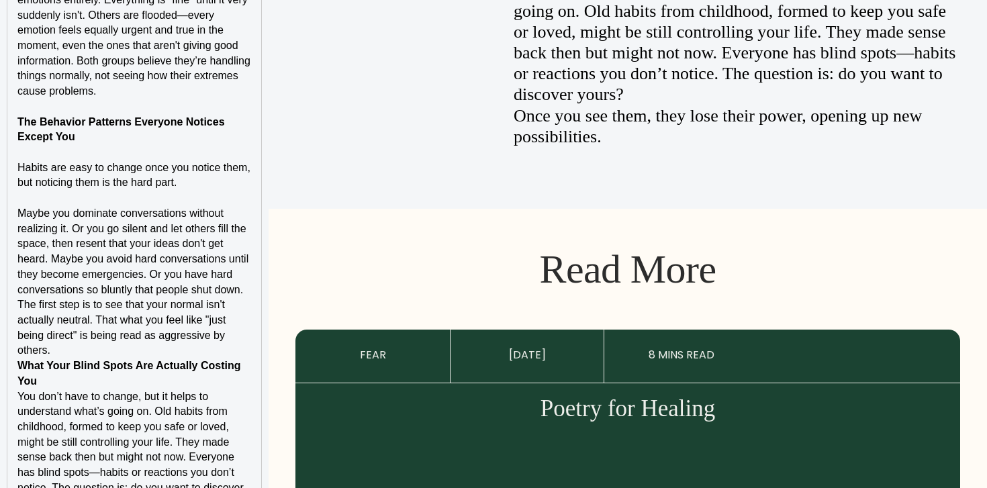
click at [213, 354] on p "The first step is to see that your normal isn't actually neutral. That what you…" at bounding box center [134, 327] width 234 height 61
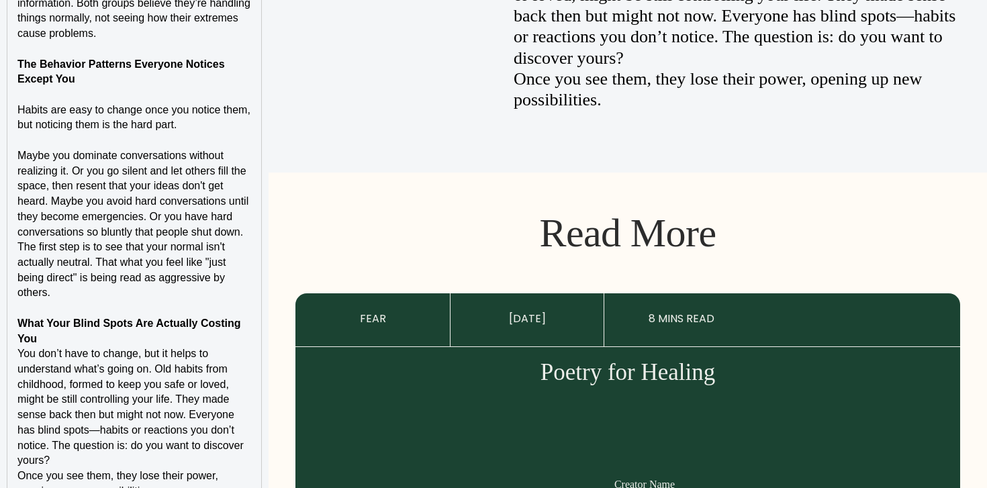
scroll to position [1991, 0]
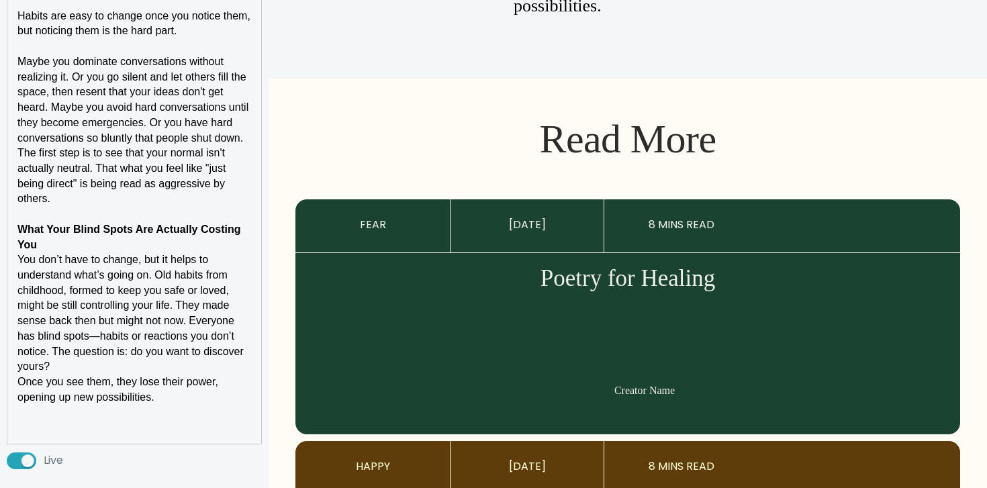
click at [248, 240] on p "What Your Blind Spots Are Actually Costing You" at bounding box center [134, 237] width 234 height 30
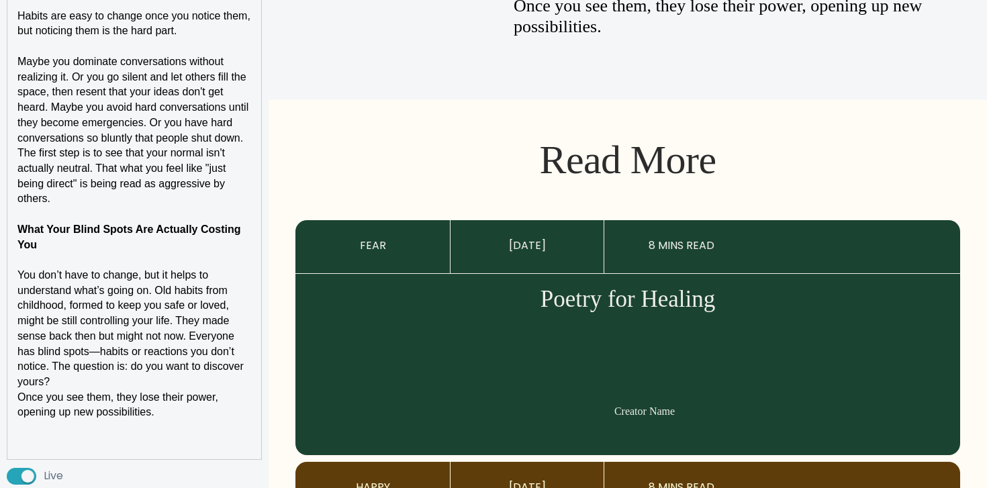
click at [176, 383] on p "You don’t have to change, but it helps to understand what’s going on. Old habit…" at bounding box center [134, 329] width 234 height 122
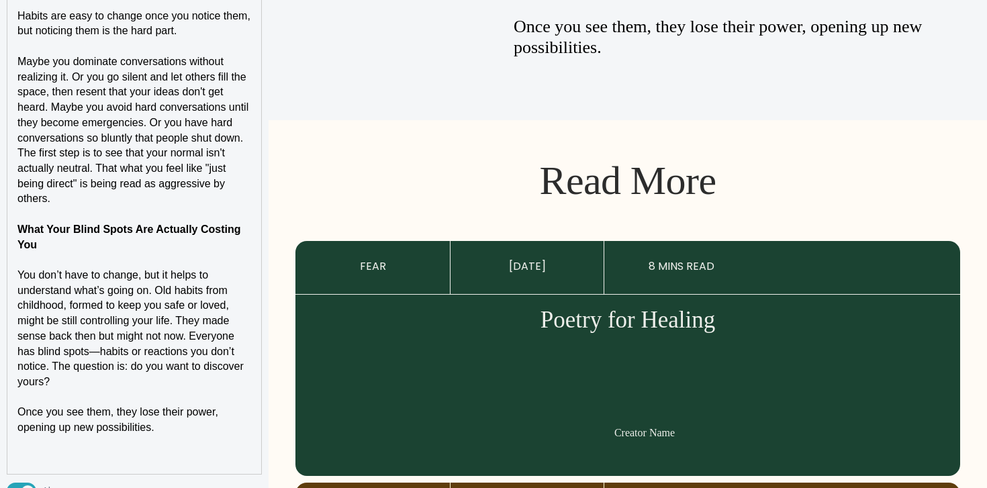
click at [189, 448] on p at bounding box center [134, 443] width 234 height 15
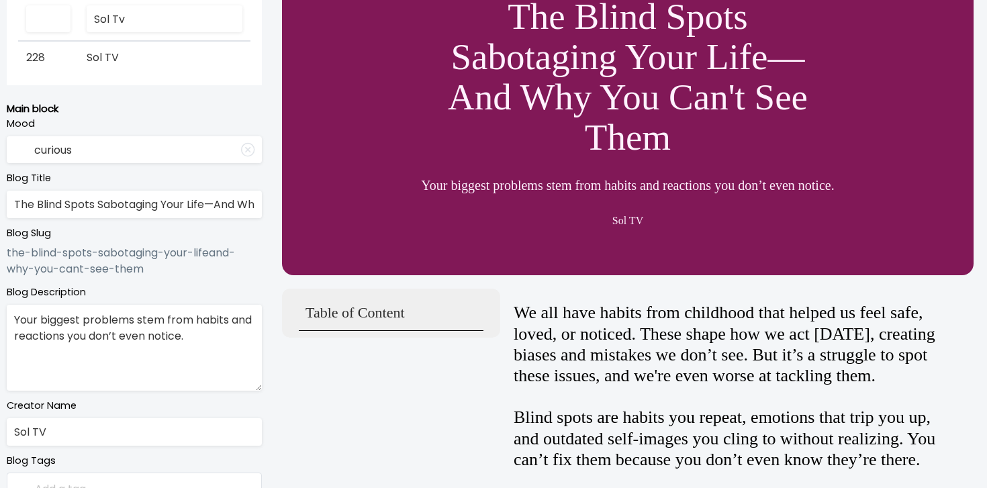
scroll to position [0, 0]
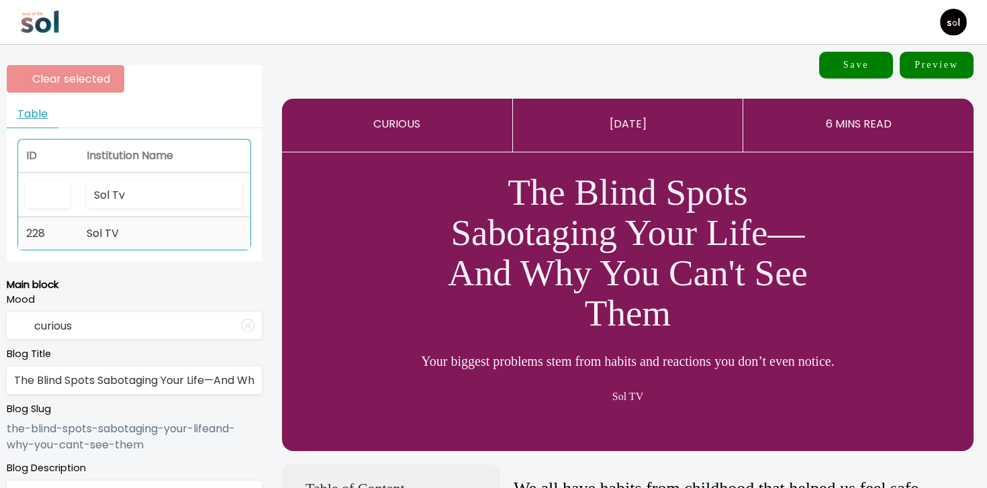
click at [142, 227] on td "Sol TV" at bounding box center [165, 233] width 172 height 32
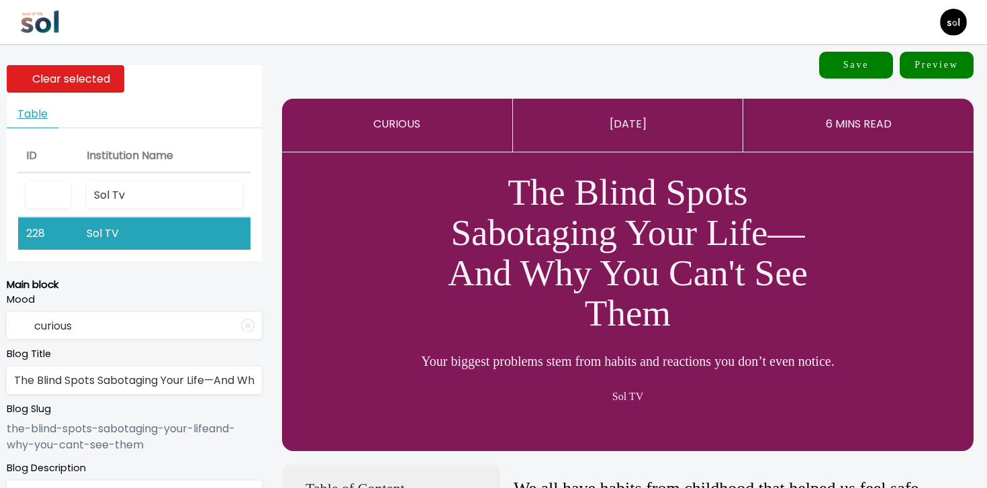
click at [852, 77] on button "Save" at bounding box center [856, 65] width 74 height 27
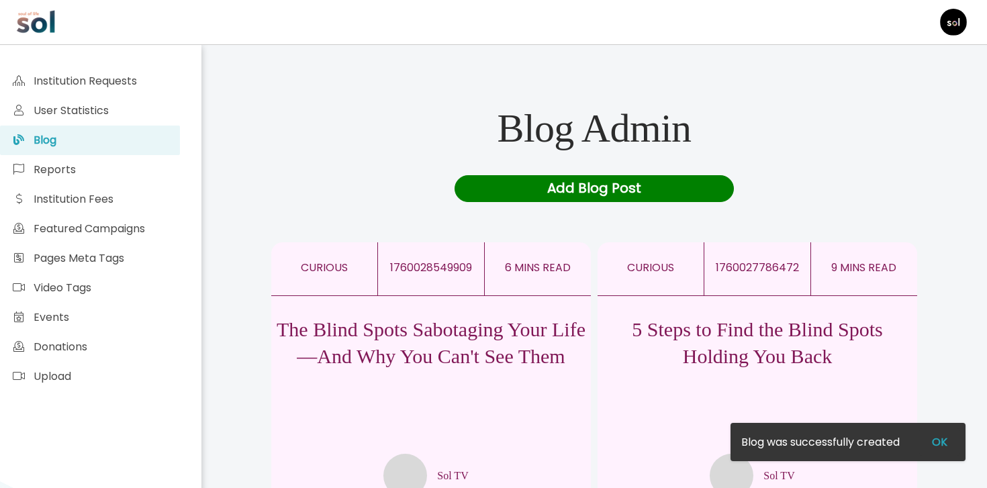
click at [714, 346] on p "5 Steps to Find the Blind Spots Holding You Back" at bounding box center [757, 343] width 320 height 54
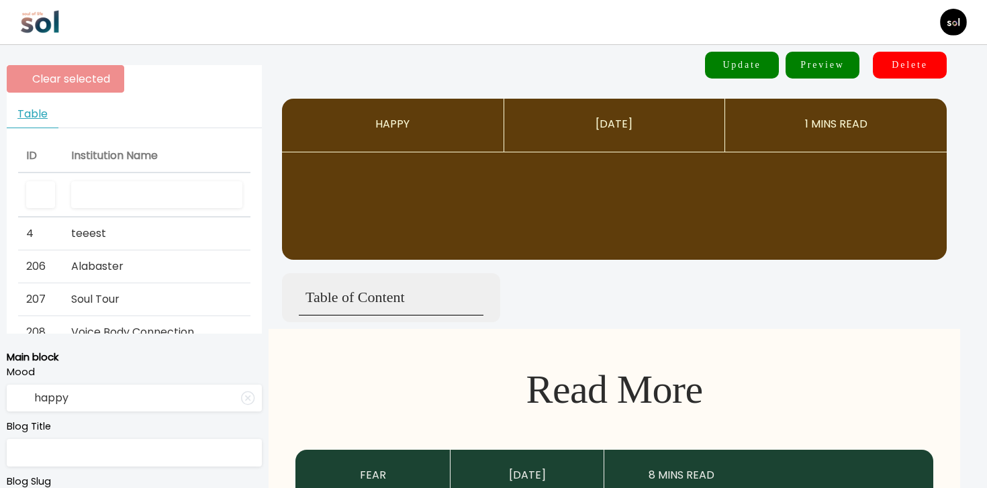
type input "curious"
type input "5 Steps to Find the Blind Spots Holding You Back"
type textarea "Spot the blind spots keeping you stuck—no therapist required."
type input "Sol TV"
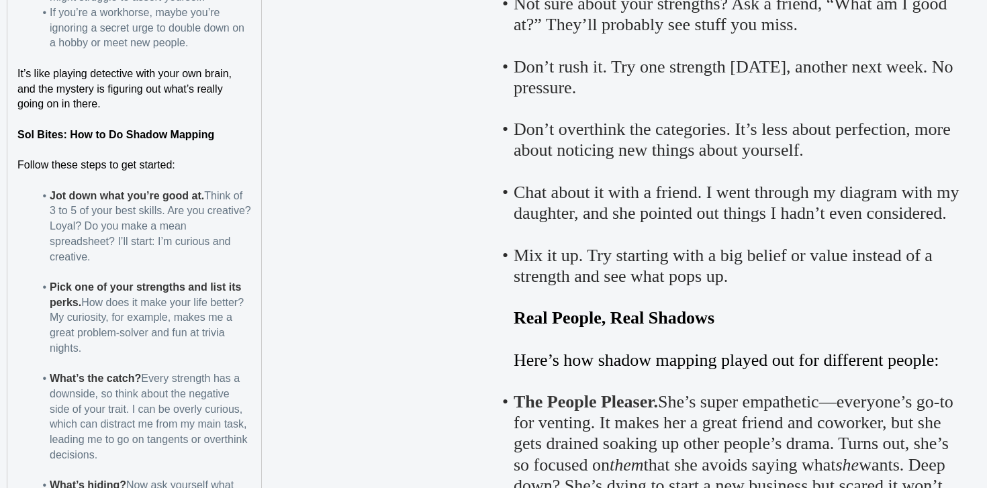
scroll to position [2157, 0]
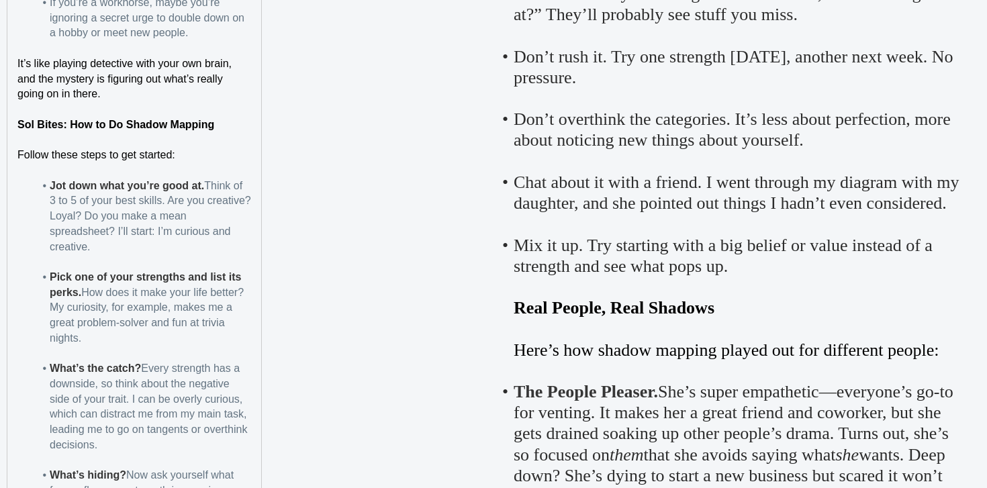
click at [209, 98] on p "It’s like playing detective with your own brain, and the mystery is figuring ou…" at bounding box center [134, 79] width 234 height 46
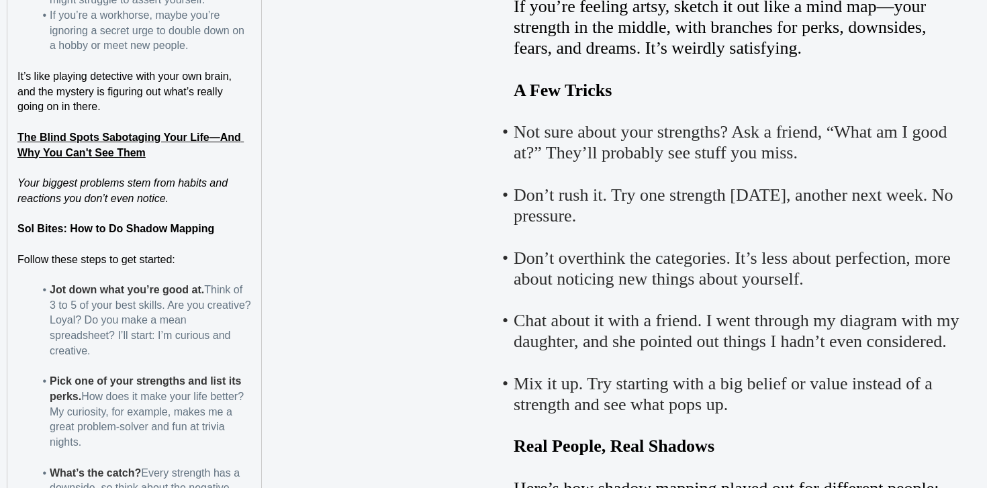
scroll to position [2209, 0]
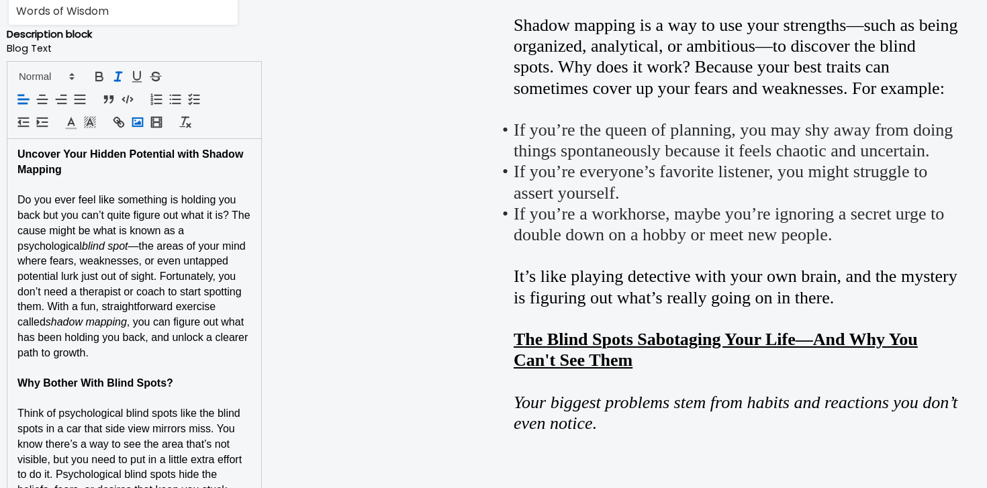
click at [136, 121] on icon "button" at bounding box center [137, 122] width 15 height 15
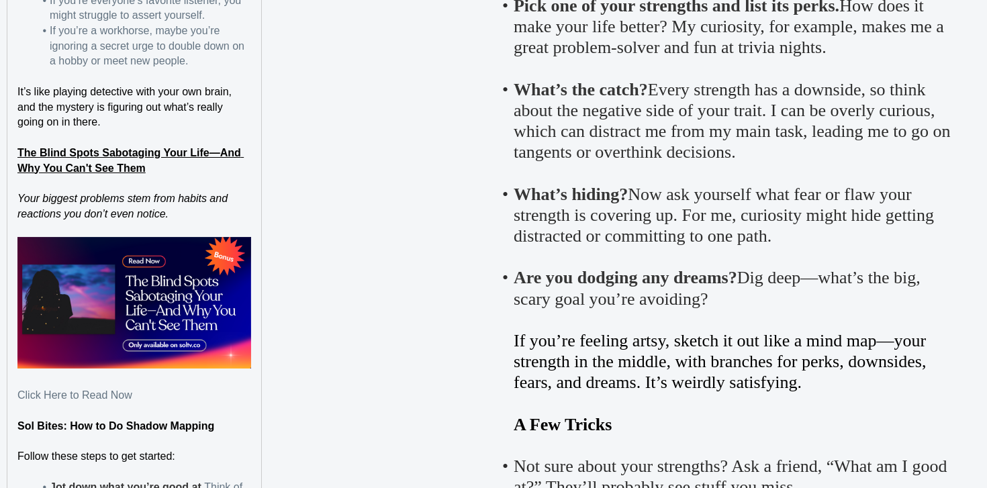
drag, startPoint x: 161, startPoint y: 389, endPoint x: 10, endPoint y: 393, distance: 151.1
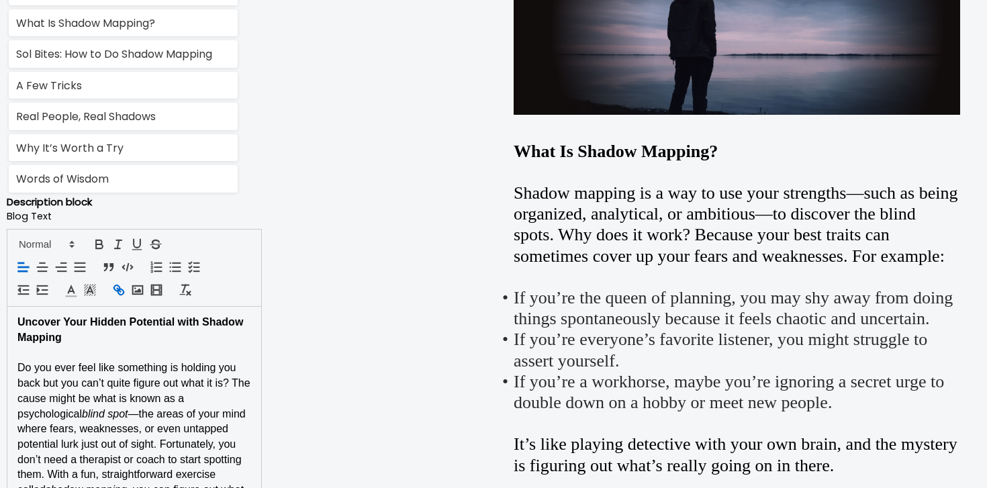
click at [117, 295] on icon "button" at bounding box center [118, 290] width 15 height 15
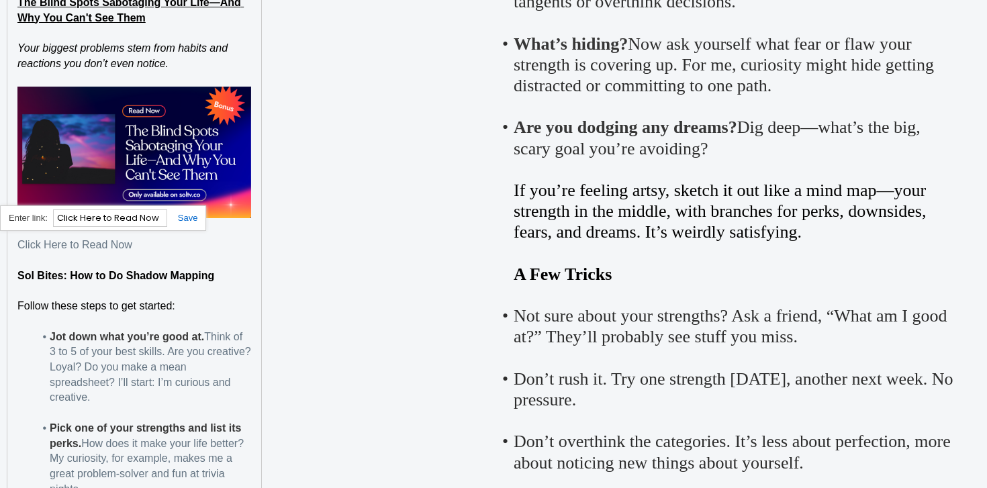
paste input "https://soltv.co/blog/the-blind-spots-sabotaging-your-lifeand-why-you-cant-see-…"
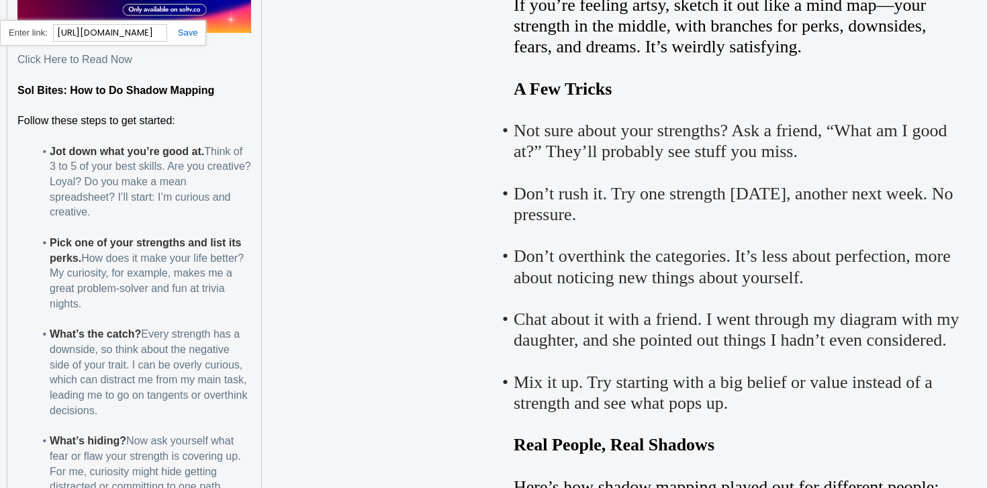
type input "https://soltv.co/blog/the-blind-spots-sabotaging-your-lifeand-why-you-cant-see-…"
click at [188, 29] on link at bounding box center [182, 33] width 31 height 10
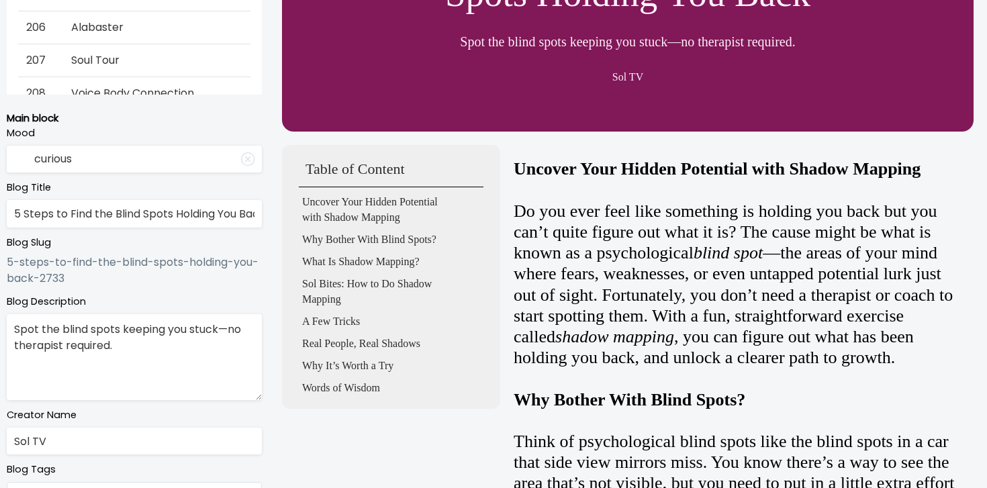
scroll to position [0, 0]
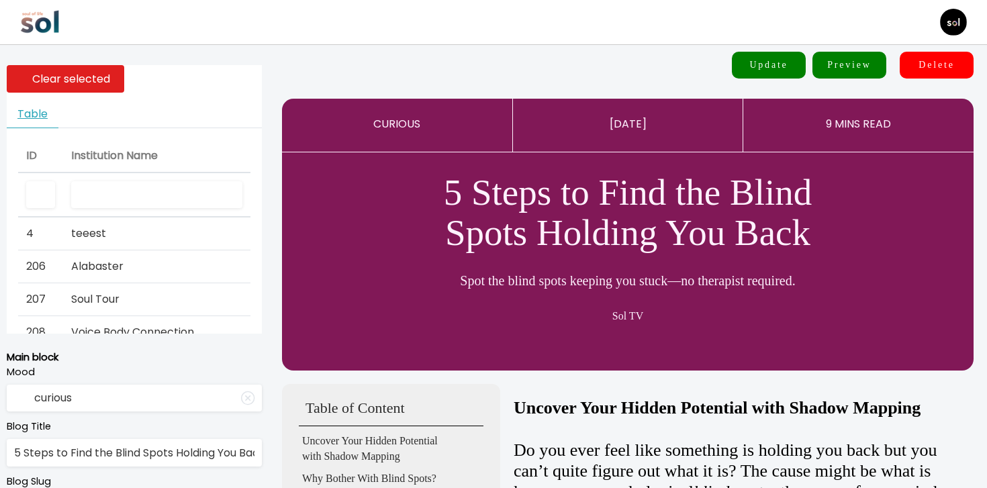
click at [126, 207] on input "text" at bounding box center [156, 195] width 171 height 28
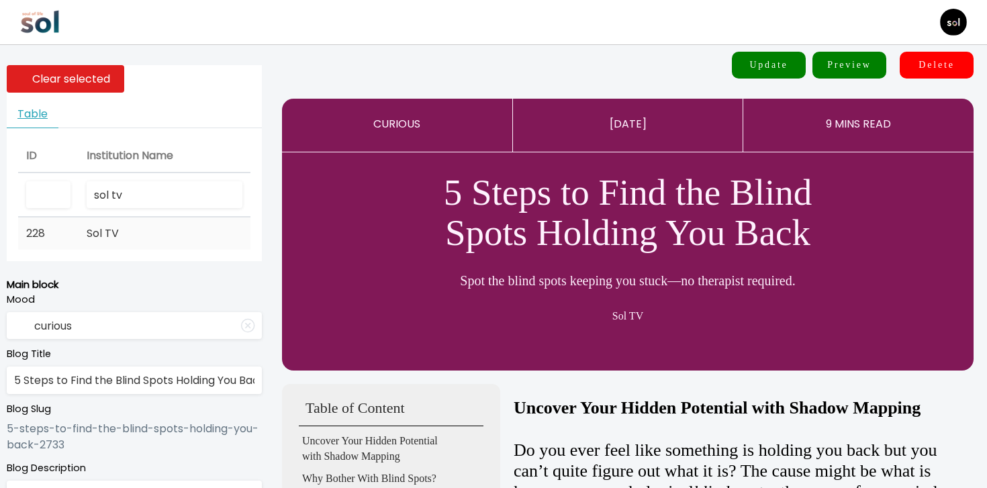
type input "sol tv"
click at [182, 237] on td "Sol TV" at bounding box center [165, 233] width 172 height 32
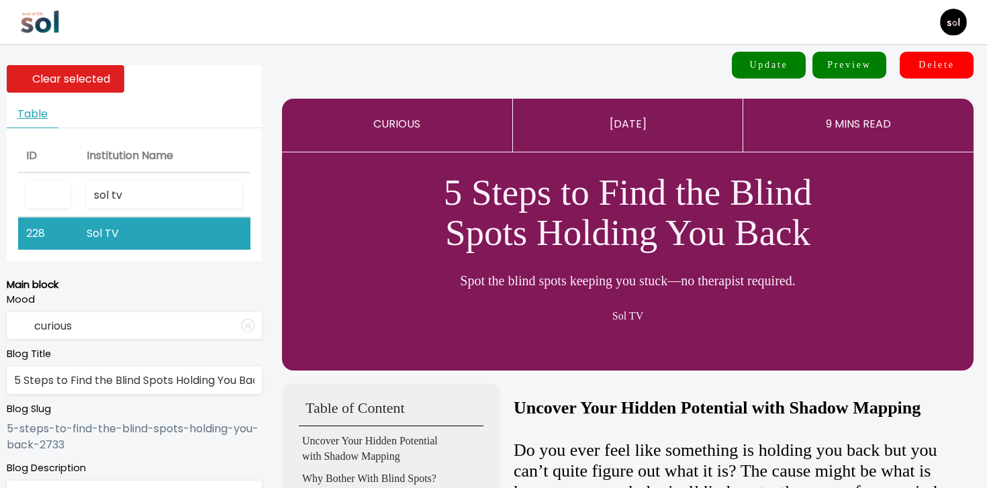
click at [774, 64] on button "Update" at bounding box center [769, 65] width 74 height 27
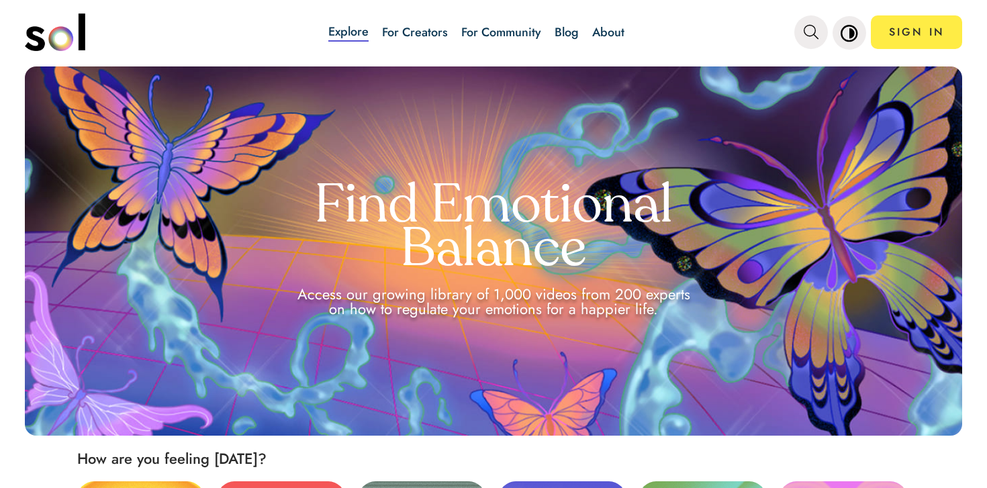
click at [554, 33] on div "Explore For Creators For Community Blog About" at bounding box center [477, 32] width 482 height 47
click at [566, 34] on link "Blog" at bounding box center [566, 31] width 24 height 17
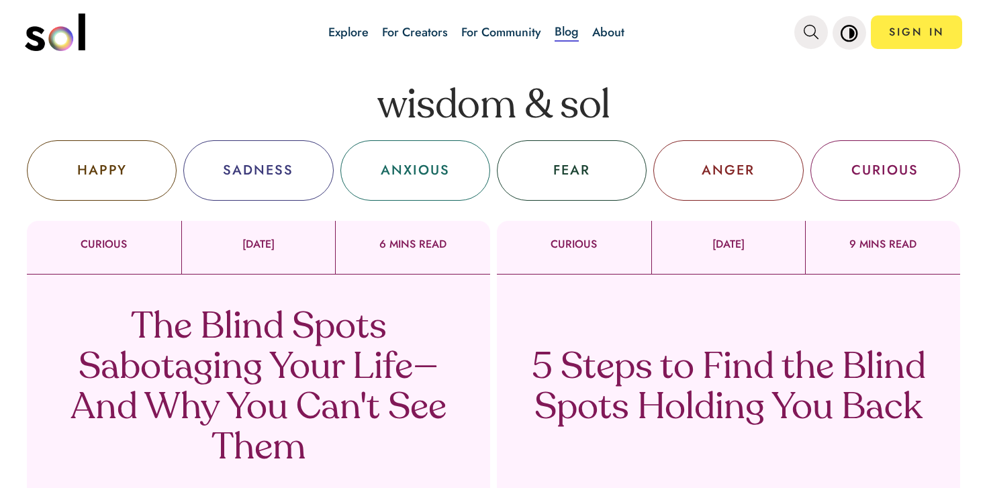
click at [597, 407] on p "5 Steps to Find the Blind Spots Holding You Back" at bounding box center [728, 388] width 396 height 81
click at [278, 322] on p "The Blind Spots Sabotaging Your Life—And Why You Can't See Them" at bounding box center [258, 388] width 396 height 161
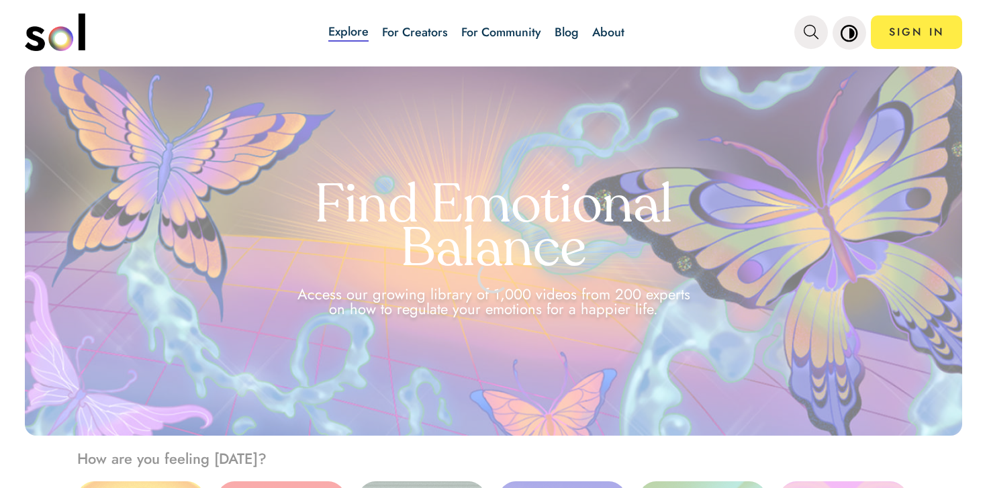
click at [560, 35] on link "Blog" at bounding box center [566, 31] width 24 height 17
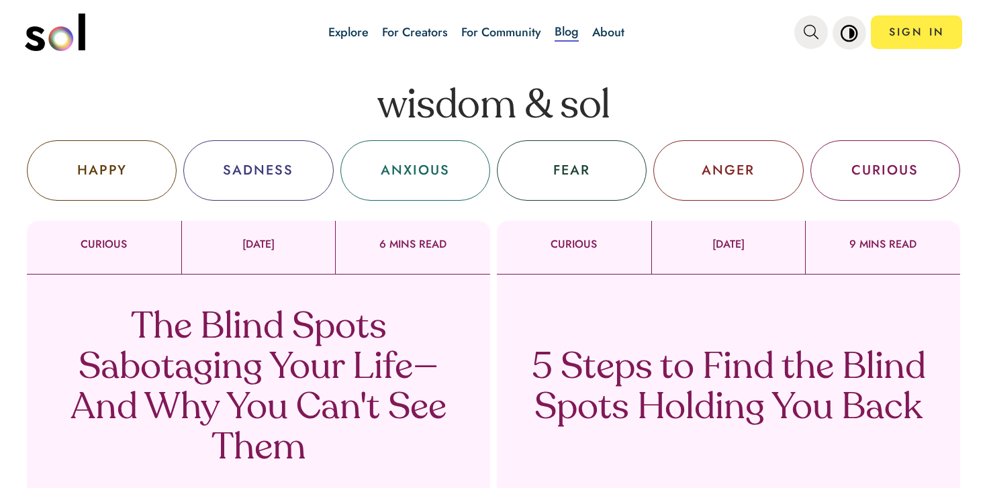
click at [340, 350] on p "The Blind Spots Sabotaging Your Life—And Why You Can't See Them" at bounding box center [258, 388] width 396 height 161
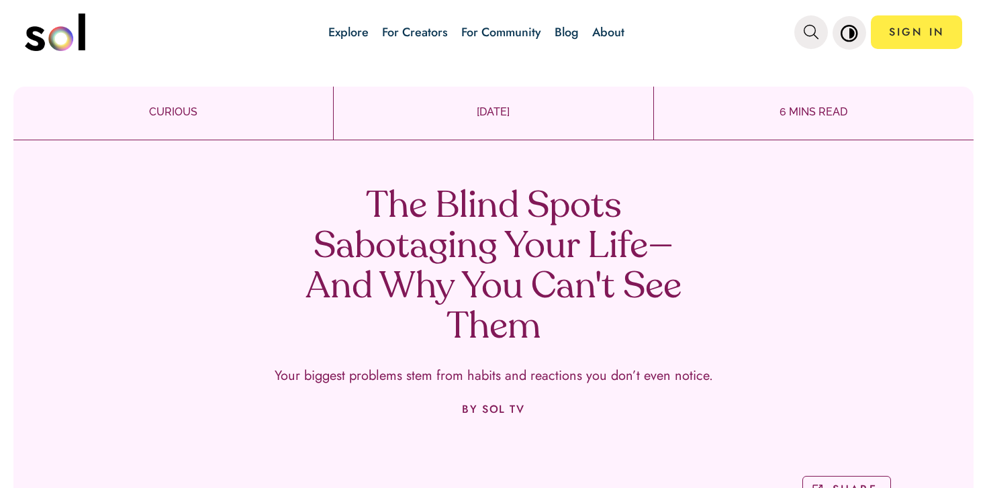
click at [562, 37] on link "Blog" at bounding box center [566, 31] width 24 height 17
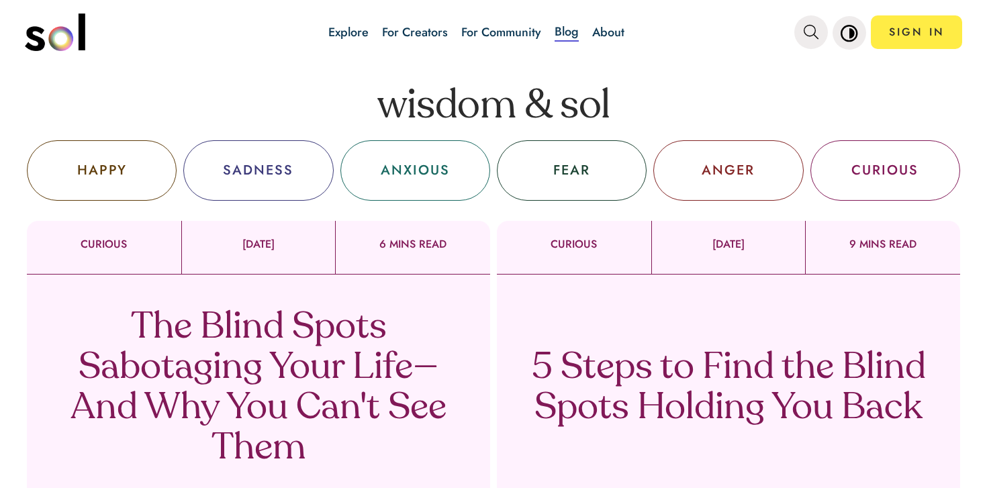
click at [646, 399] on p "5 Steps to Find the Blind Spots Holding You Back" at bounding box center [728, 388] width 396 height 81
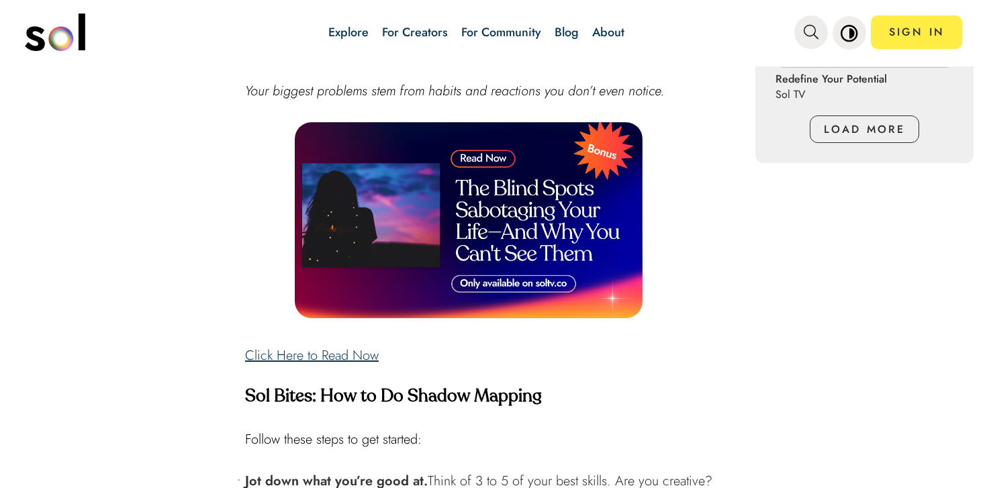
scroll to position [1392, 0]
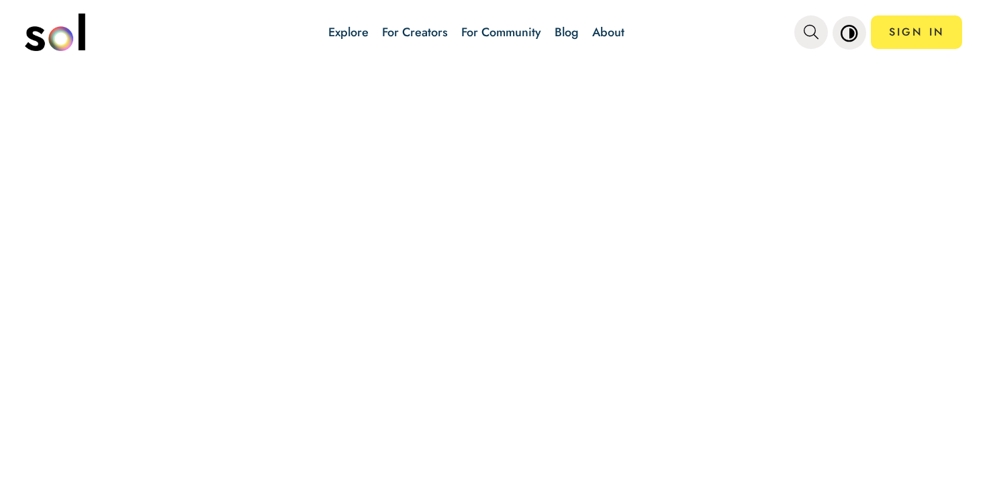
click at [562, 30] on link "Blog" at bounding box center [566, 31] width 24 height 17
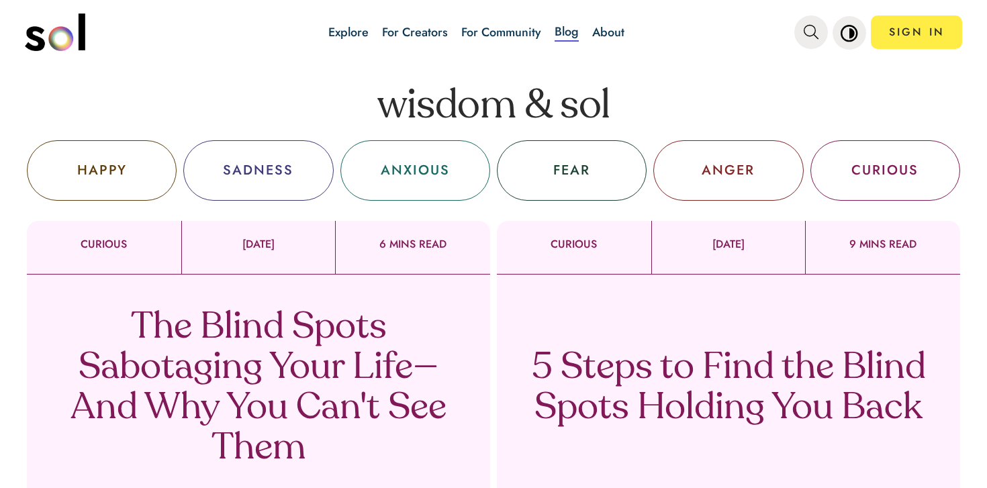
scroll to position [454, 0]
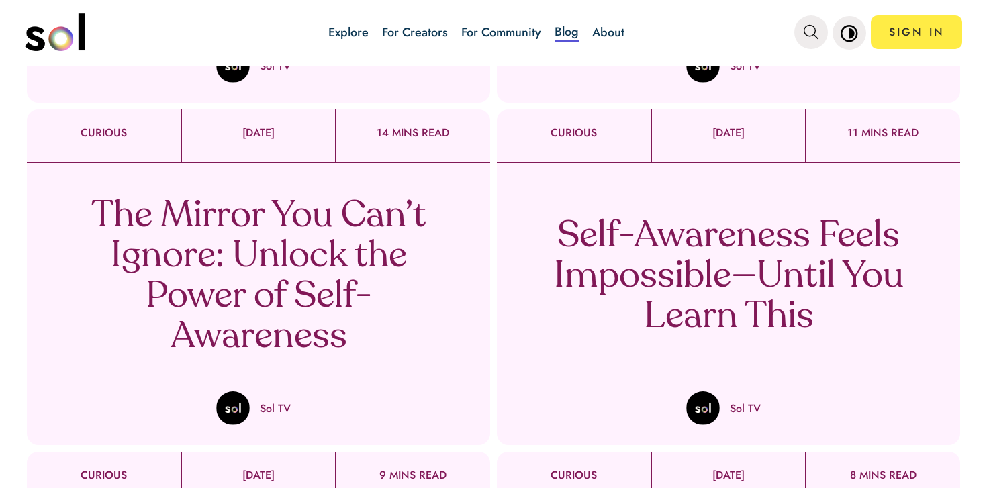
click at [701, 283] on p "Self-Awareness Feels Impossible—Until You Learn This" at bounding box center [728, 277] width 396 height 121
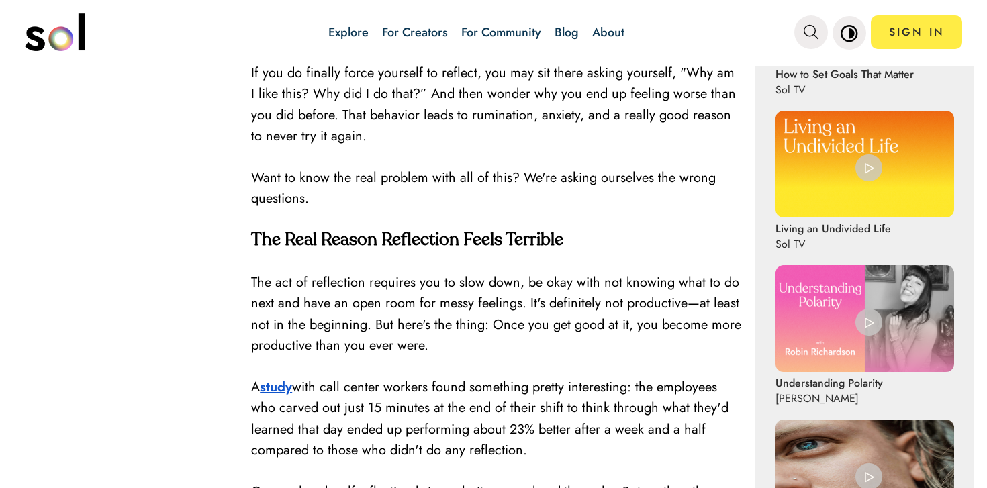
scroll to position [787, 0]
